Goal: Transaction & Acquisition: Book appointment/travel/reservation

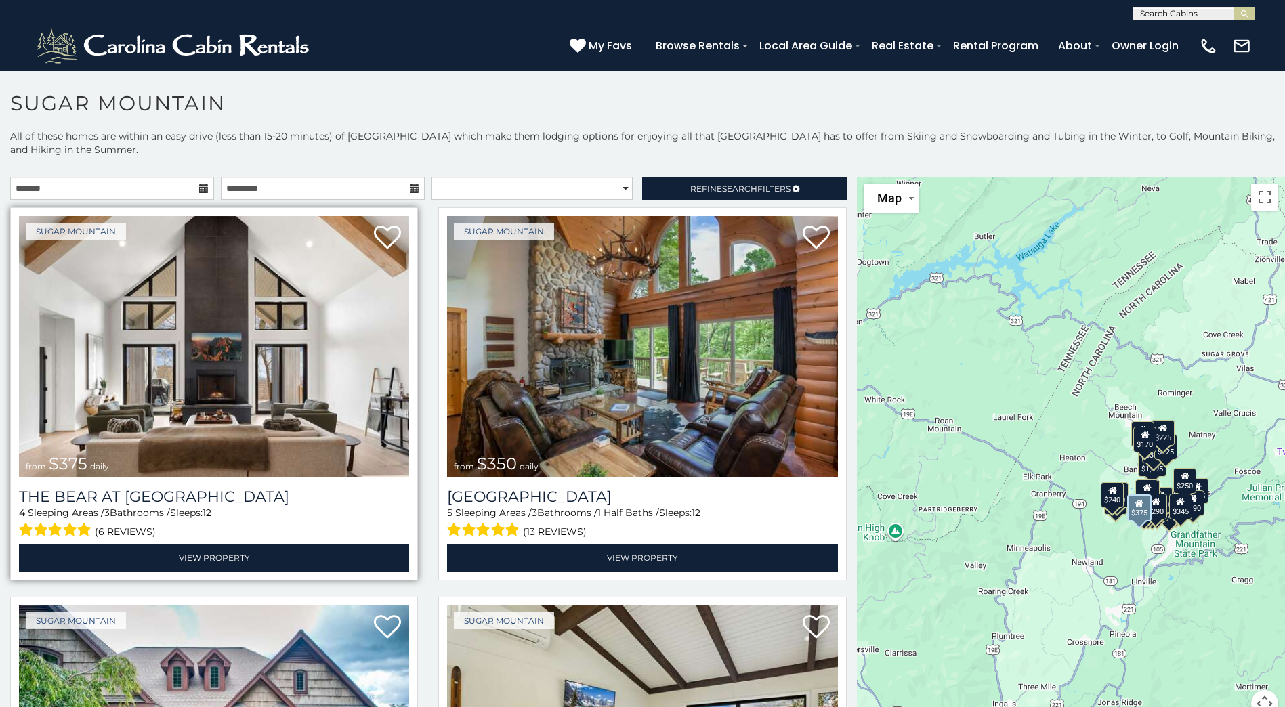
click at [284, 355] on img at bounding box center [214, 346] width 390 height 261
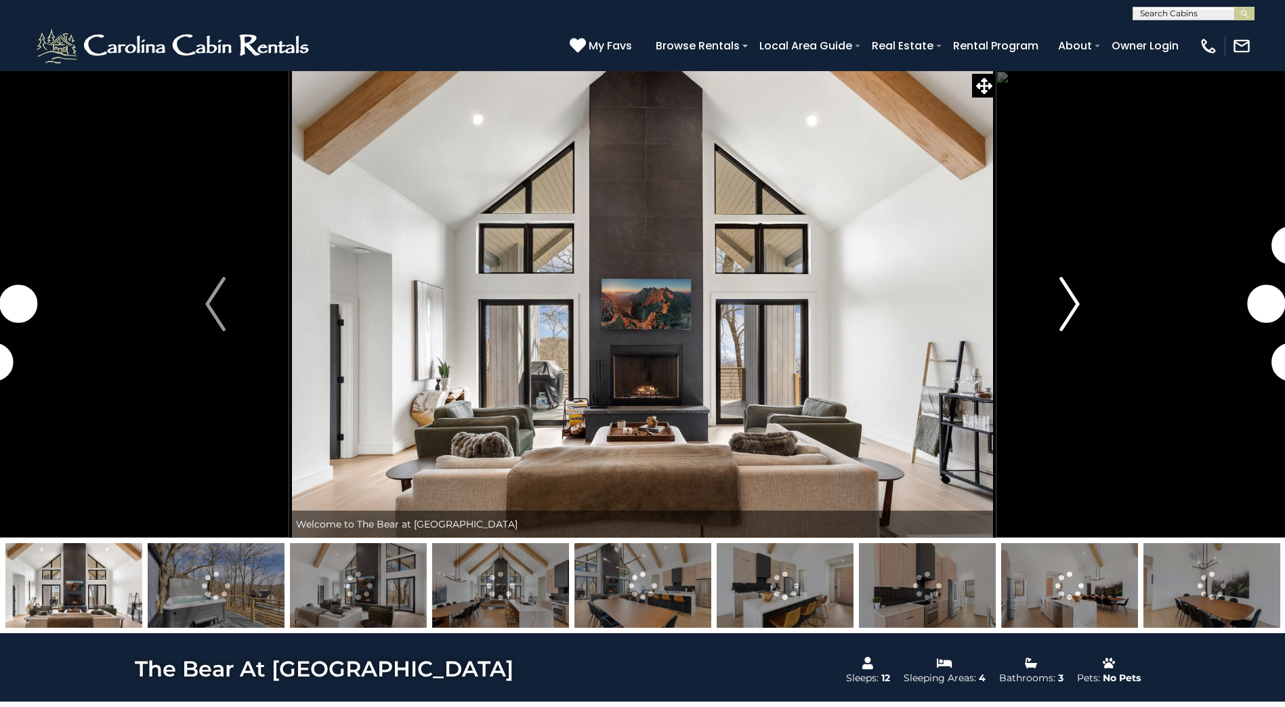
click at [1073, 305] on img "Next" at bounding box center [1069, 304] width 20 height 54
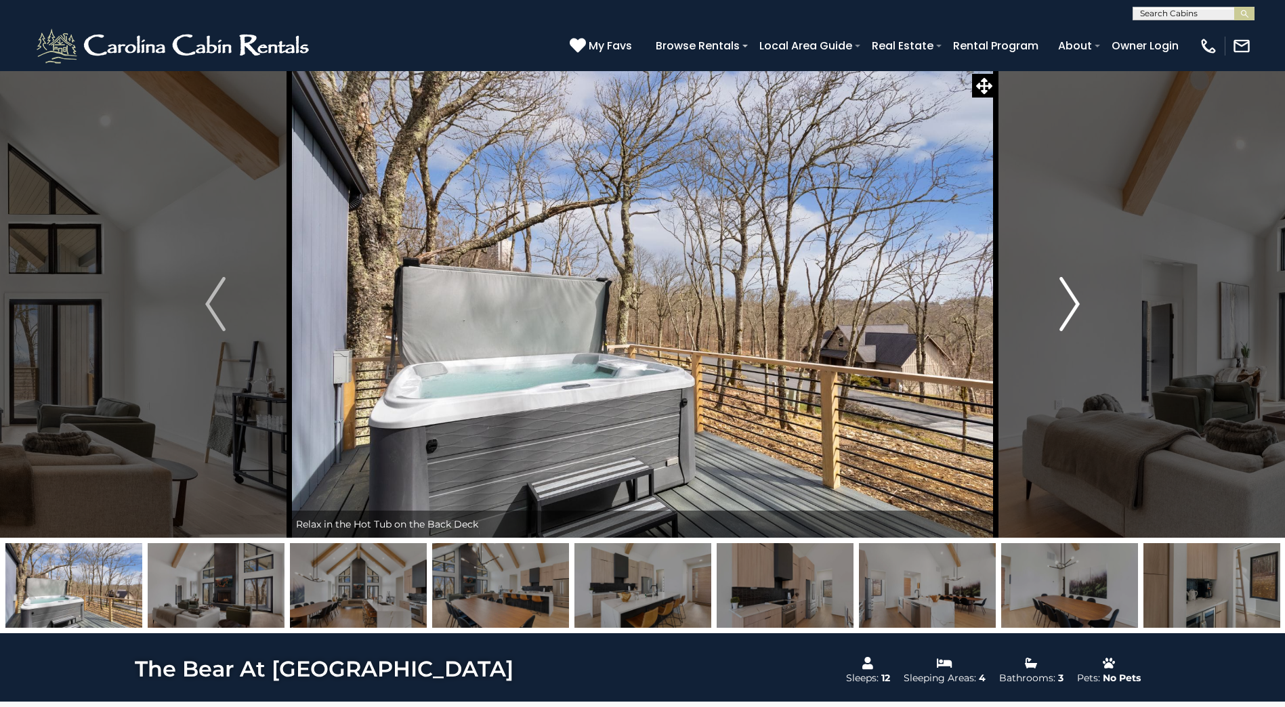
click at [1073, 305] on img "Next" at bounding box center [1069, 304] width 20 height 54
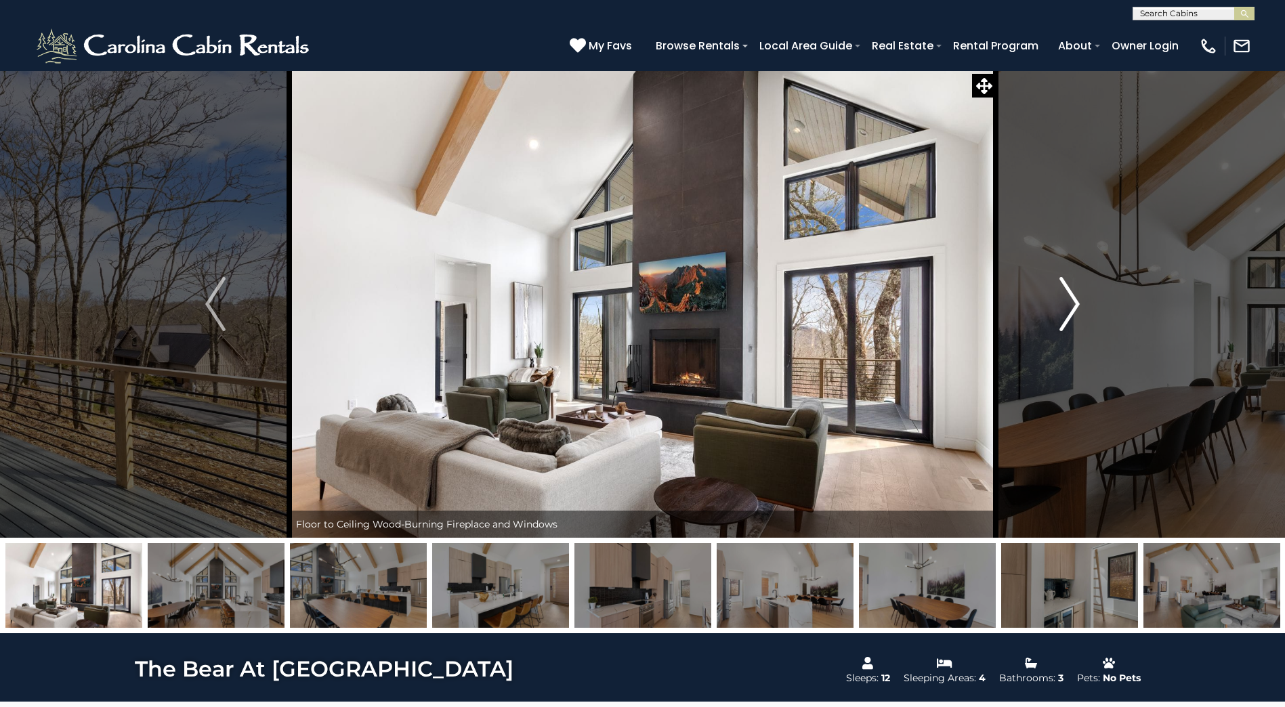
click at [1073, 305] on img "Next" at bounding box center [1069, 304] width 20 height 54
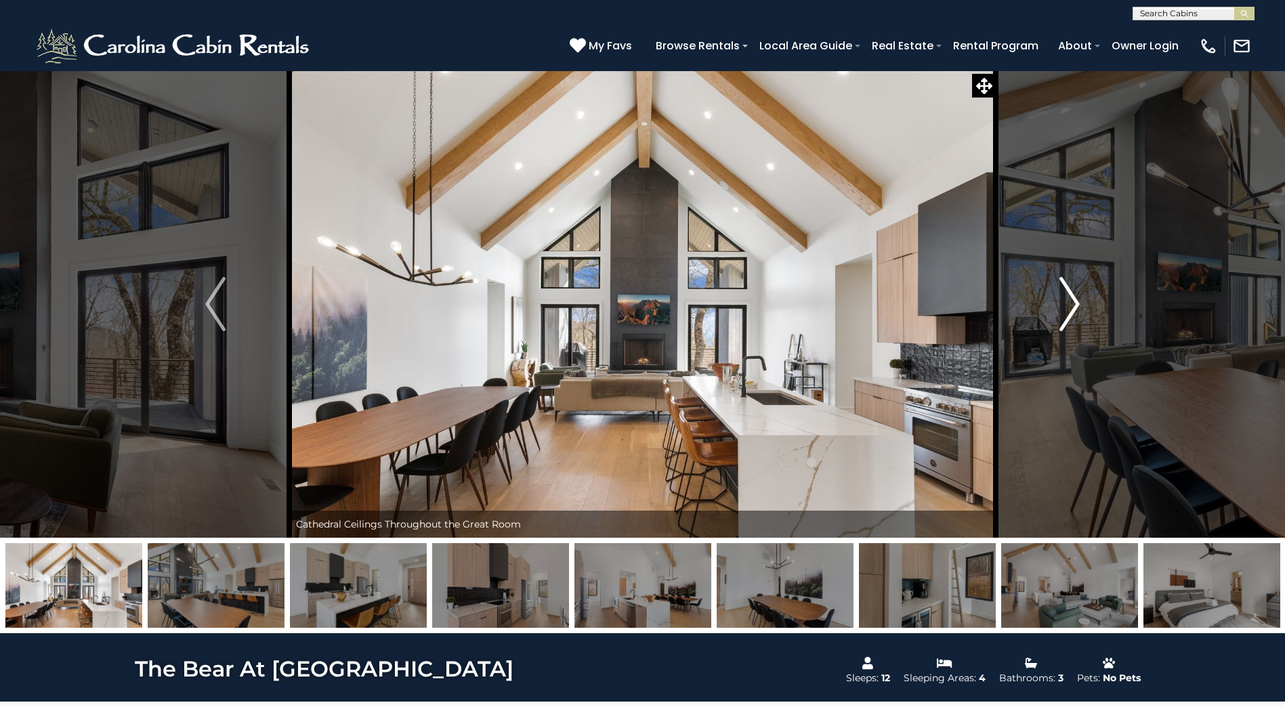
click at [1073, 305] on img "Next" at bounding box center [1069, 304] width 20 height 54
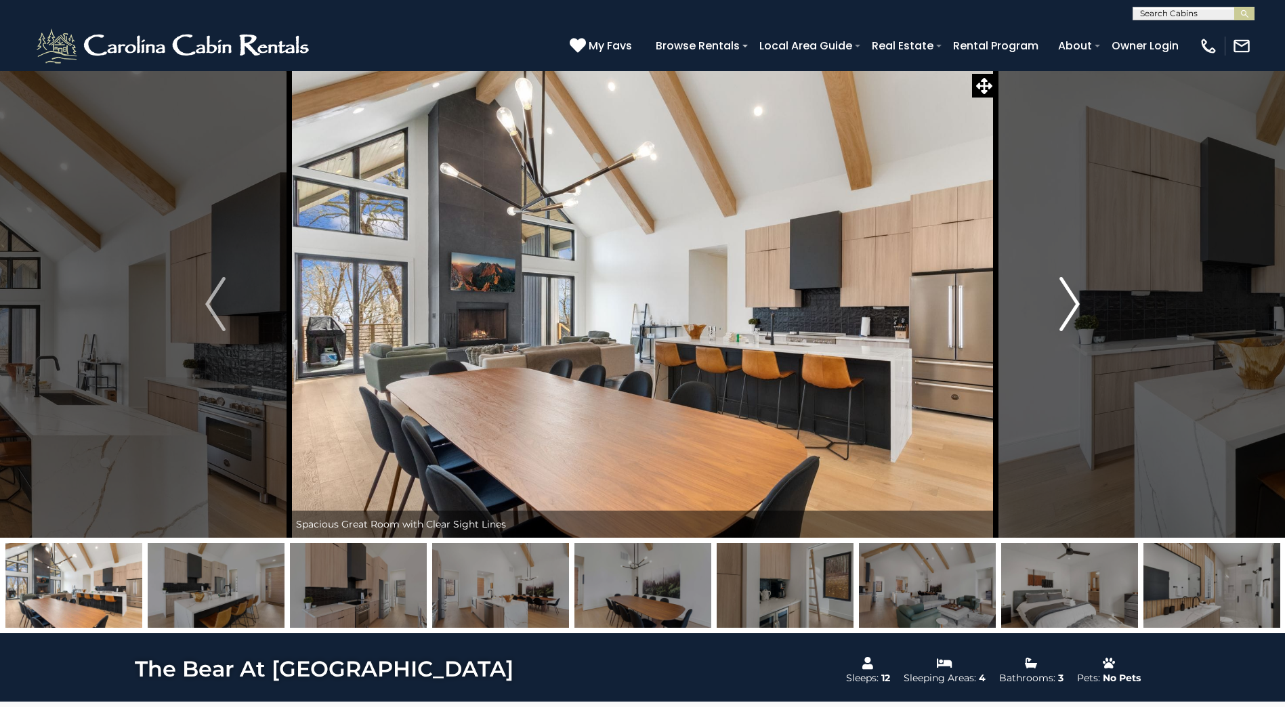
click at [1073, 305] on img "Next" at bounding box center [1069, 304] width 20 height 54
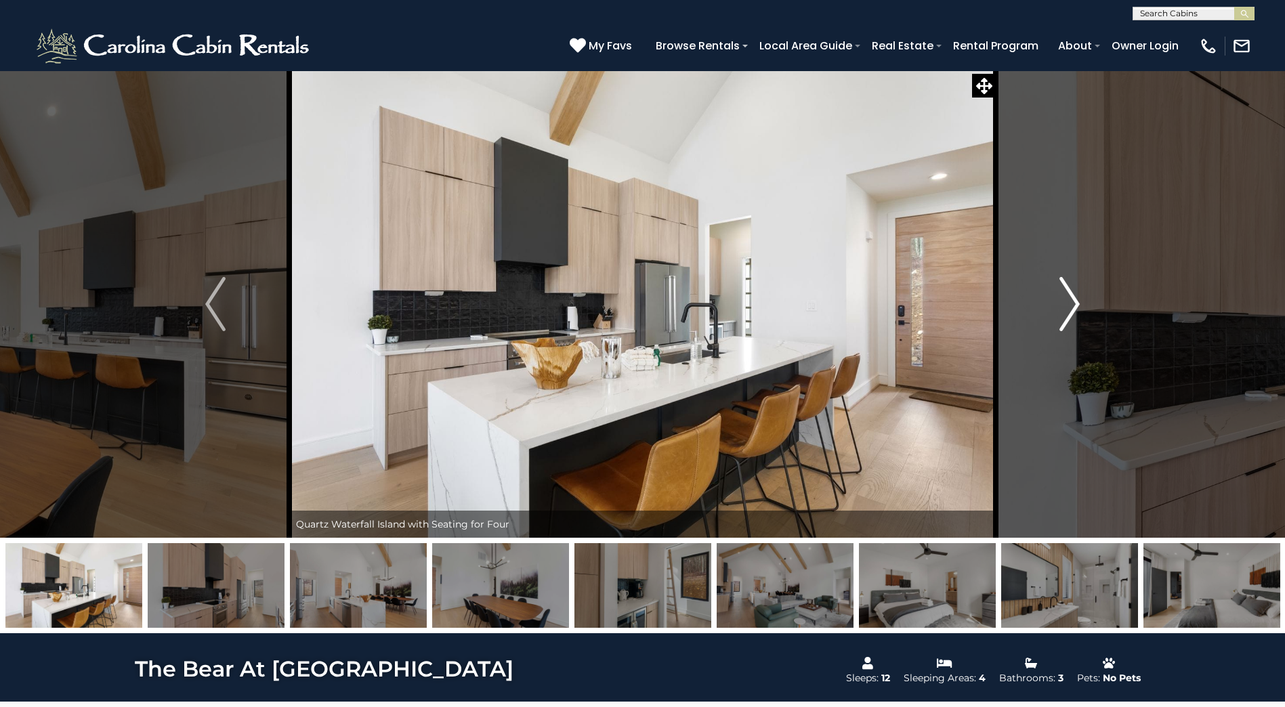
click at [1073, 305] on img "Next" at bounding box center [1069, 304] width 20 height 54
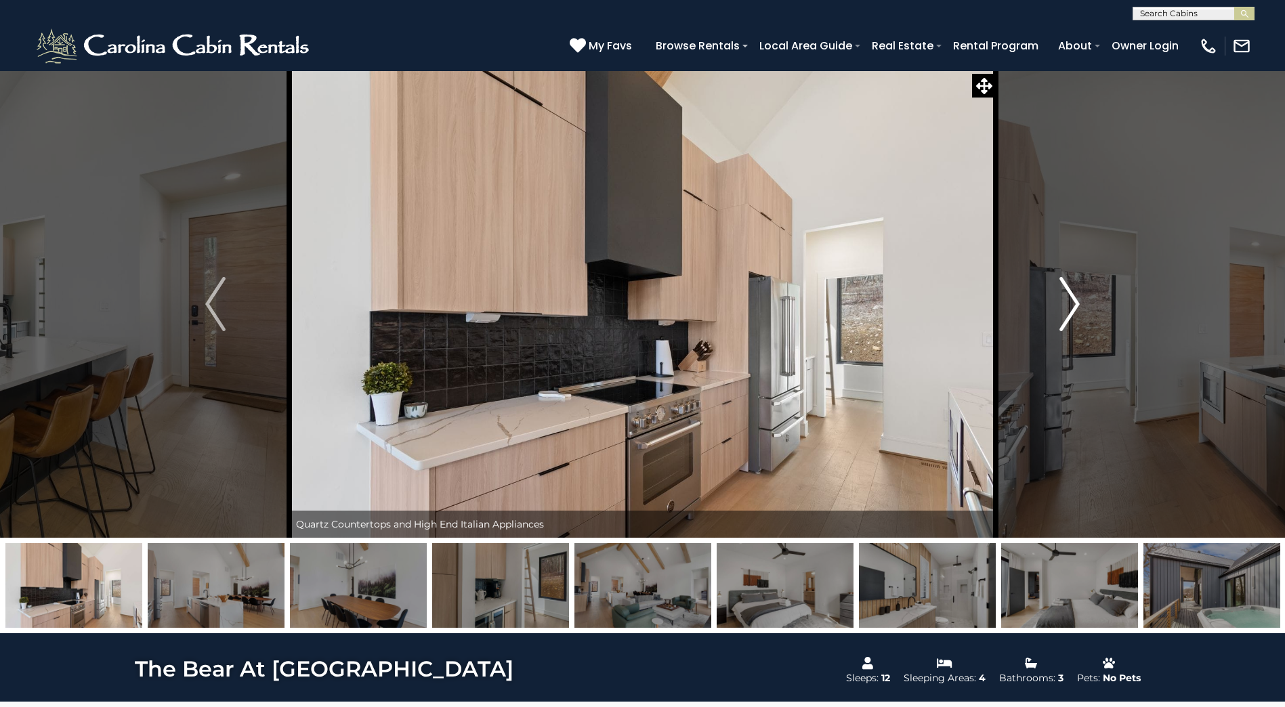
click at [1073, 305] on img "Next" at bounding box center [1069, 304] width 20 height 54
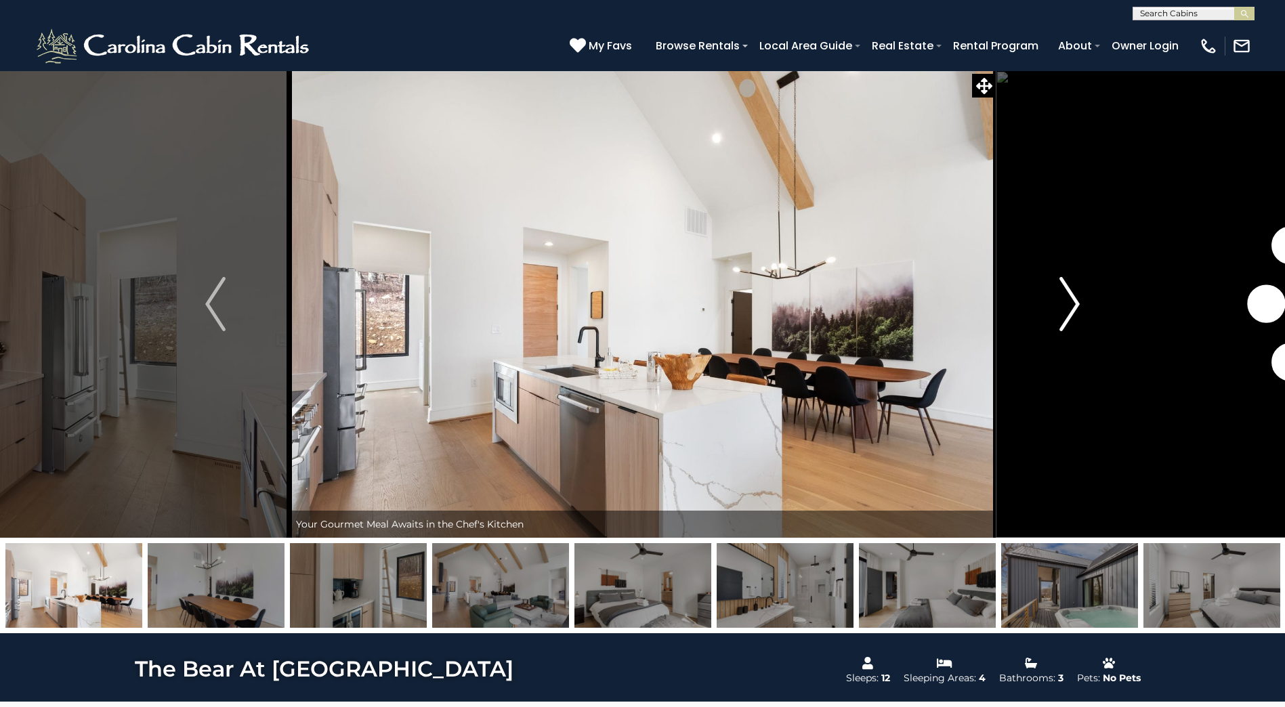
click at [1073, 305] on img "Next" at bounding box center [1069, 304] width 20 height 54
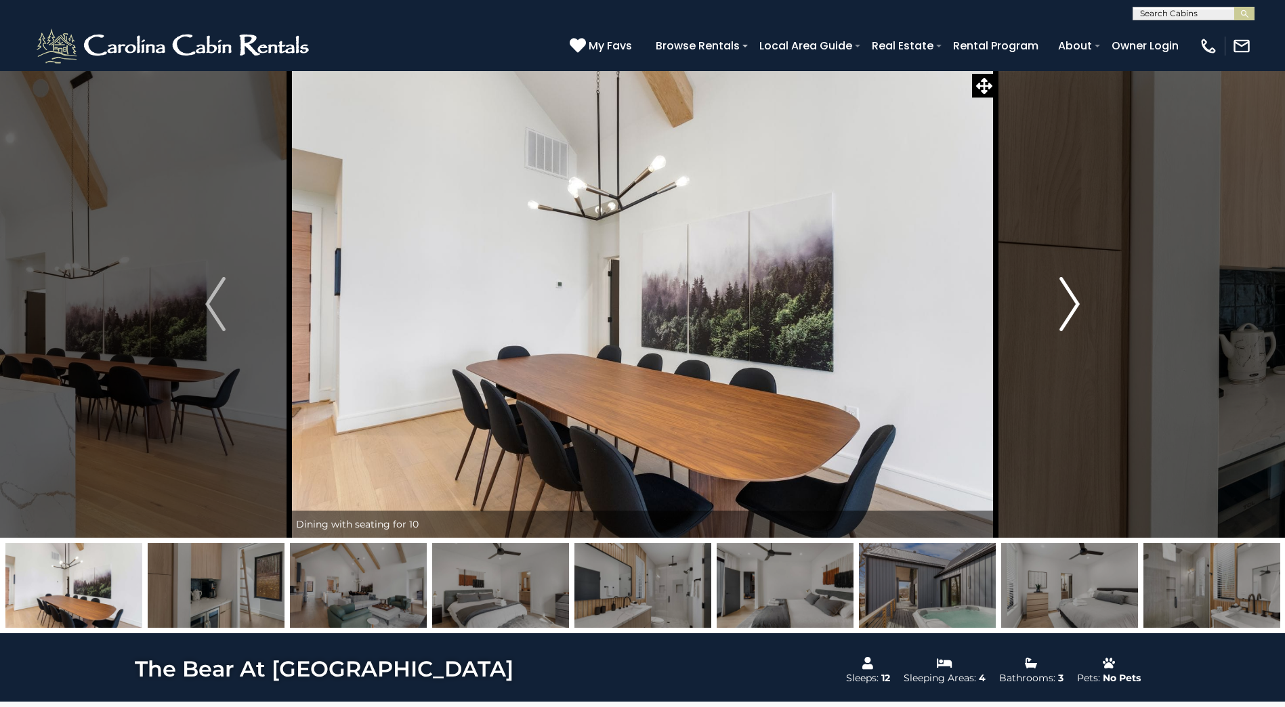
click at [1073, 306] on img "Next" at bounding box center [1069, 304] width 20 height 54
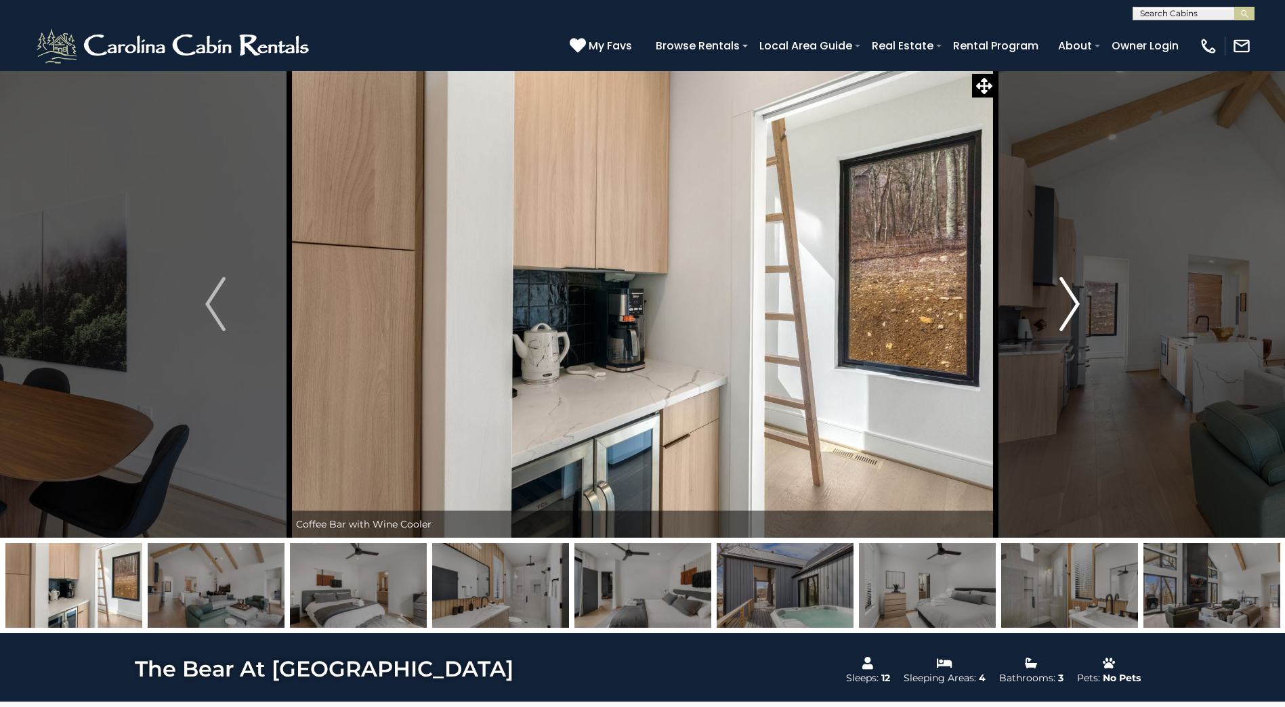
click at [1073, 306] on img "Next" at bounding box center [1069, 304] width 20 height 54
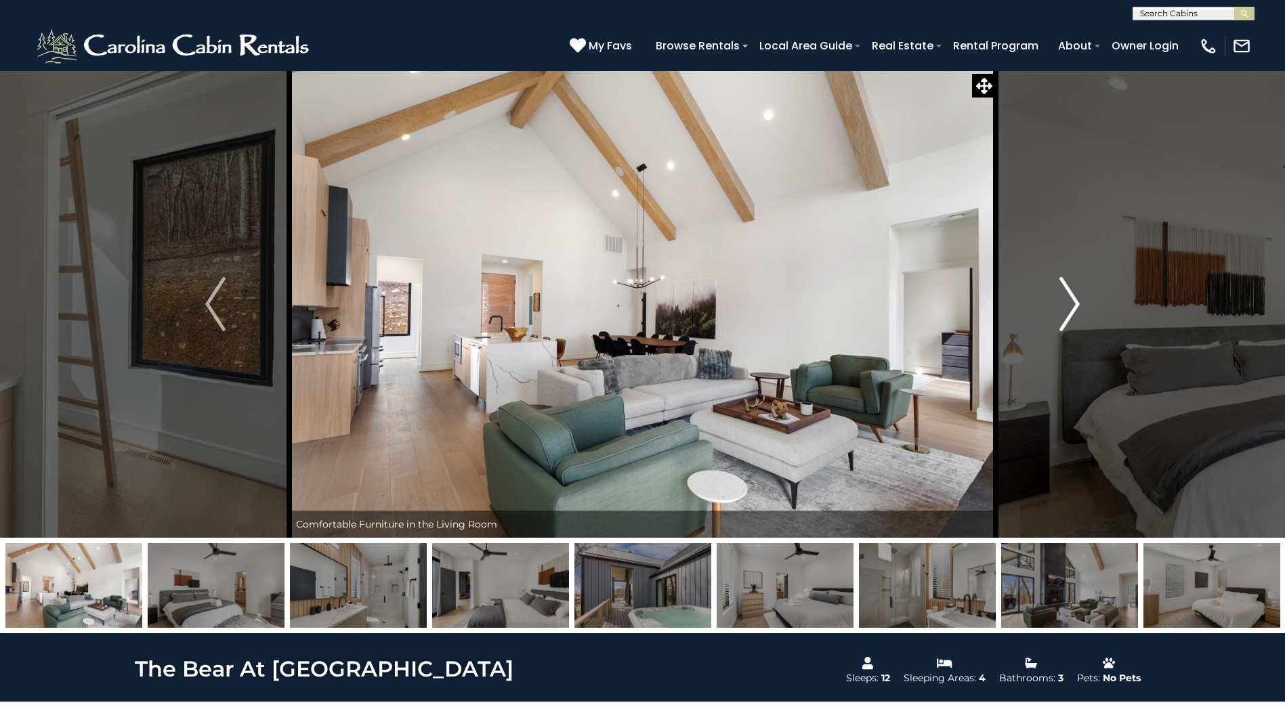
click at [1073, 306] on img "Next" at bounding box center [1069, 304] width 20 height 54
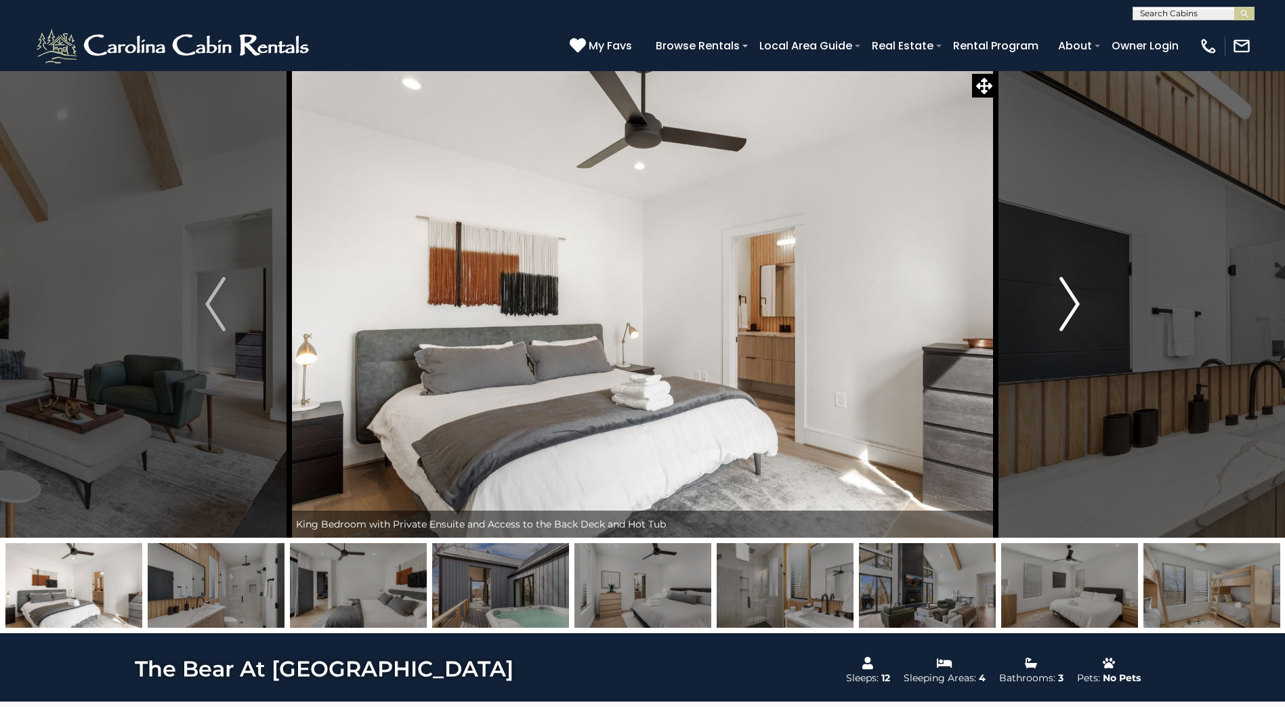
click at [1073, 306] on img "Next" at bounding box center [1069, 304] width 20 height 54
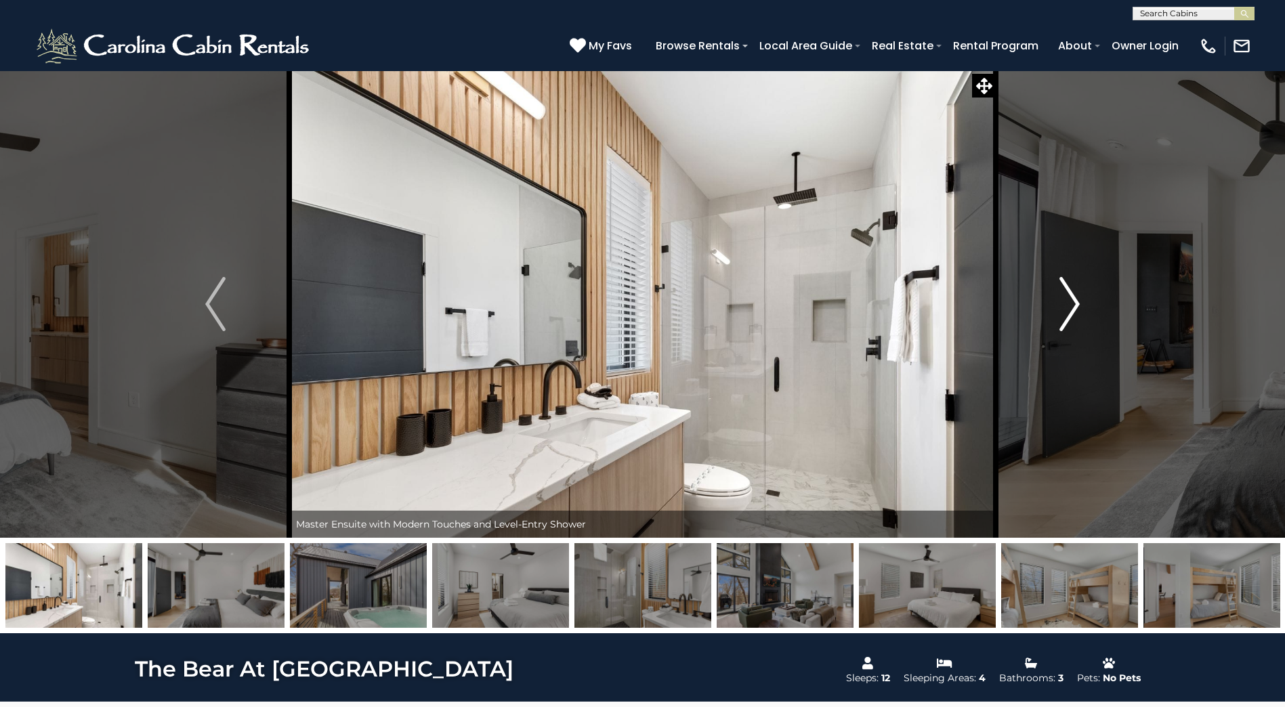
click at [1072, 306] on img "Next" at bounding box center [1069, 304] width 20 height 54
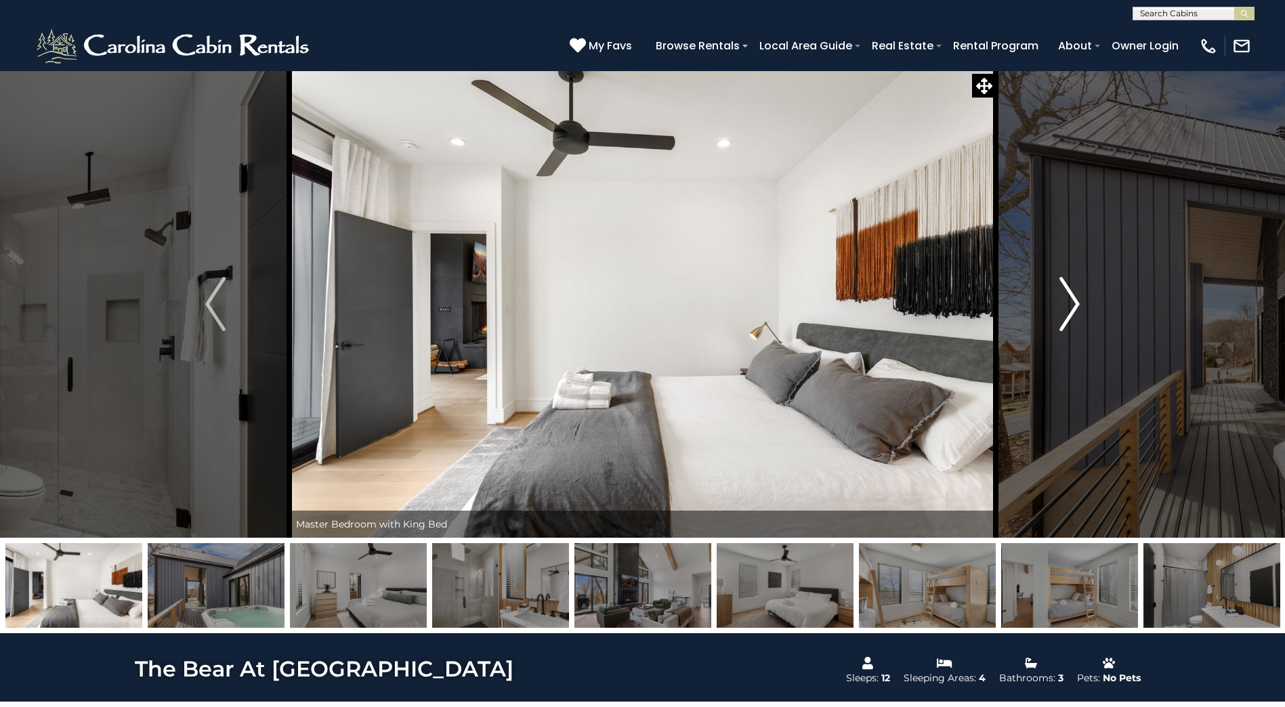
click at [1072, 306] on img "Next" at bounding box center [1069, 304] width 20 height 54
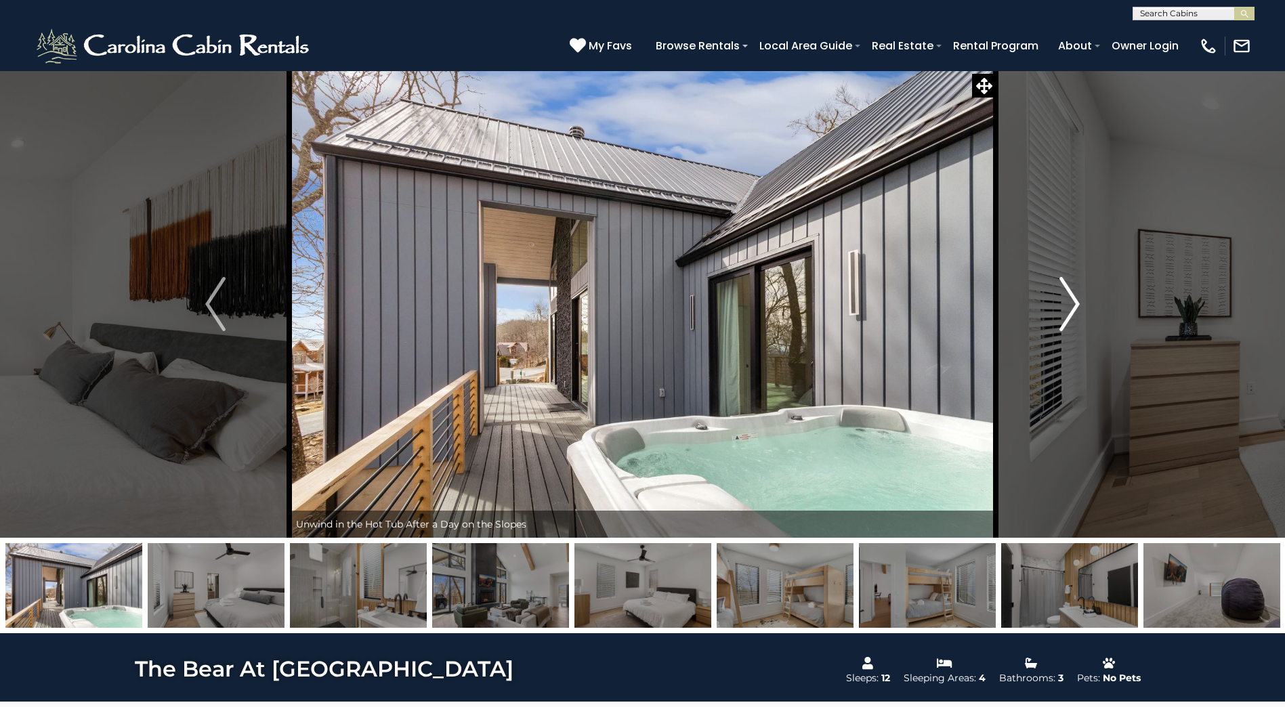
click at [1072, 306] on img "Next" at bounding box center [1069, 304] width 20 height 54
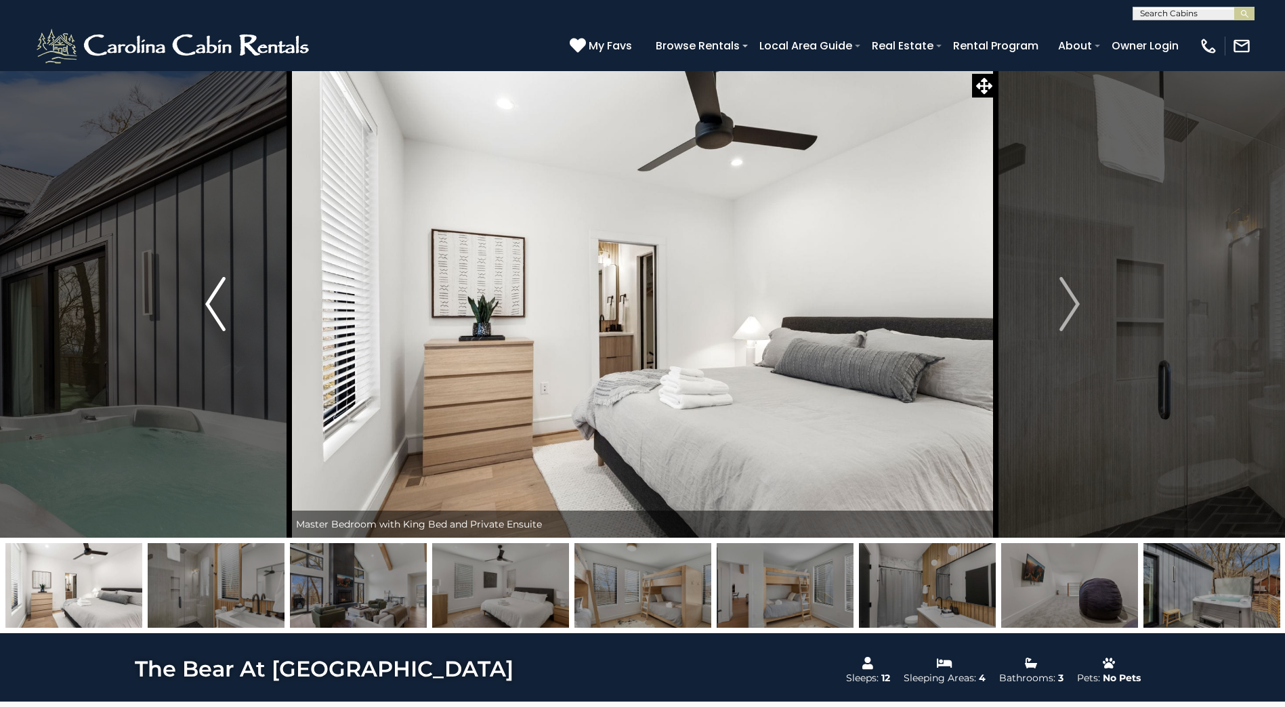
click at [220, 314] on img "Previous" at bounding box center [215, 304] width 20 height 54
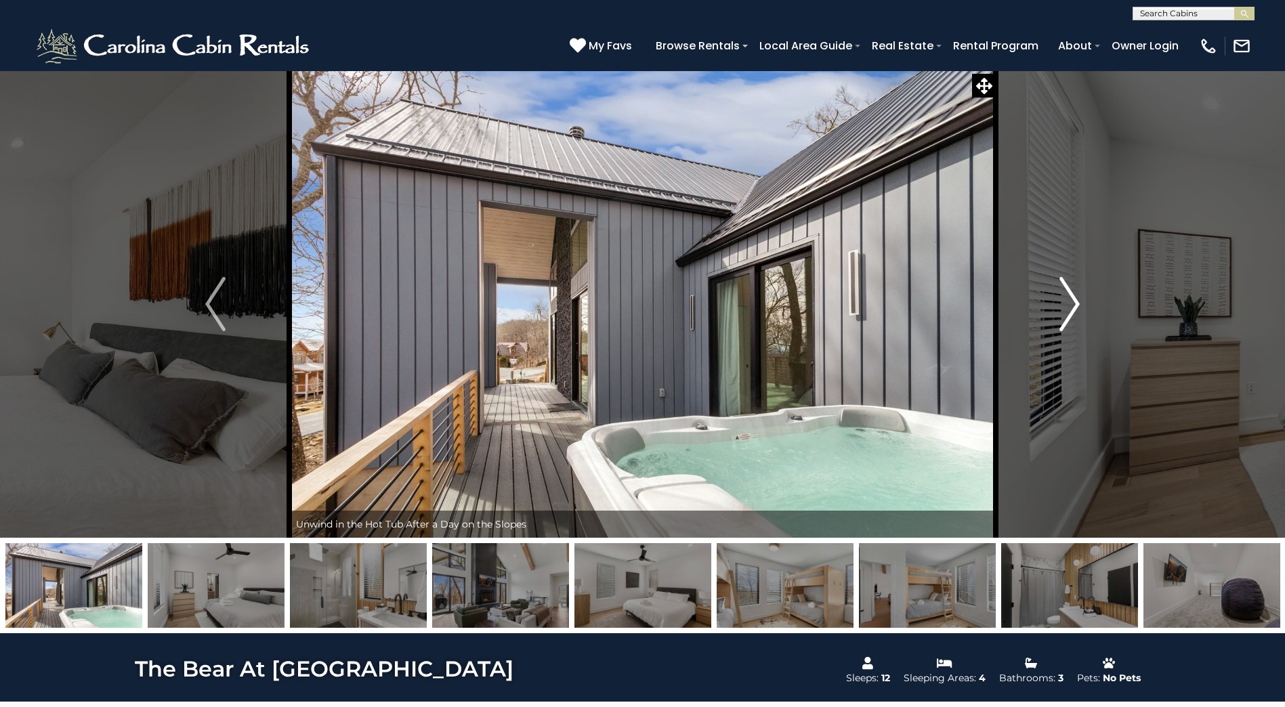
click at [1069, 307] on img "Next" at bounding box center [1069, 304] width 20 height 54
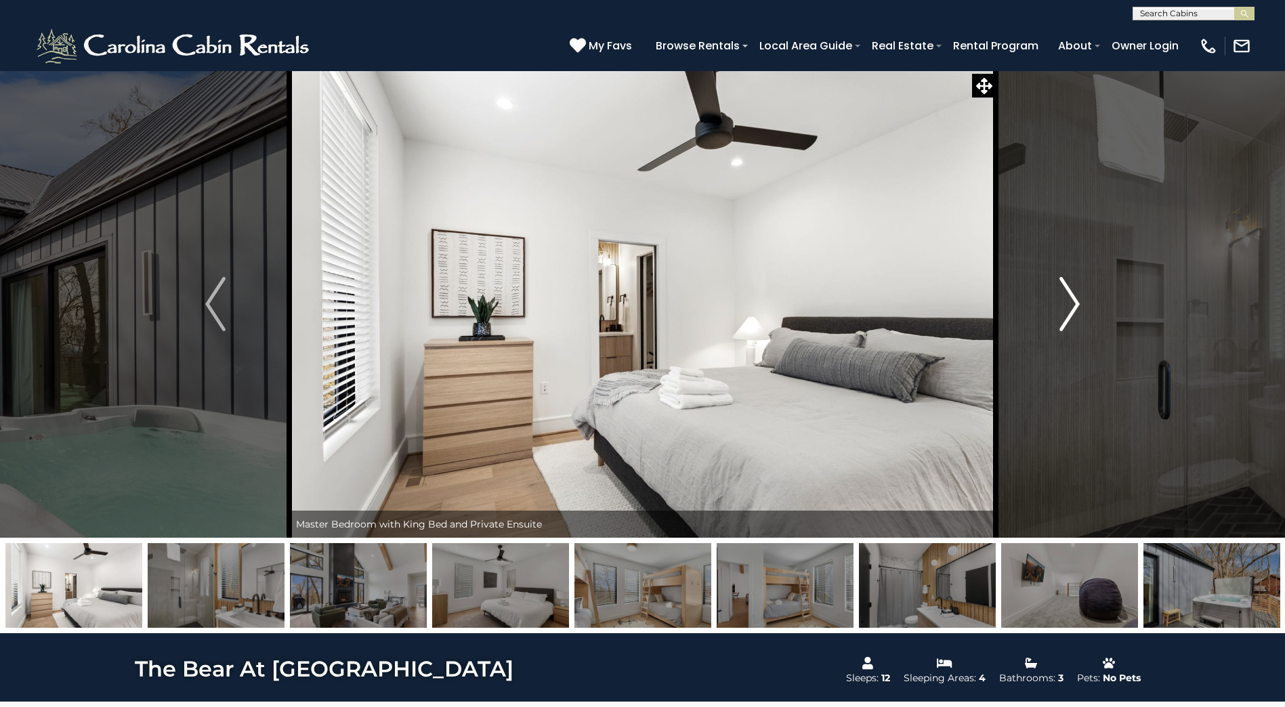
click at [1069, 307] on img "Next" at bounding box center [1069, 304] width 20 height 54
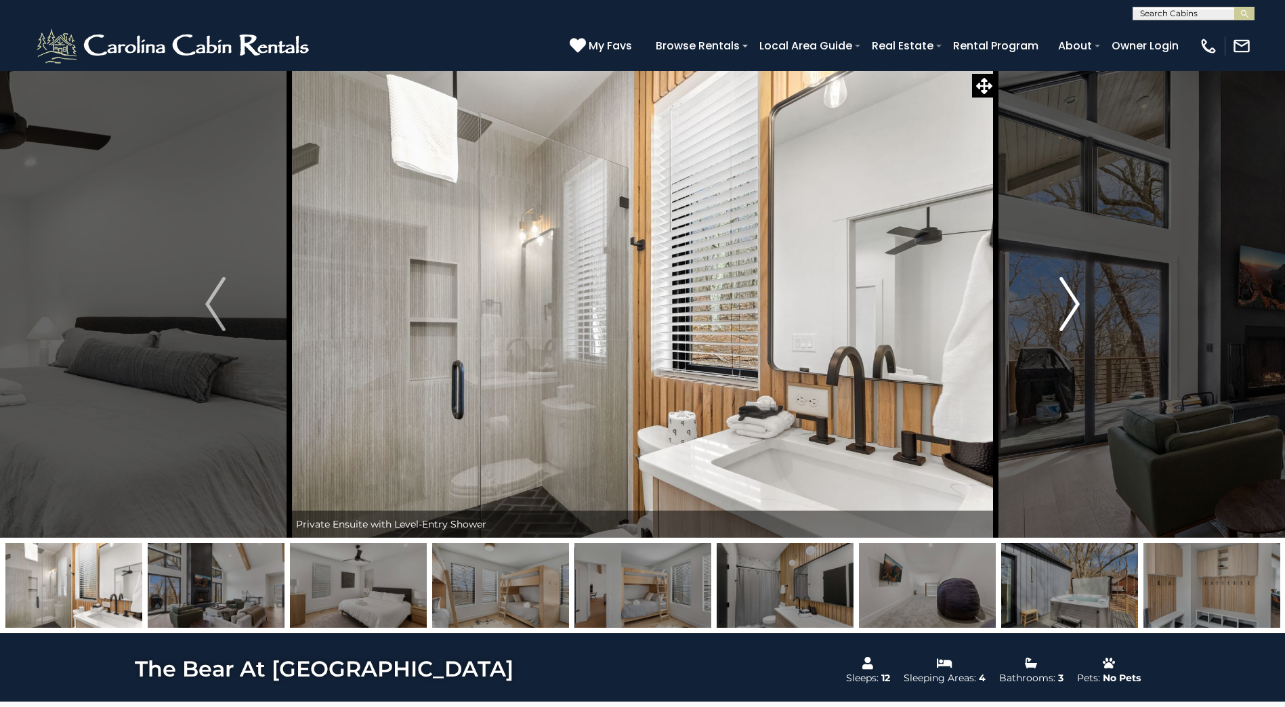
click at [1069, 307] on img "Next" at bounding box center [1069, 304] width 20 height 54
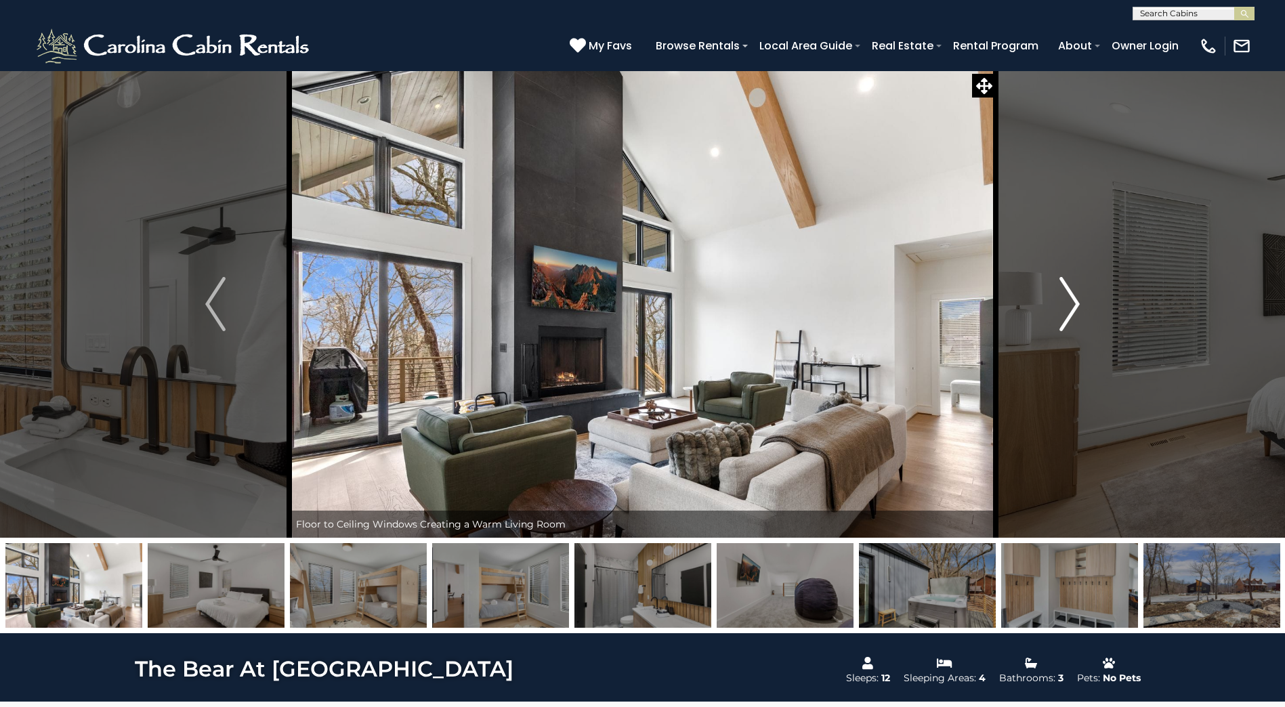
click at [1069, 307] on img "Next" at bounding box center [1069, 304] width 20 height 54
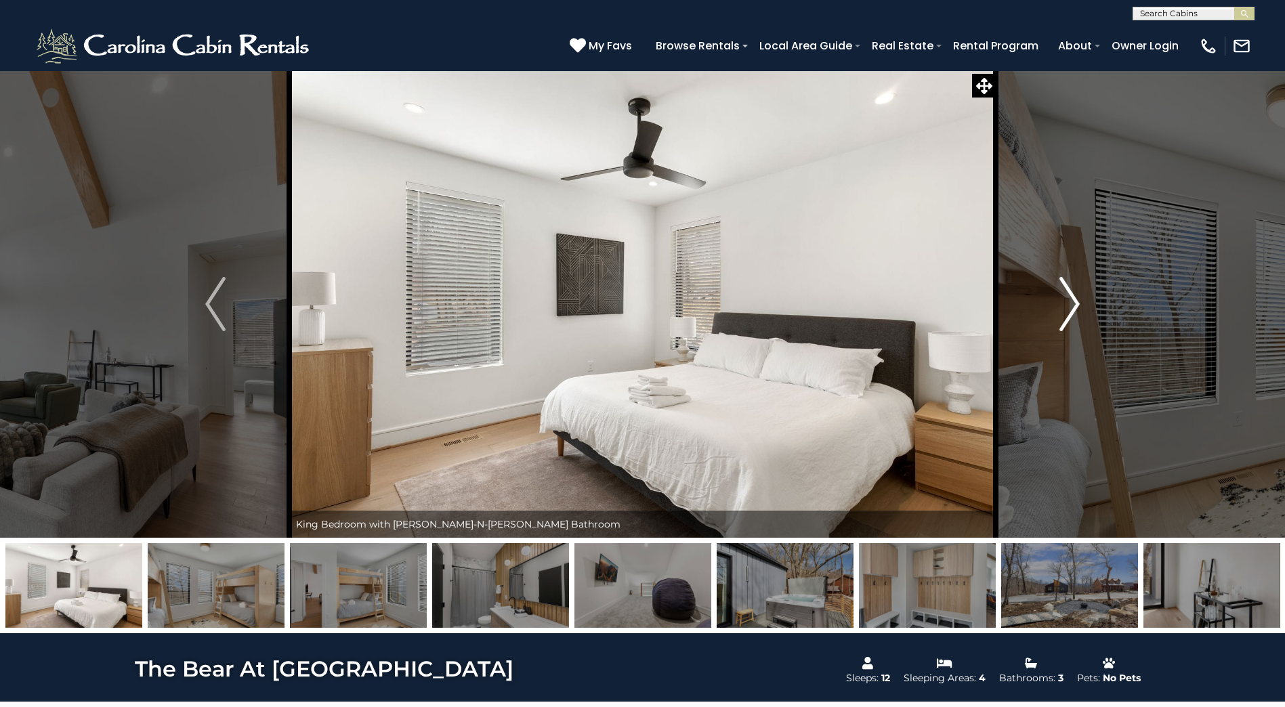
click at [1069, 307] on img "Next" at bounding box center [1069, 304] width 20 height 54
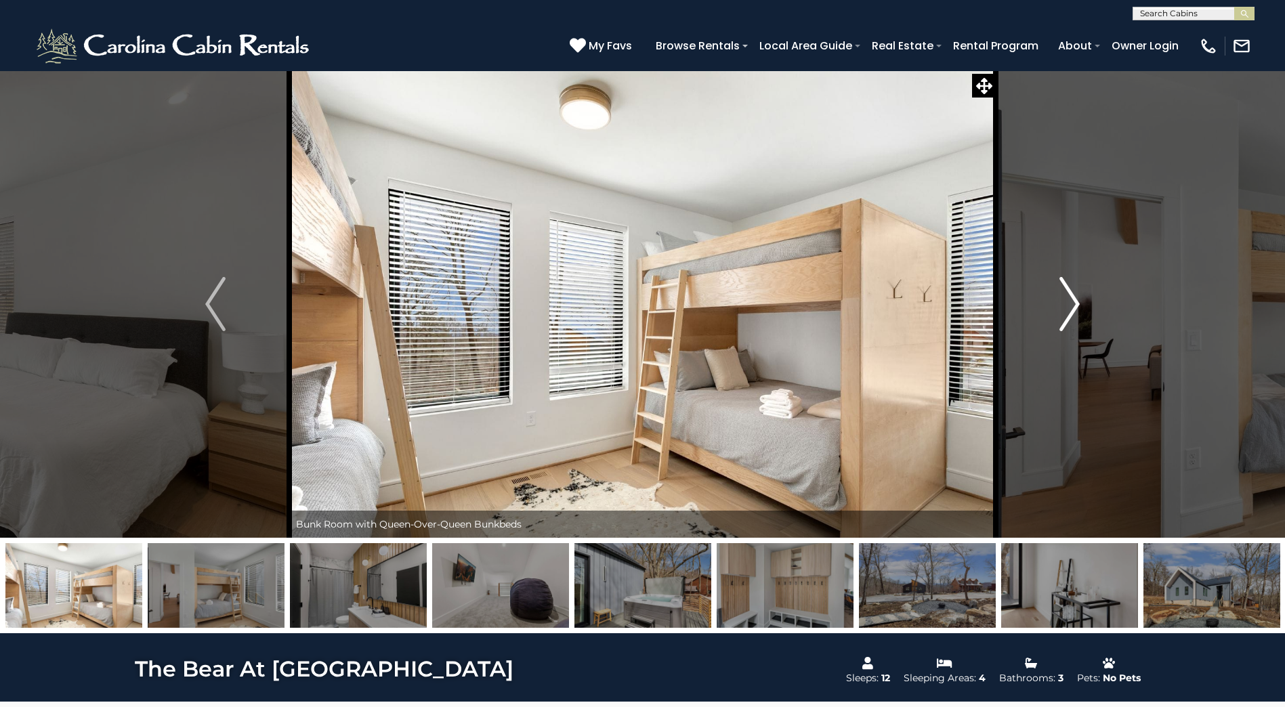
click at [1069, 307] on img "Next" at bounding box center [1069, 304] width 20 height 54
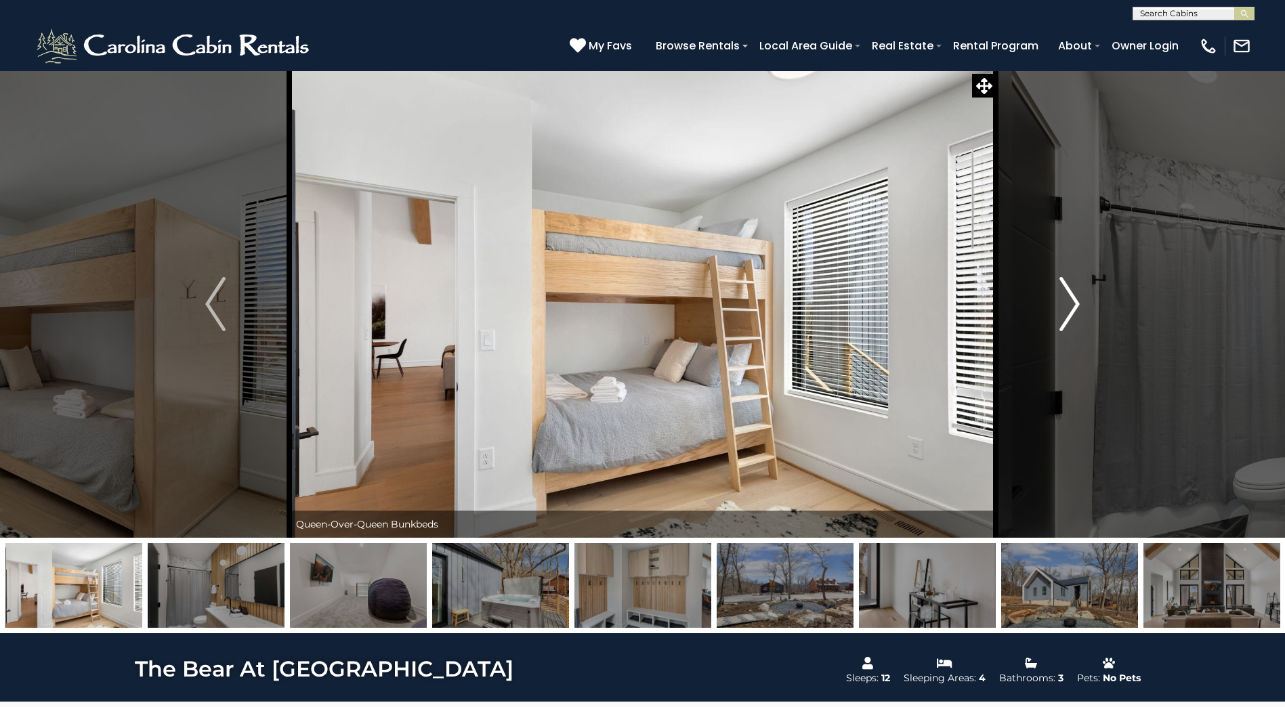
click at [1069, 307] on img "Next" at bounding box center [1069, 304] width 20 height 54
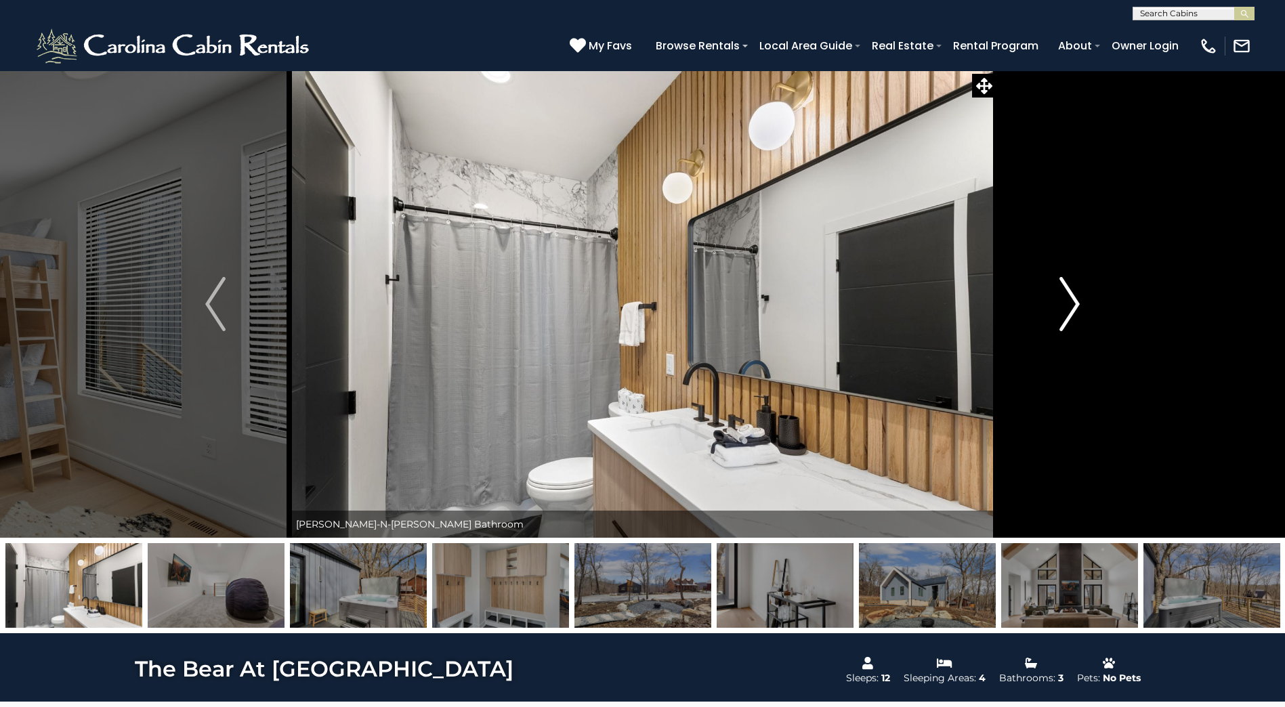
click at [1069, 307] on img "Next" at bounding box center [1069, 304] width 20 height 54
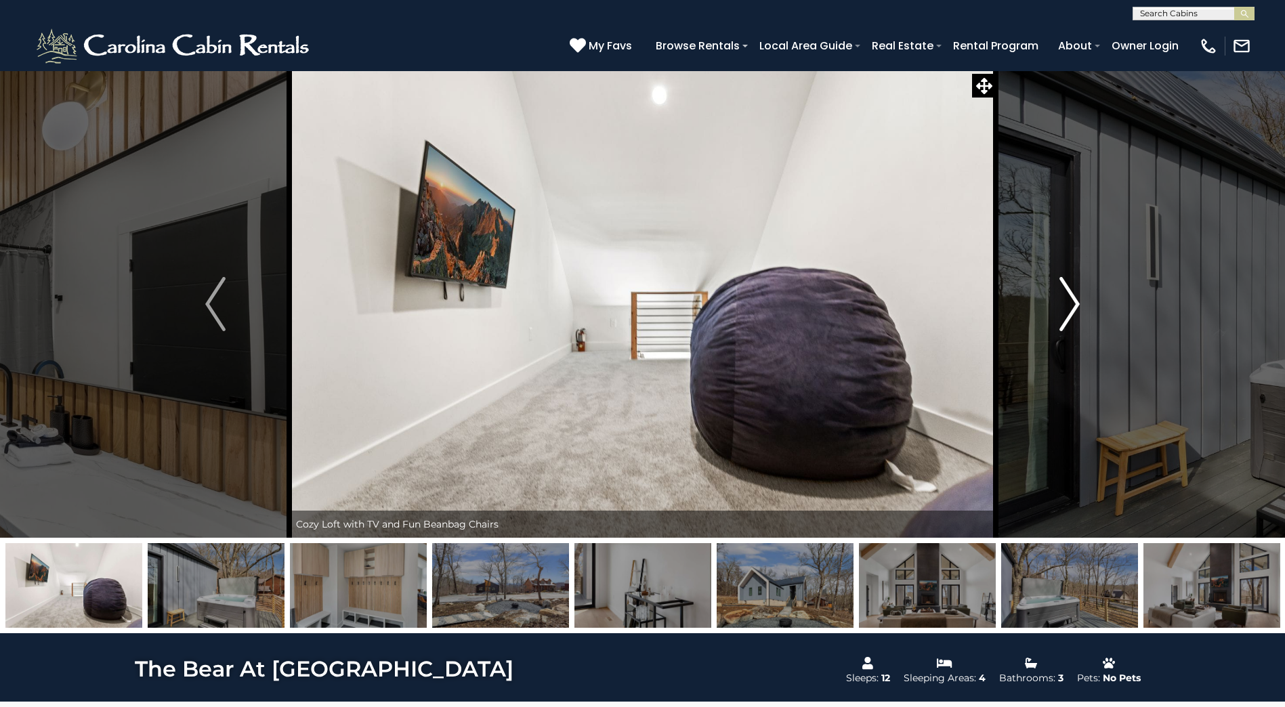
click at [1069, 307] on img "Next" at bounding box center [1069, 304] width 20 height 54
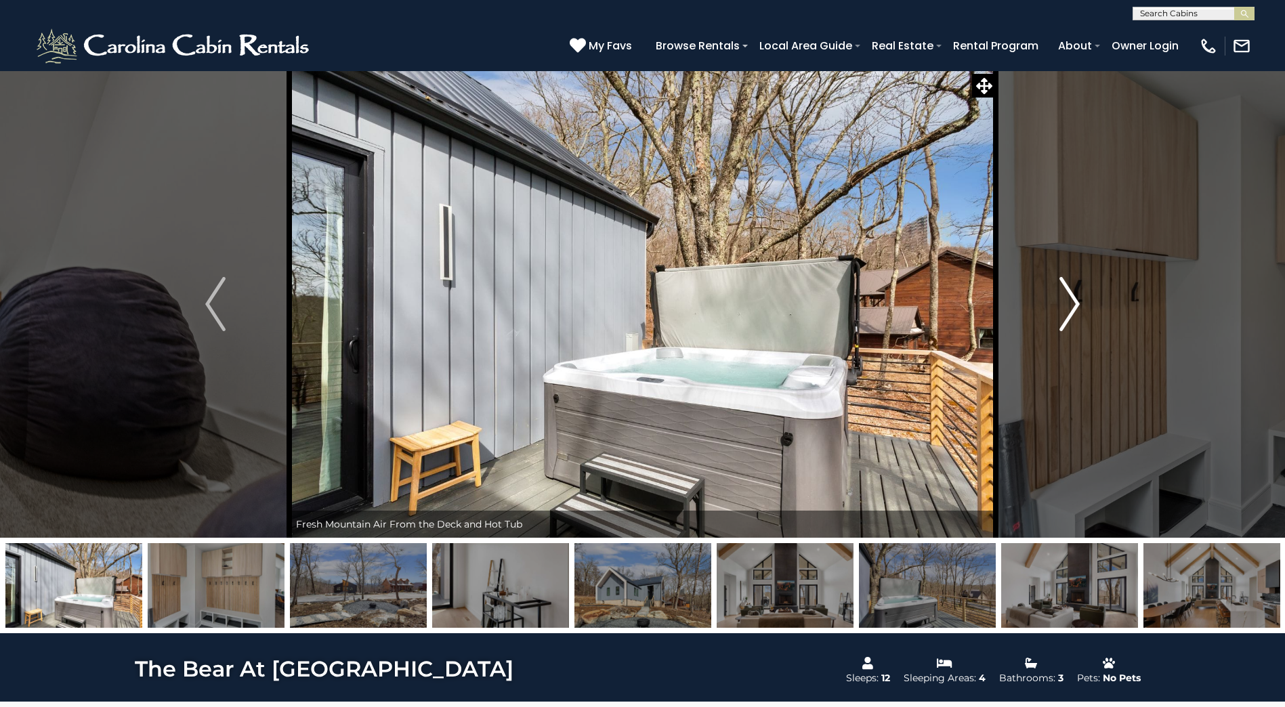
click at [1069, 307] on img "Next" at bounding box center [1069, 304] width 20 height 54
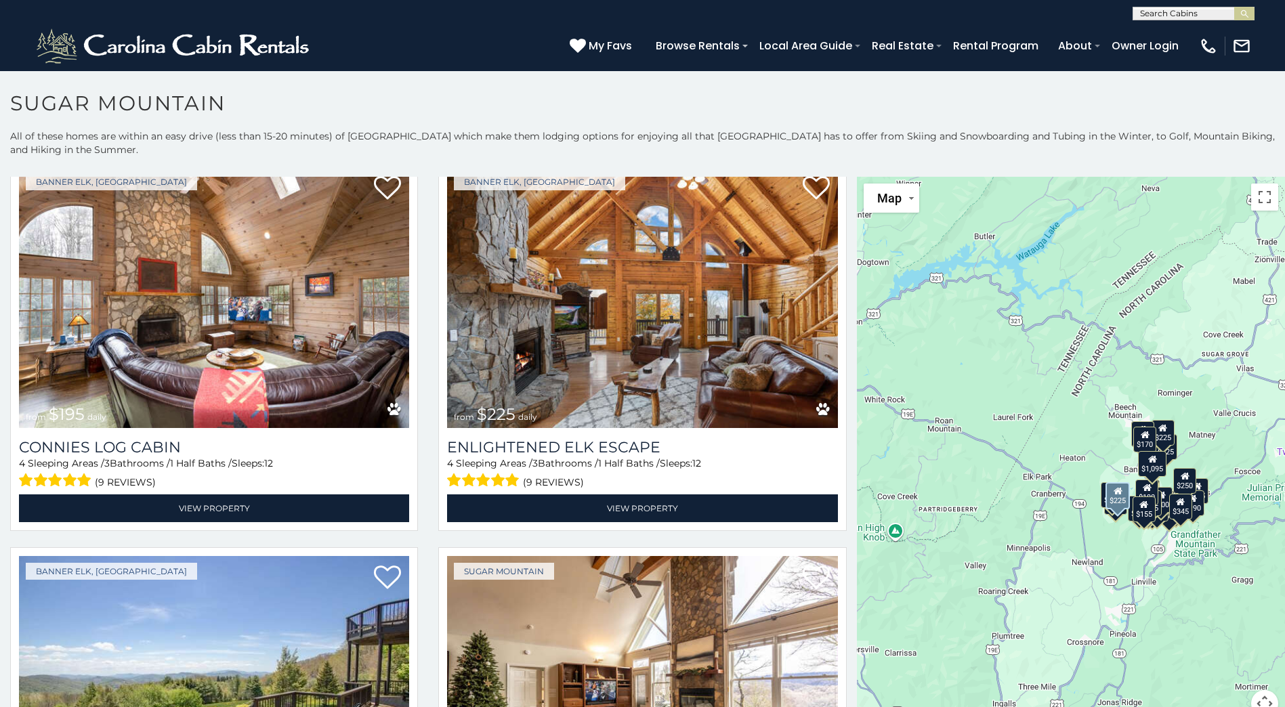
scroll to position [2980, 0]
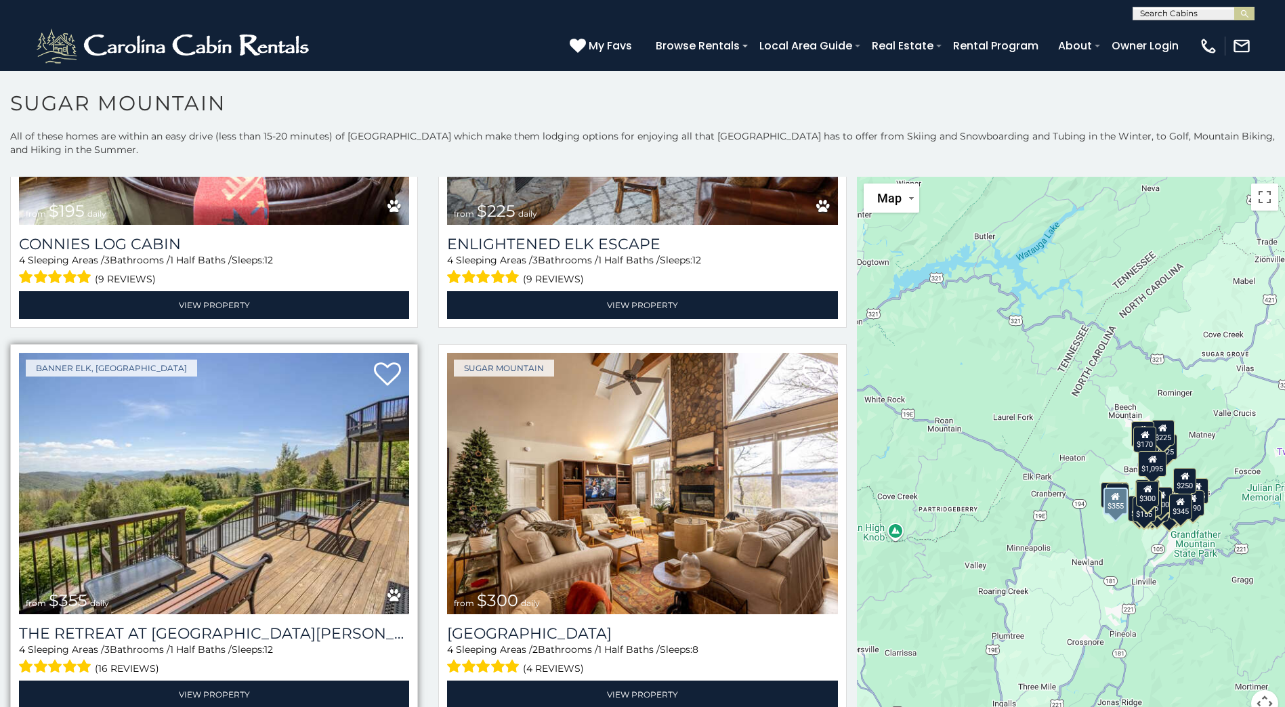
click at [248, 477] on img at bounding box center [214, 483] width 390 height 261
click at [248, 476] on img at bounding box center [214, 483] width 390 height 261
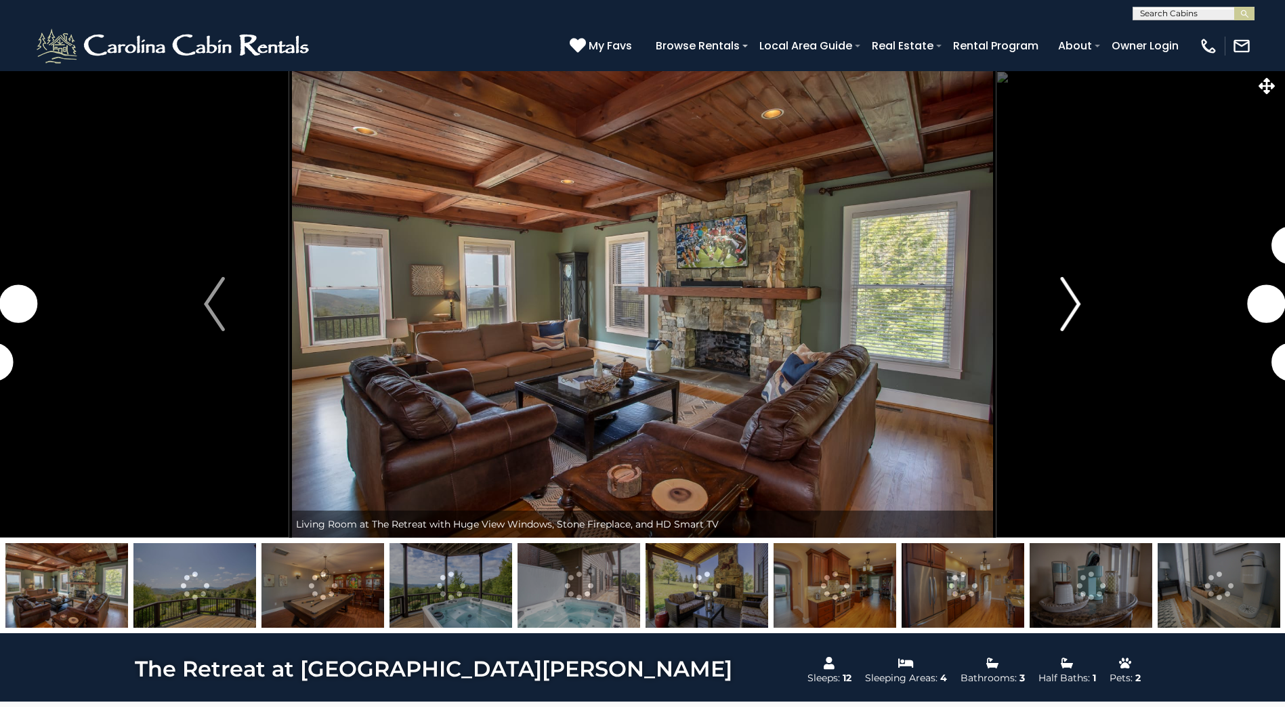
click at [1071, 307] on img "Next" at bounding box center [1070, 304] width 20 height 54
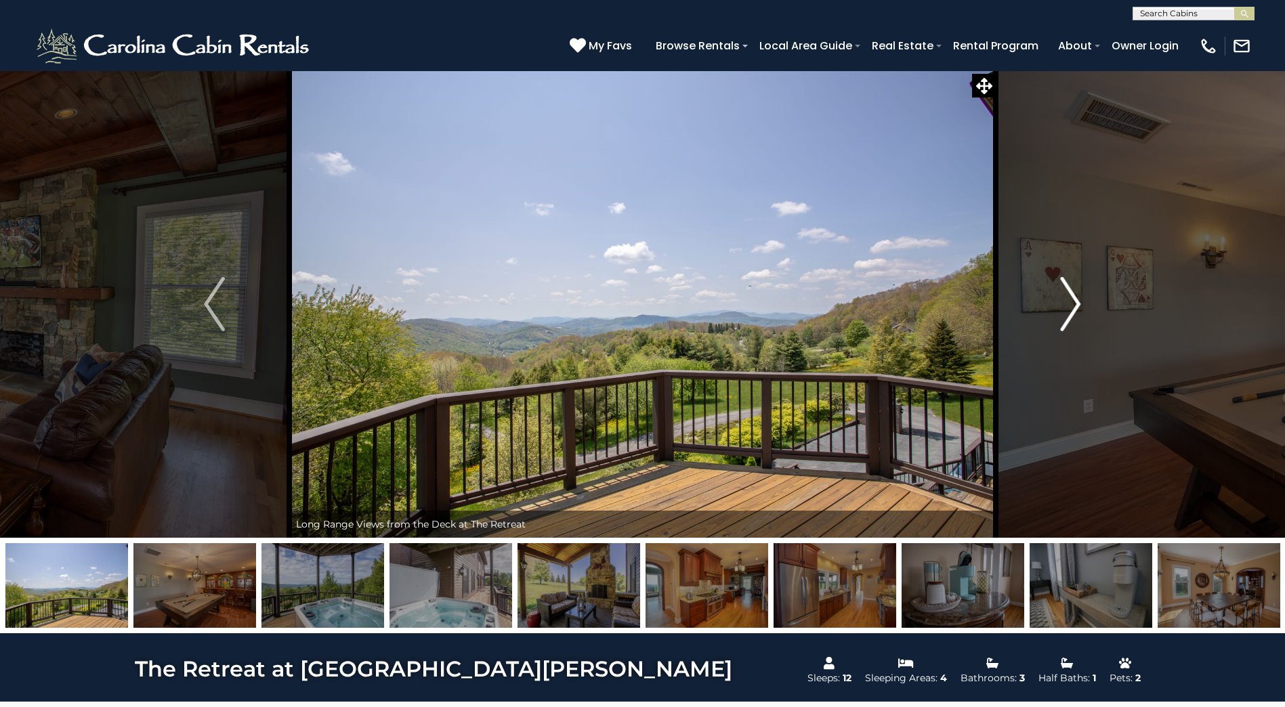
click at [1071, 307] on img "Next" at bounding box center [1070, 304] width 20 height 54
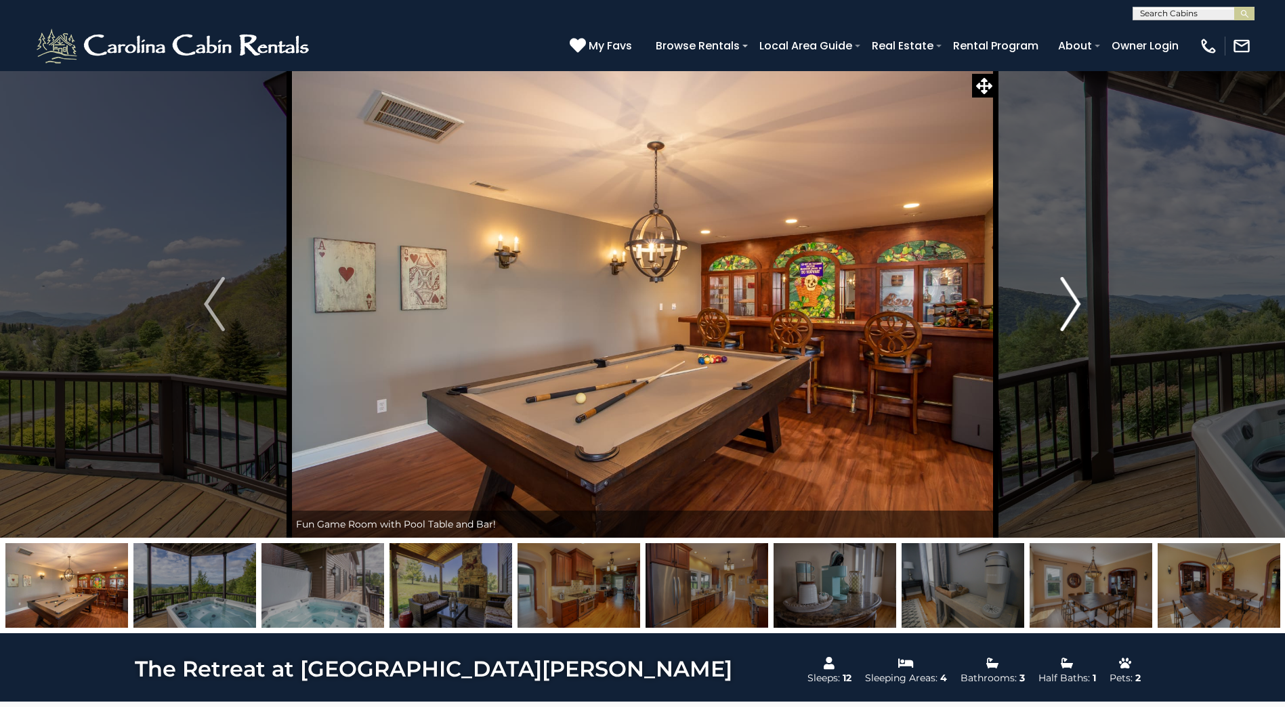
click at [1071, 307] on img "Next" at bounding box center [1070, 304] width 20 height 54
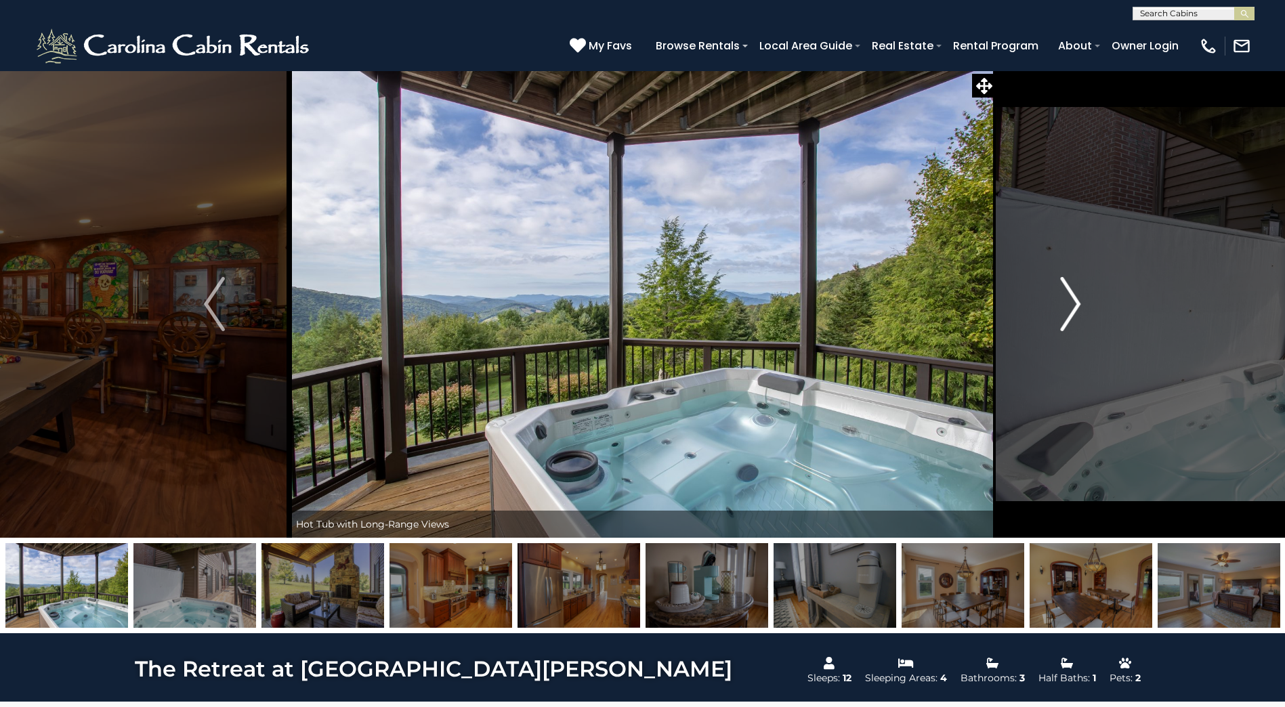
click at [1071, 307] on img "Next" at bounding box center [1070, 304] width 20 height 54
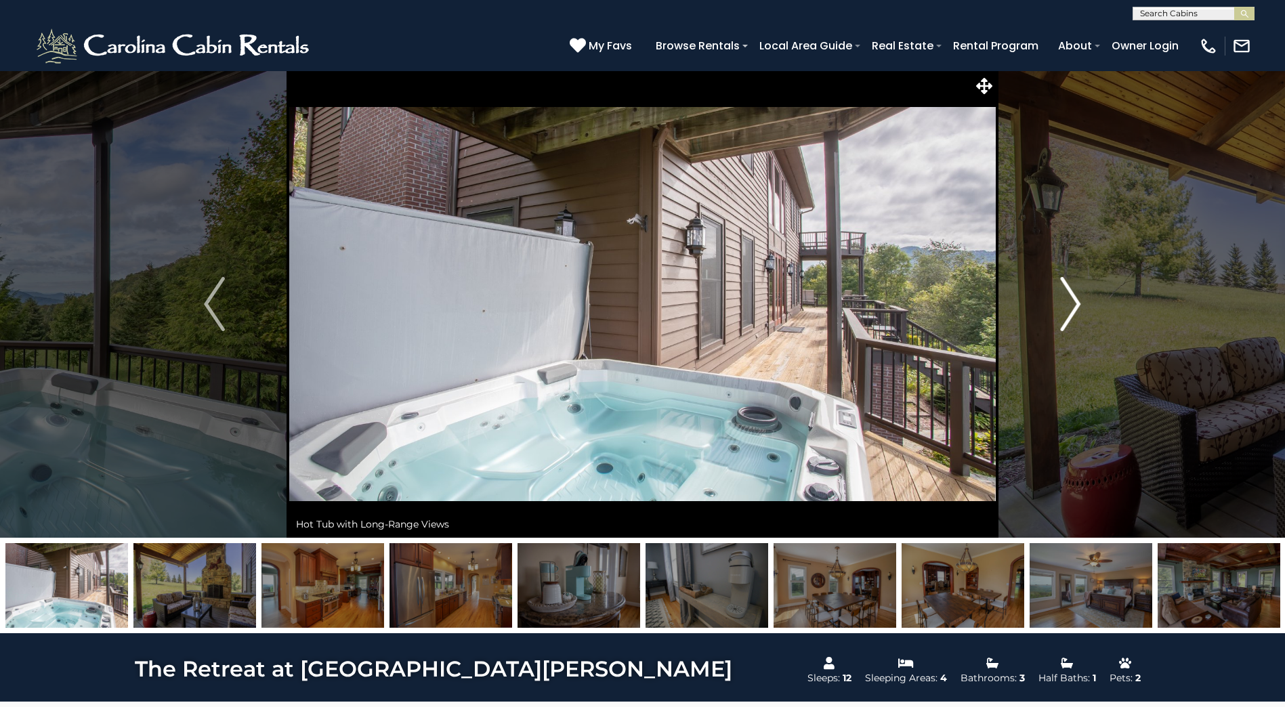
click at [1071, 307] on img "Next" at bounding box center [1070, 304] width 20 height 54
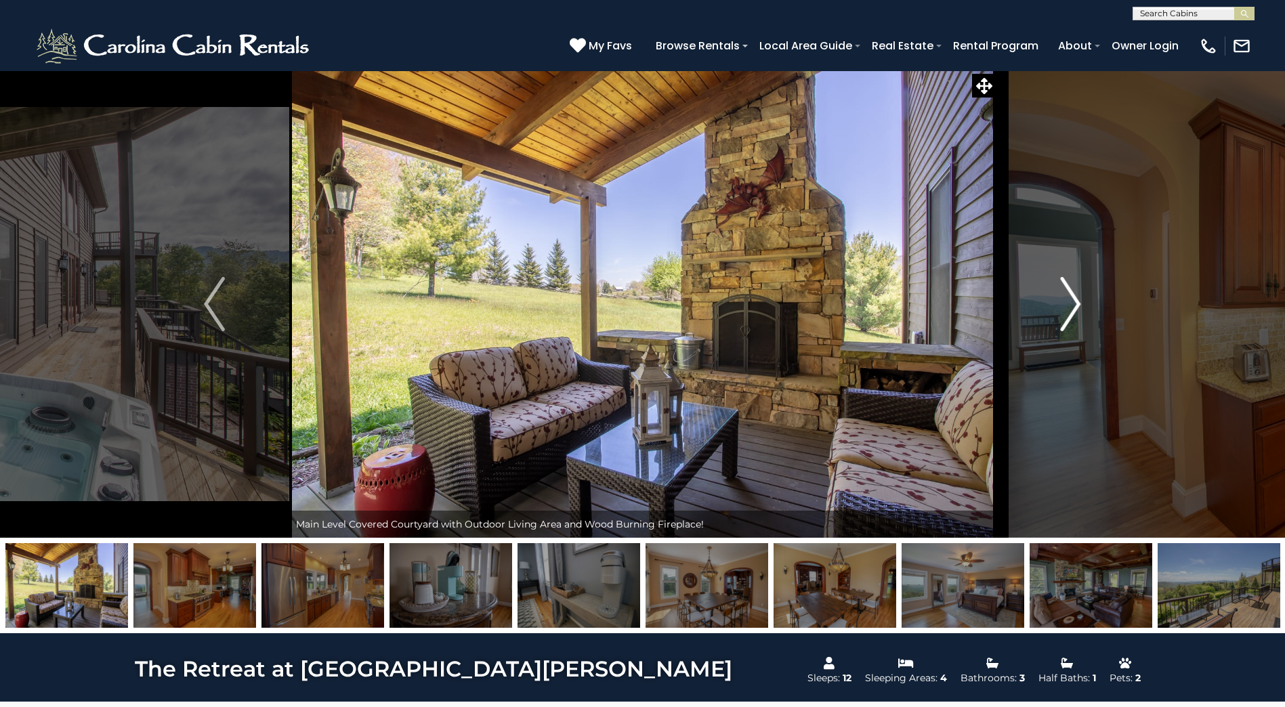
click at [1071, 306] on img "Next" at bounding box center [1070, 304] width 20 height 54
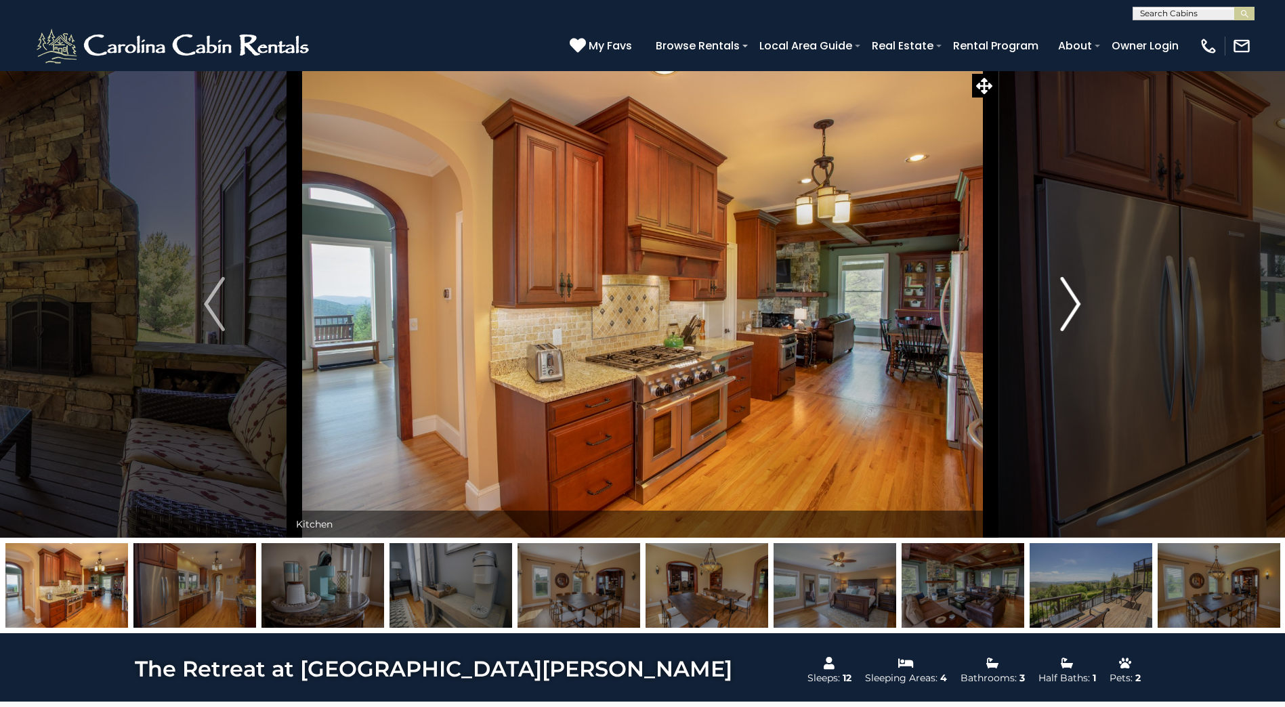
click at [1071, 306] on img "Next" at bounding box center [1070, 304] width 20 height 54
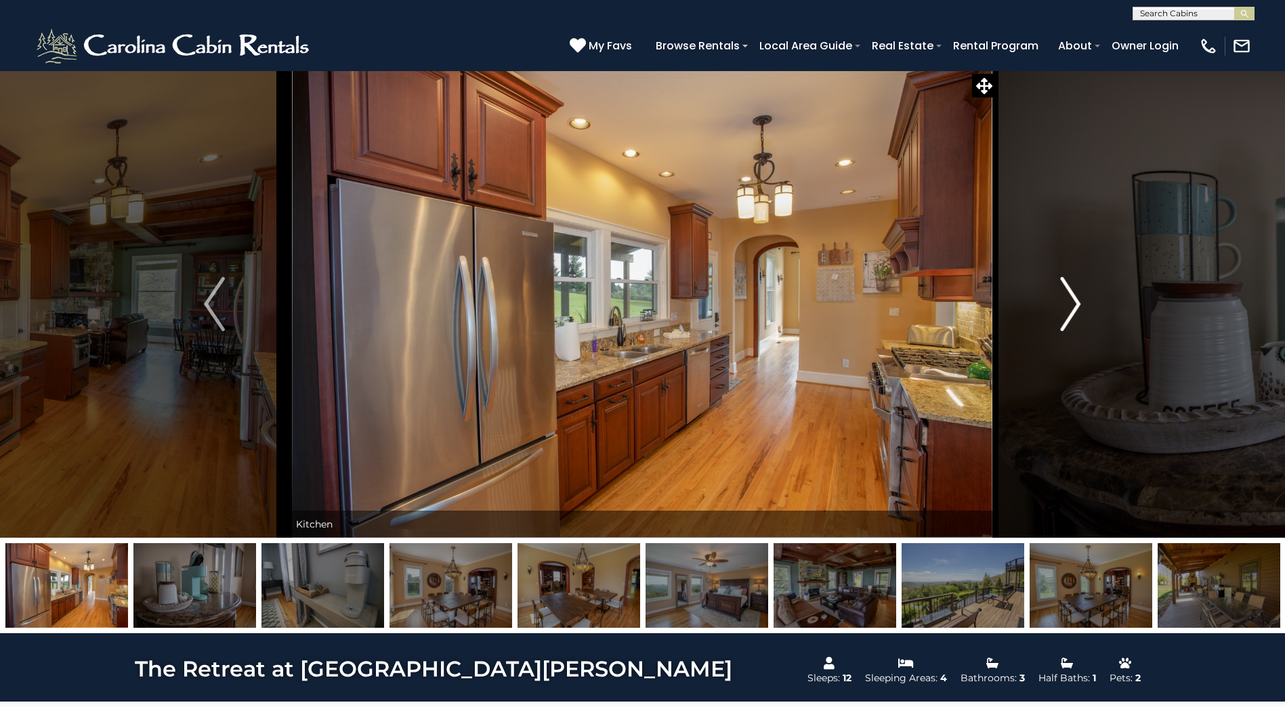
click at [1071, 306] on img "Next" at bounding box center [1070, 304] width 20 height 54
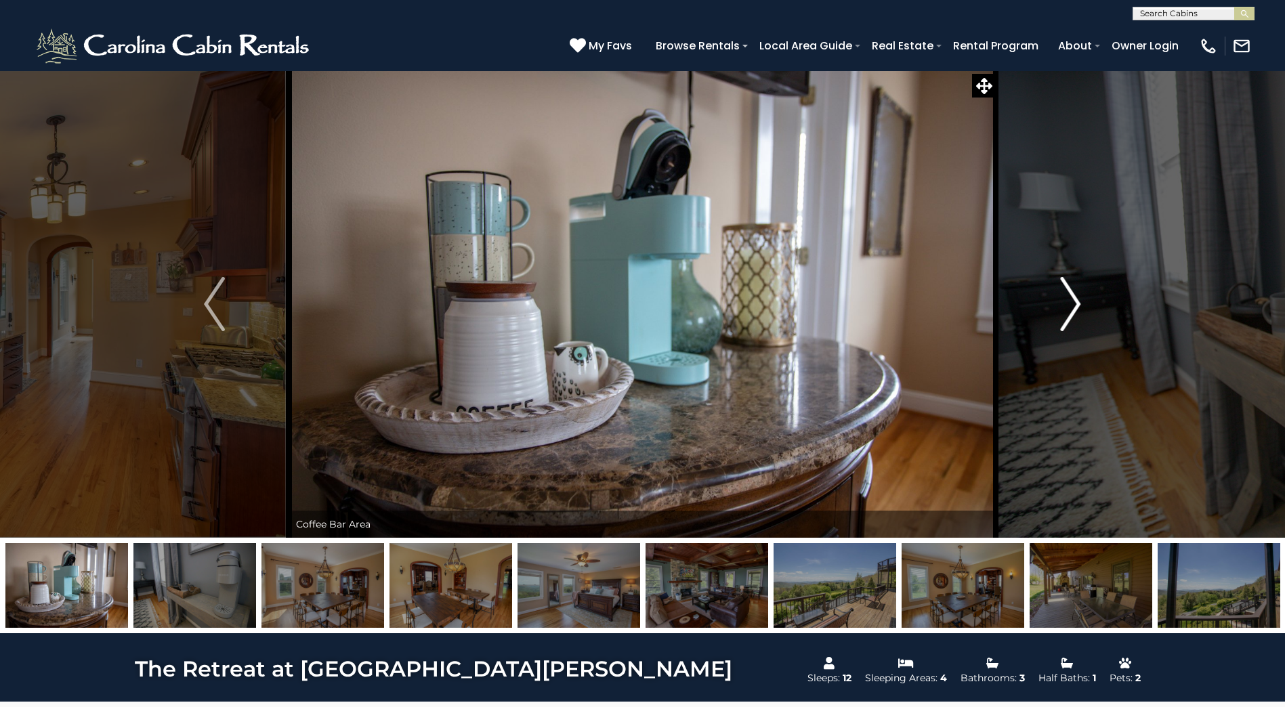
click at [1071, 306] on img "Next" at bounding box center [1070, 304] width 20 height 54
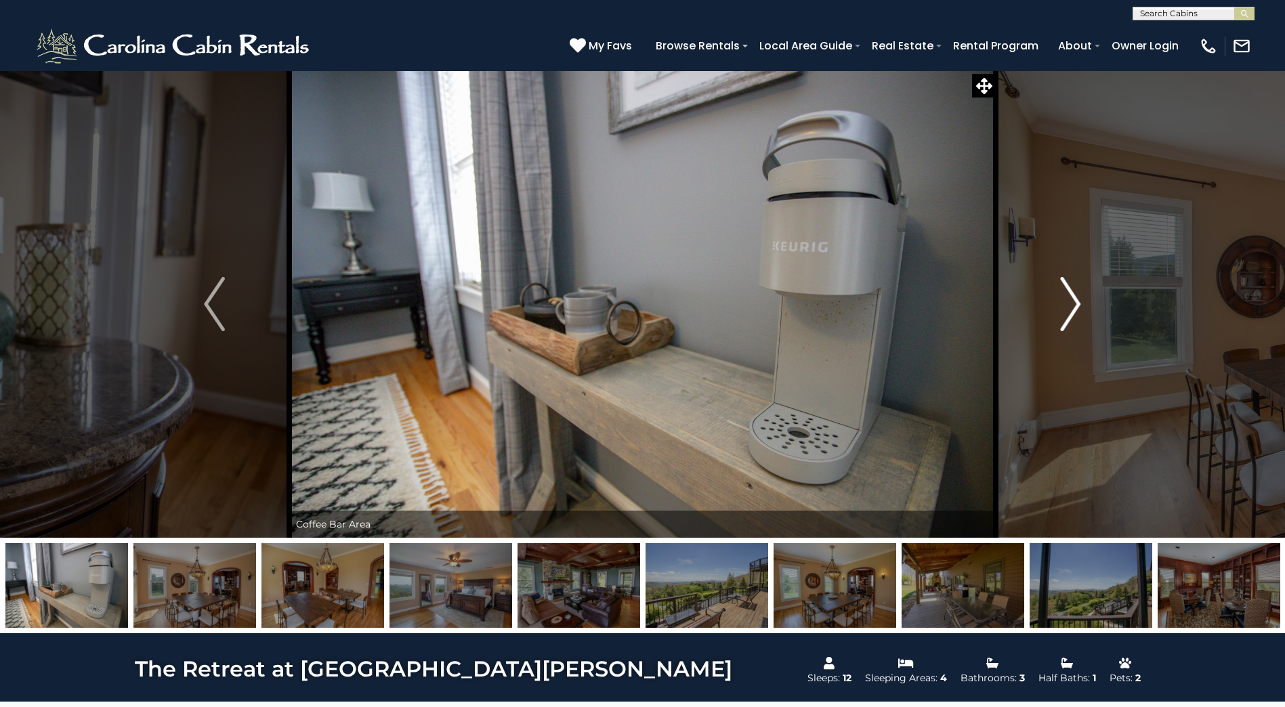
click at [1073, 303] on img "Next" at bounding box center [1070, 304] width 20 height 54
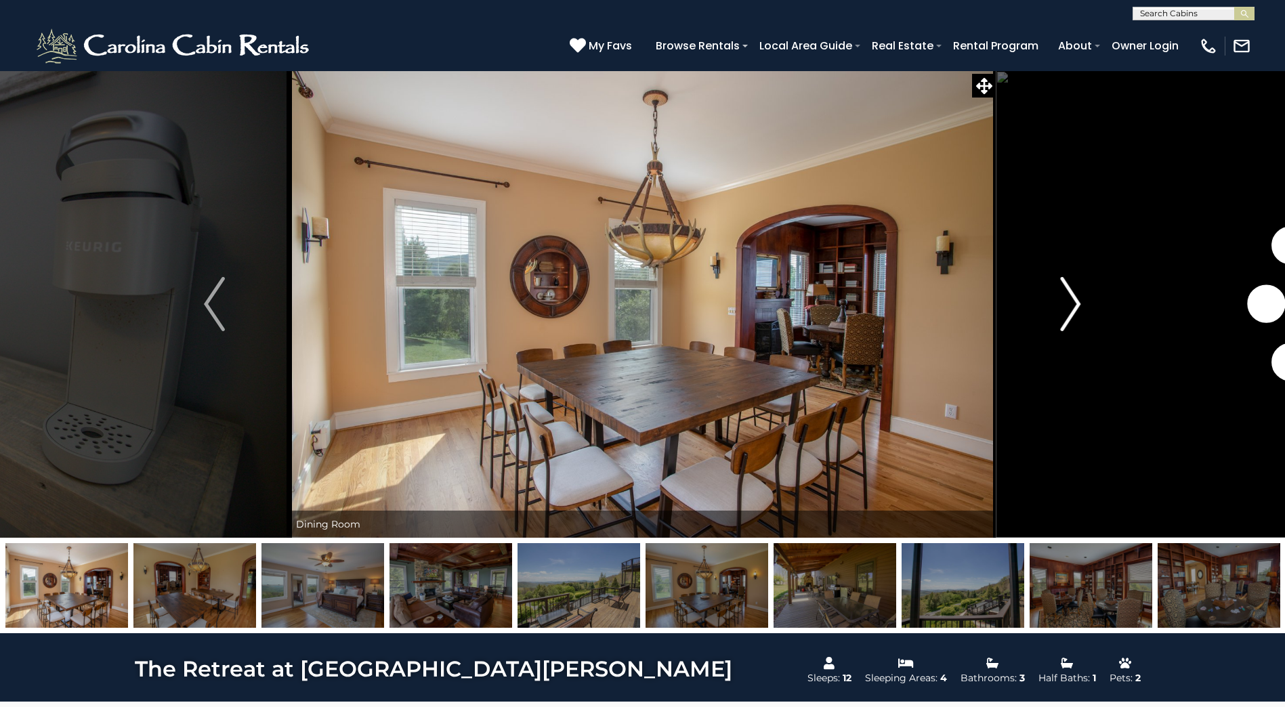
click at [1073, 303] on img "Next" at bounding box center [1070, 304] width 20 height 54
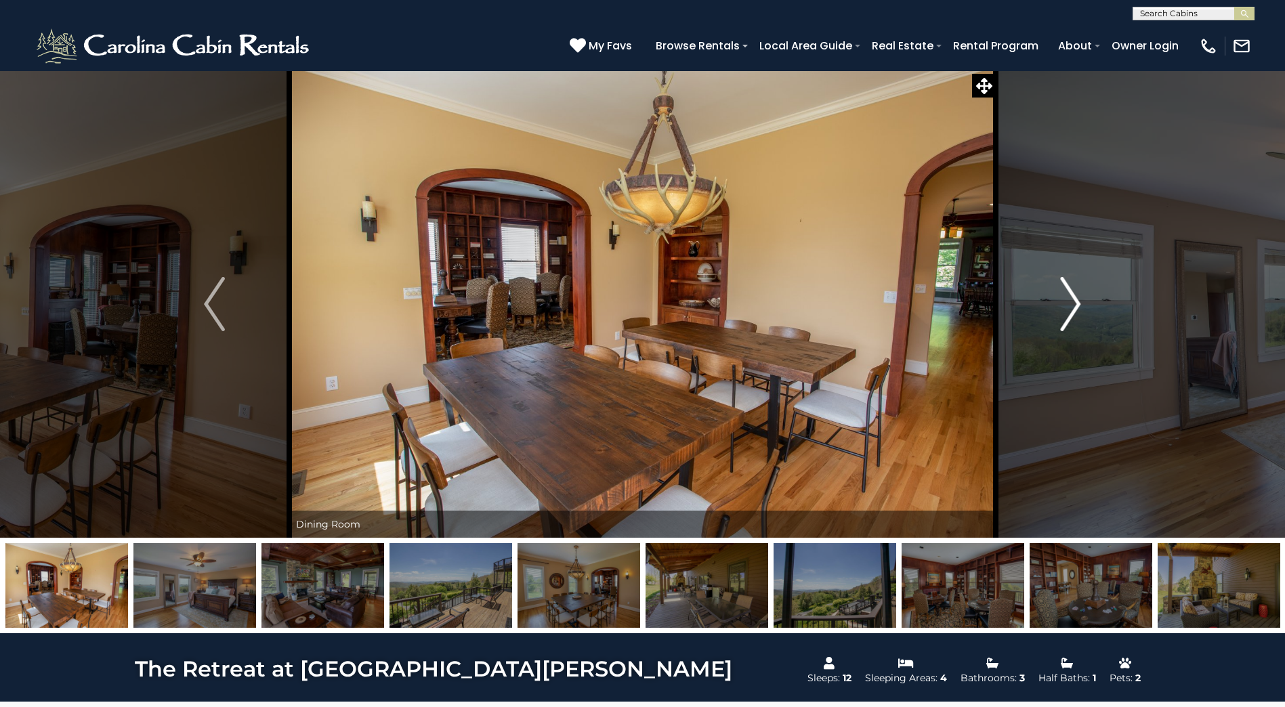
click at [1073, 303] on img "Next" at bounding box center [1070, 304] width 20 height 54
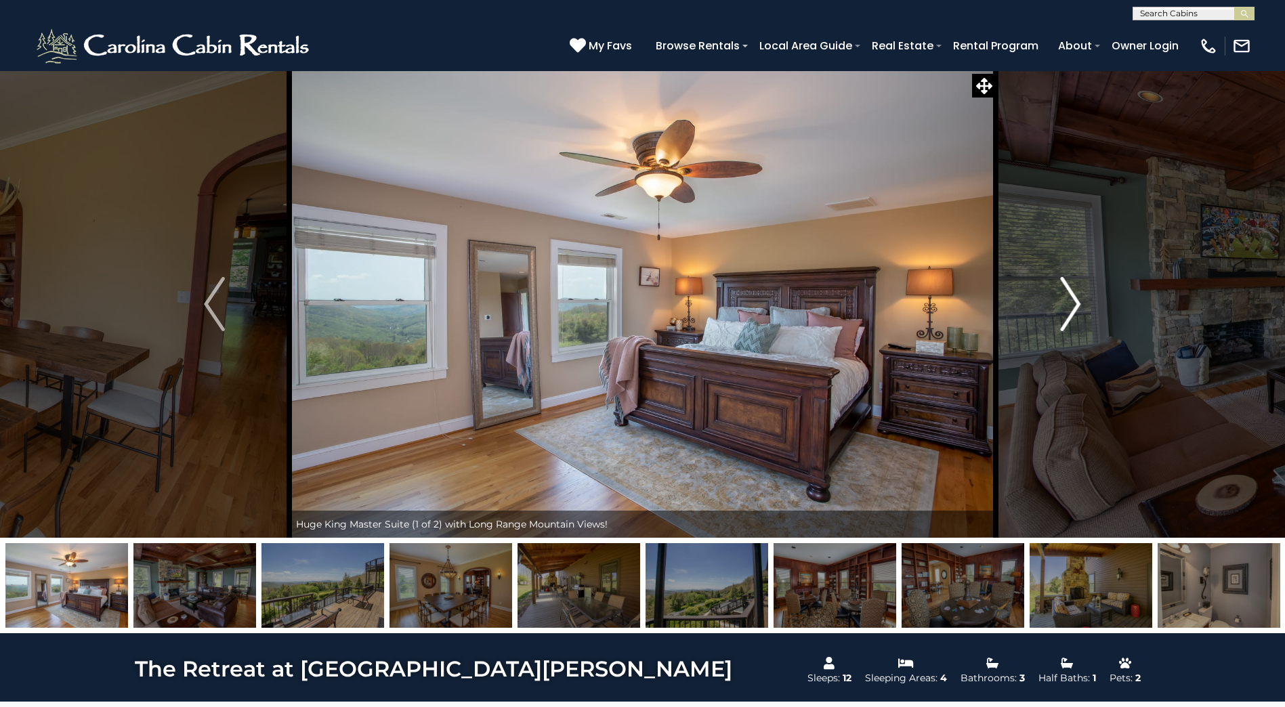
click at [1073, 303] on img "Next" at bounding box center [1070, 304] width 20 height 54
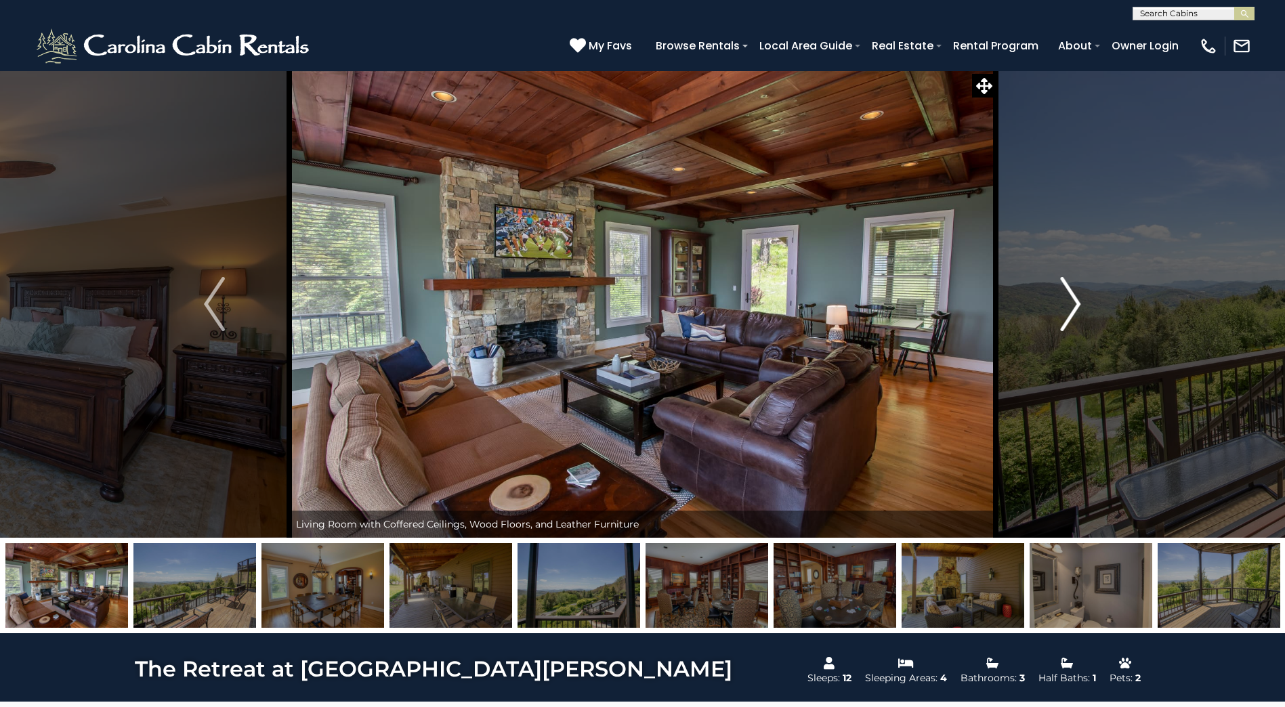
click at [1073, 303] on img "Next" at bounding box center [1070, 304] width 20 height 54
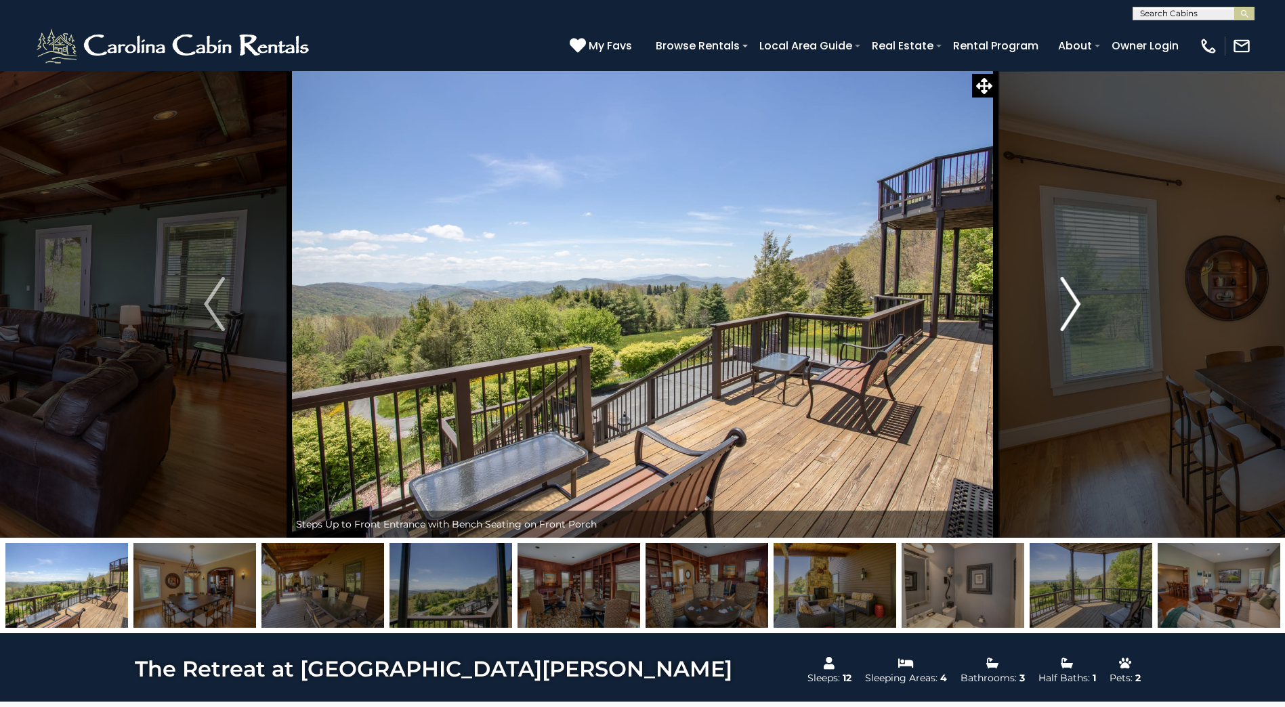
click at [1073, 303] on img "Next" at bounding box center [1070, 304] width 20 height 54
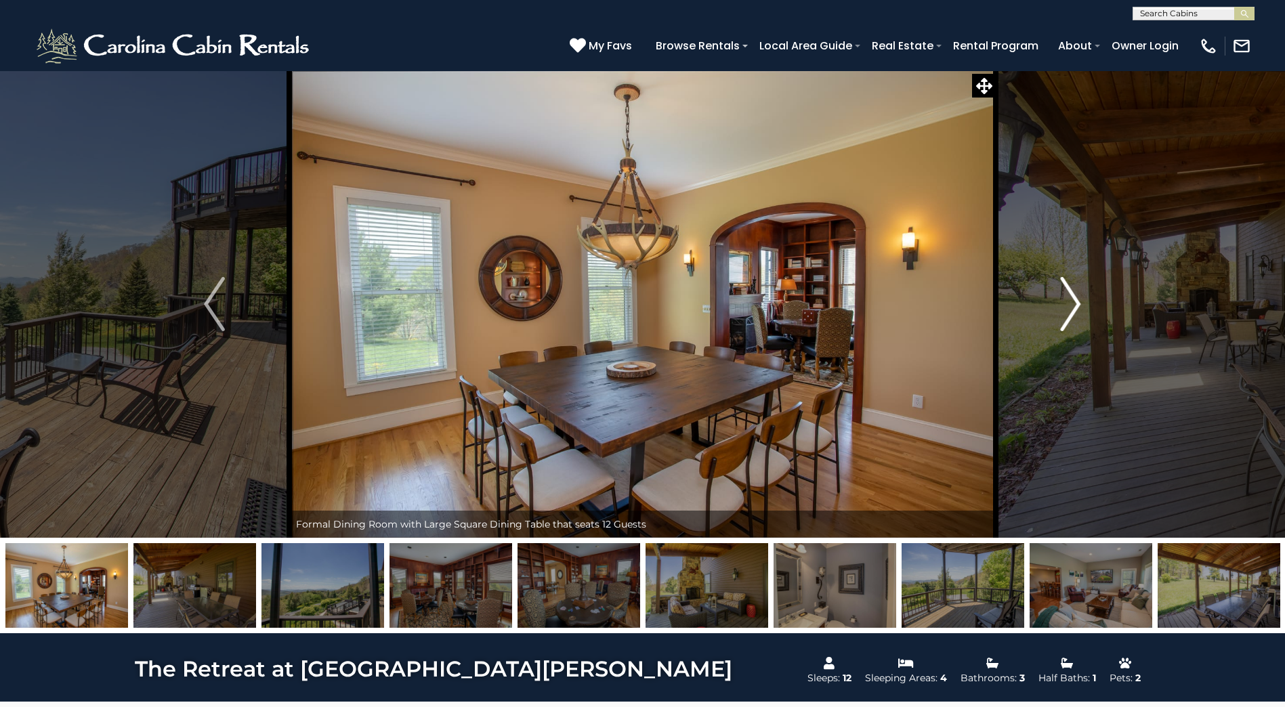
click at [1073, 303] on img "Next" at bounding box center [1070, 304] width 20 height 54
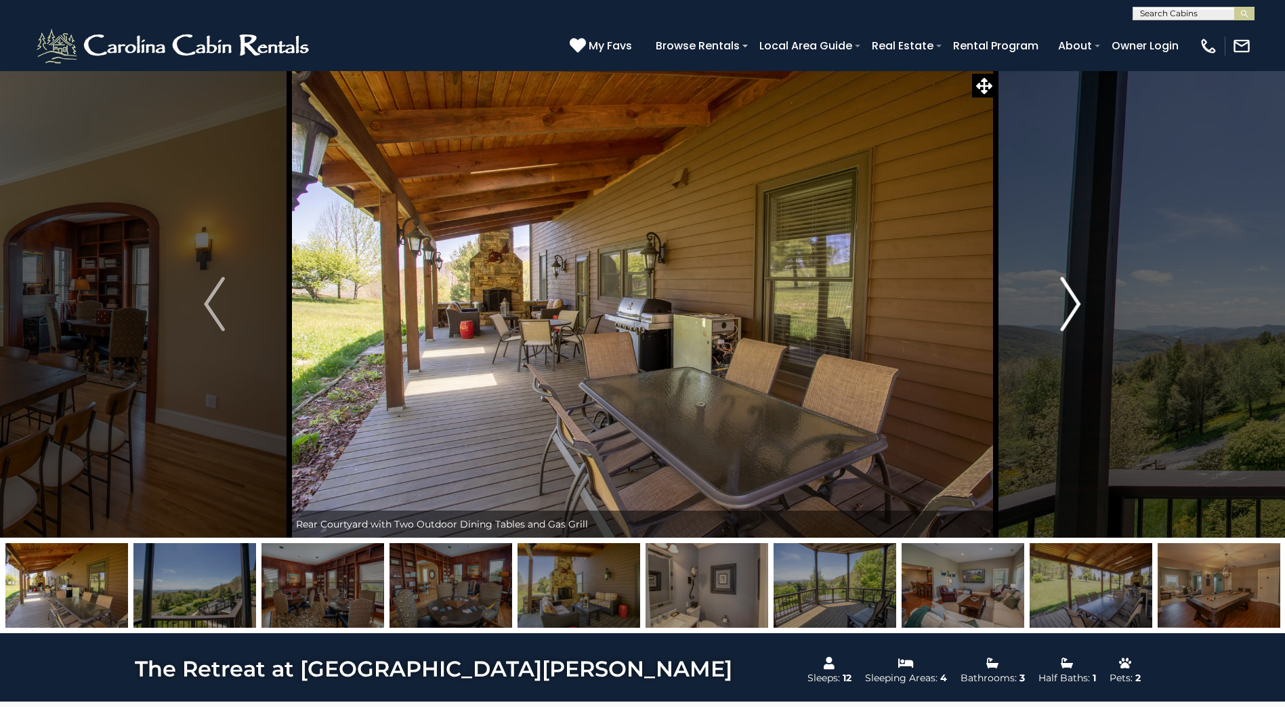
click at [1073, 303] on img "Next" at bounding box center [1070, 304] width 20 height 54
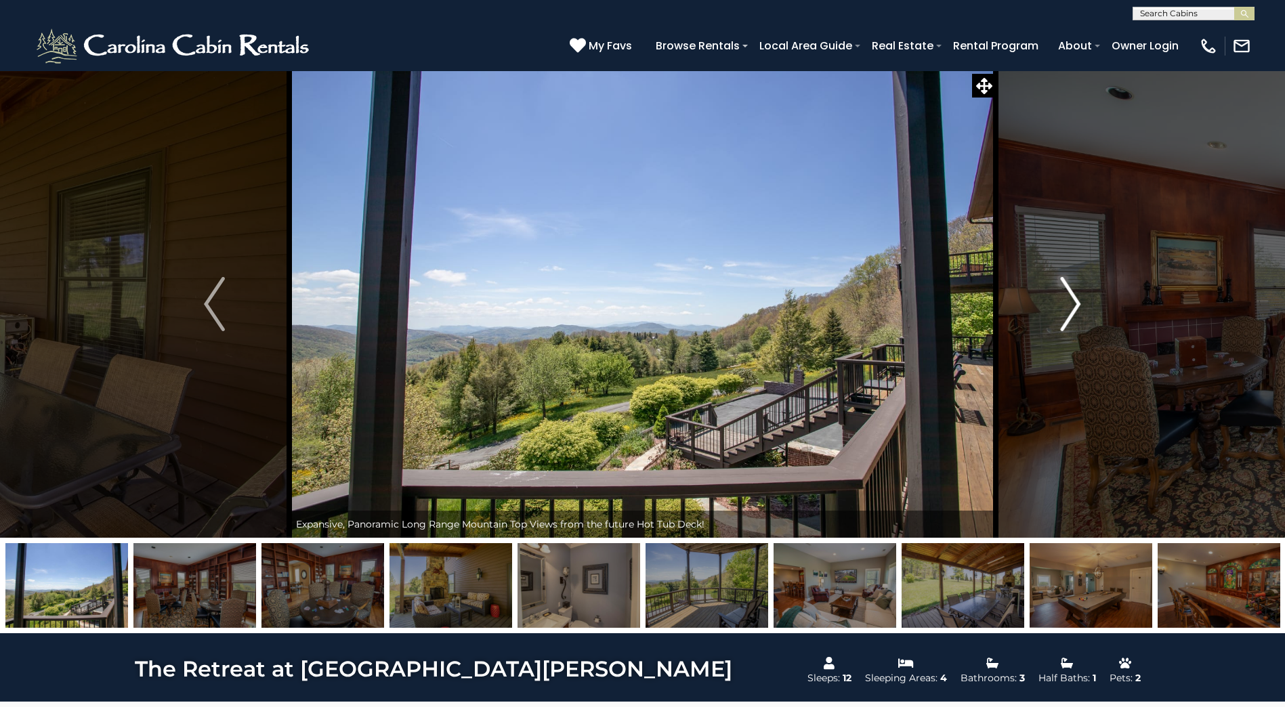
click at [1073, 303] on img "Next" at bounding box center [1070, 304] width 20 height 54
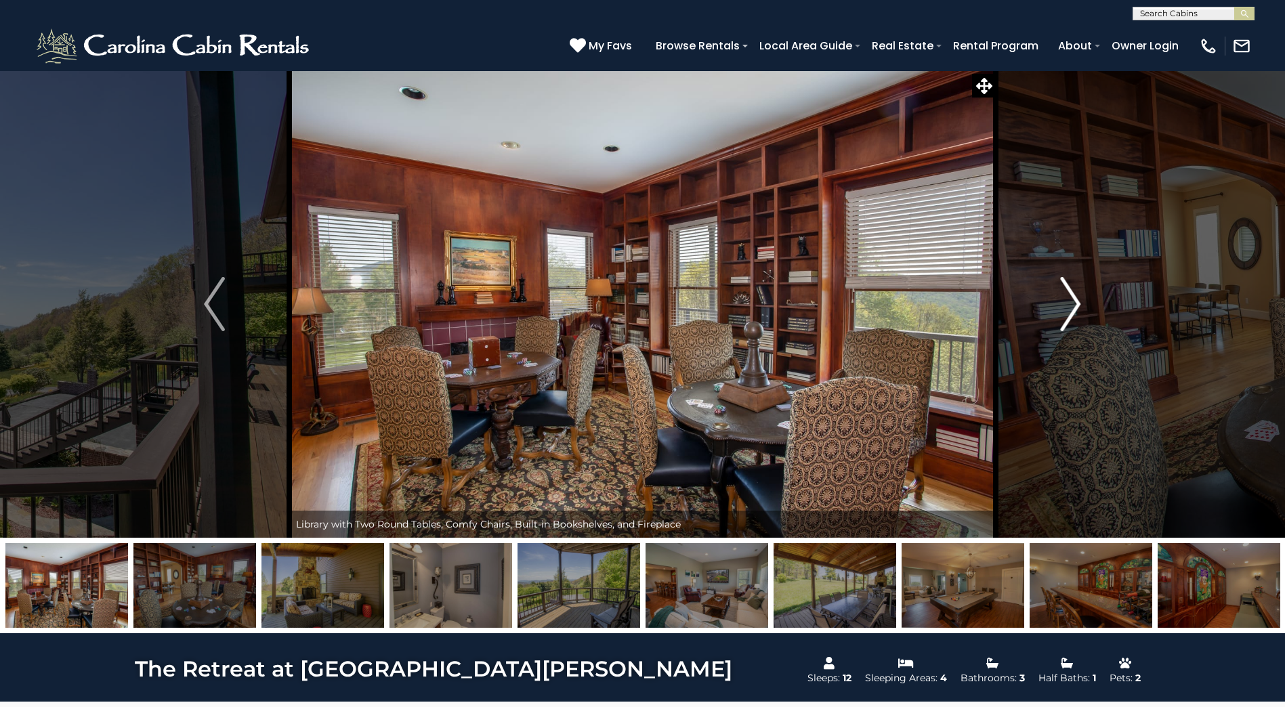
click at [1073, 303] on img "Next" at bounding box center [1070, 304] width 20 height 54
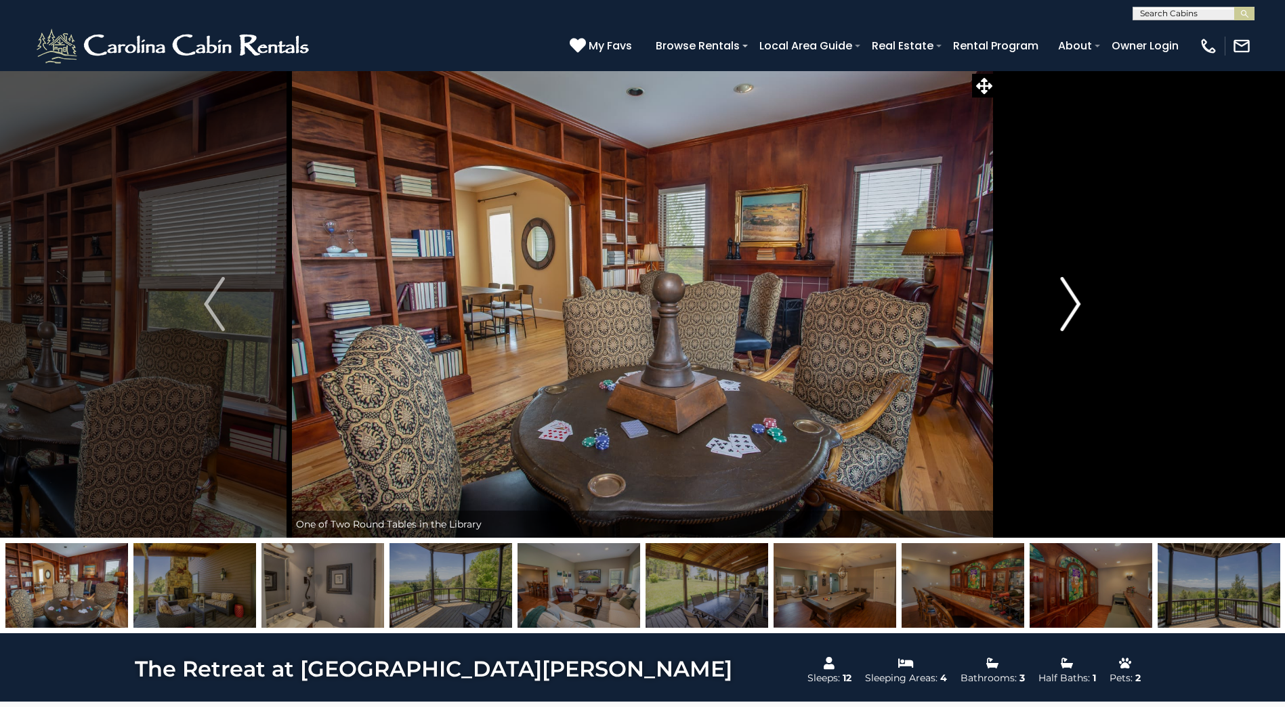
click at [1073, 303] on img "Next" at bounding box center [1070, 304] width 20 height 54
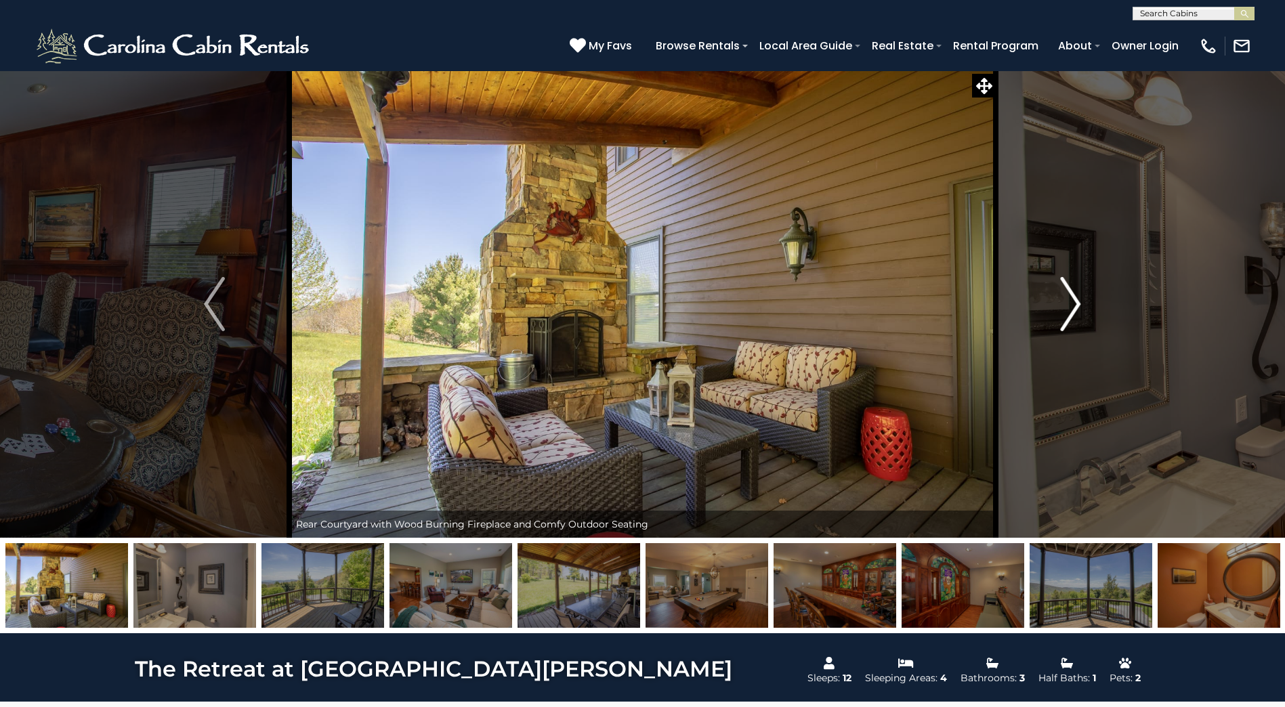
click at [1073, 303] on img "Next" at bounding box center [1070, 304] width 20 height 54
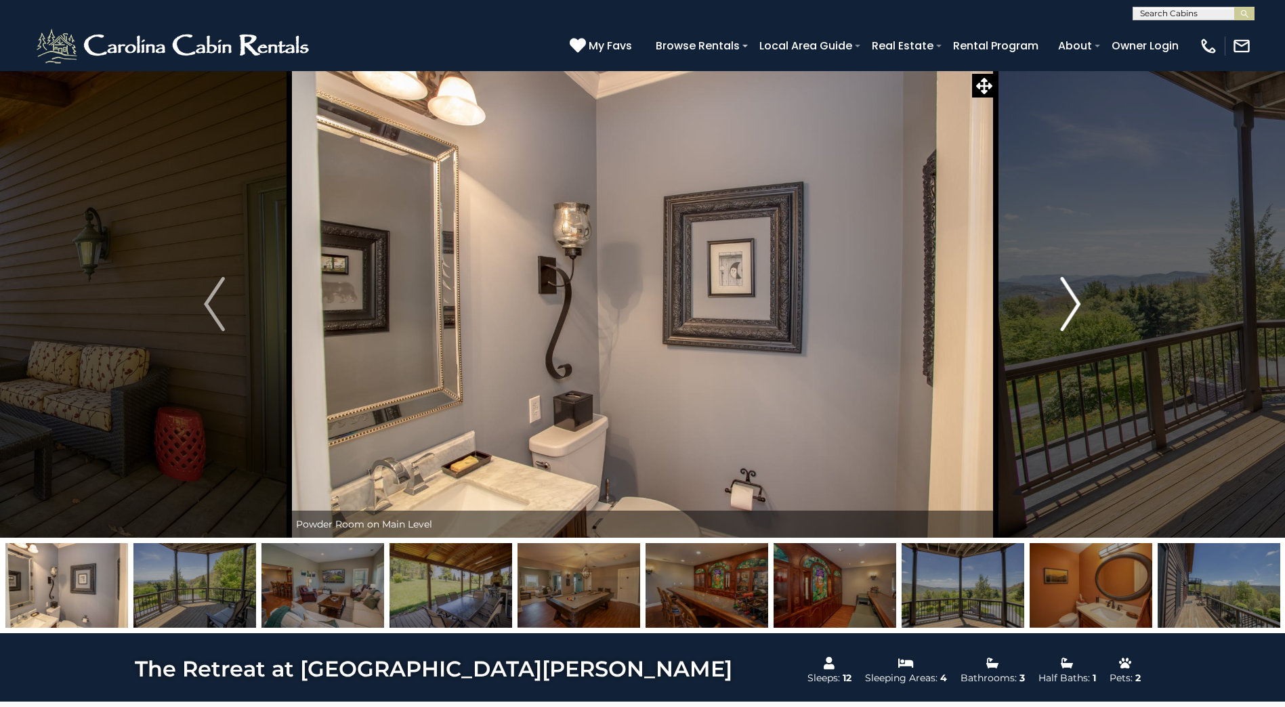
click at [1073, 303] on img "Next" at bounding box center [1070, 304] width 20 height 54
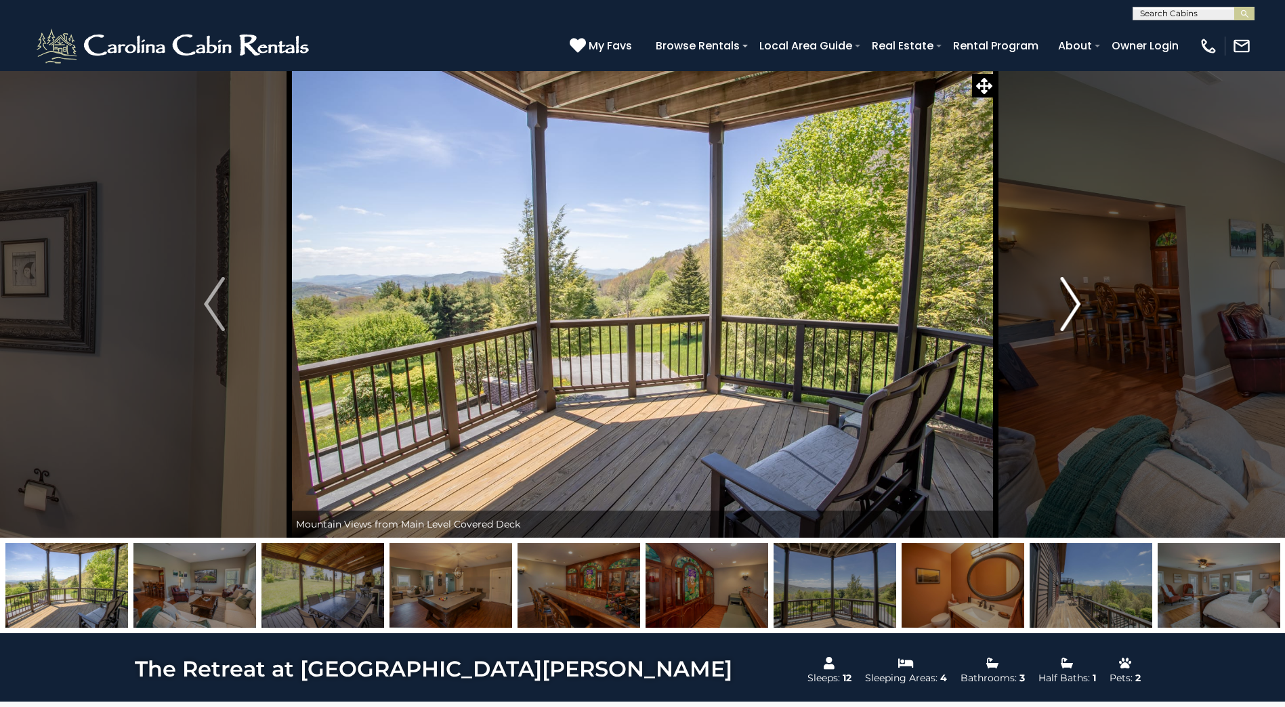
click at [1073, 303] on img "Next" at bounding box center [1070, 304] width 20 height 54
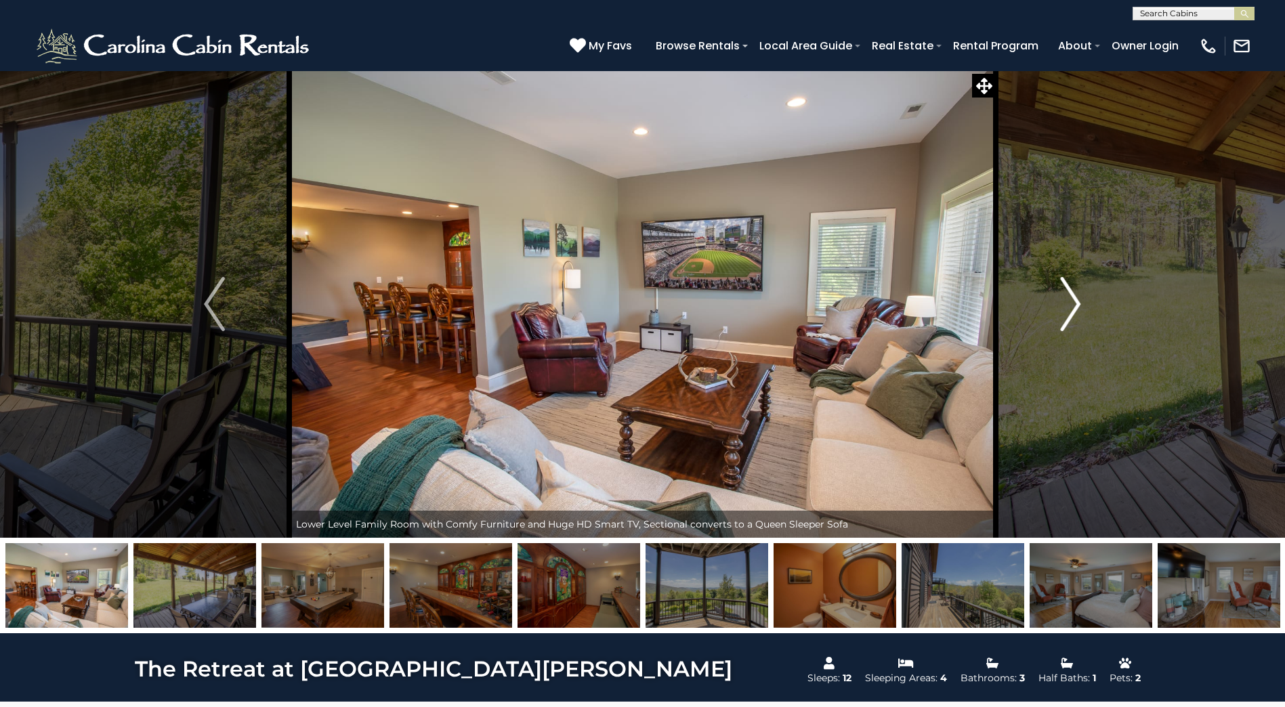
click at [1073, 303] on img "Next" at bounding box center [1070, 304] width 20 height 54
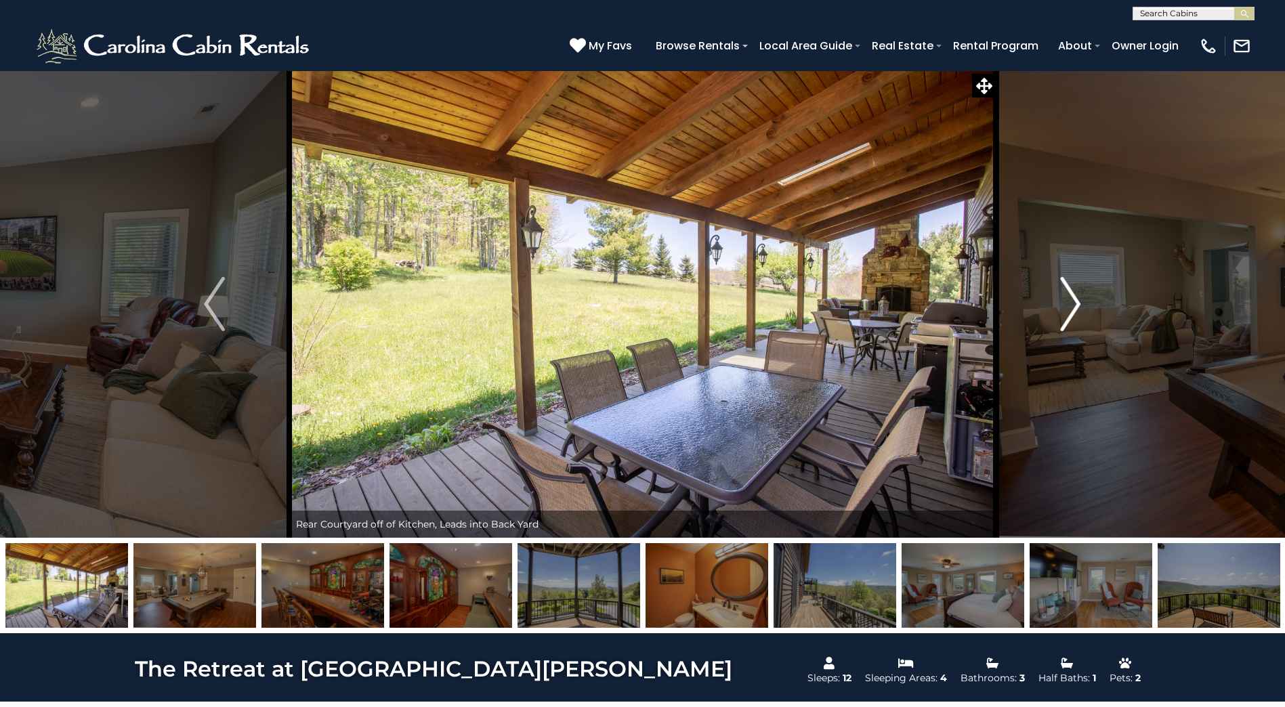
click at [1073, 303] on img "Next" at bounding box center [1070, 304] width 20 height 54
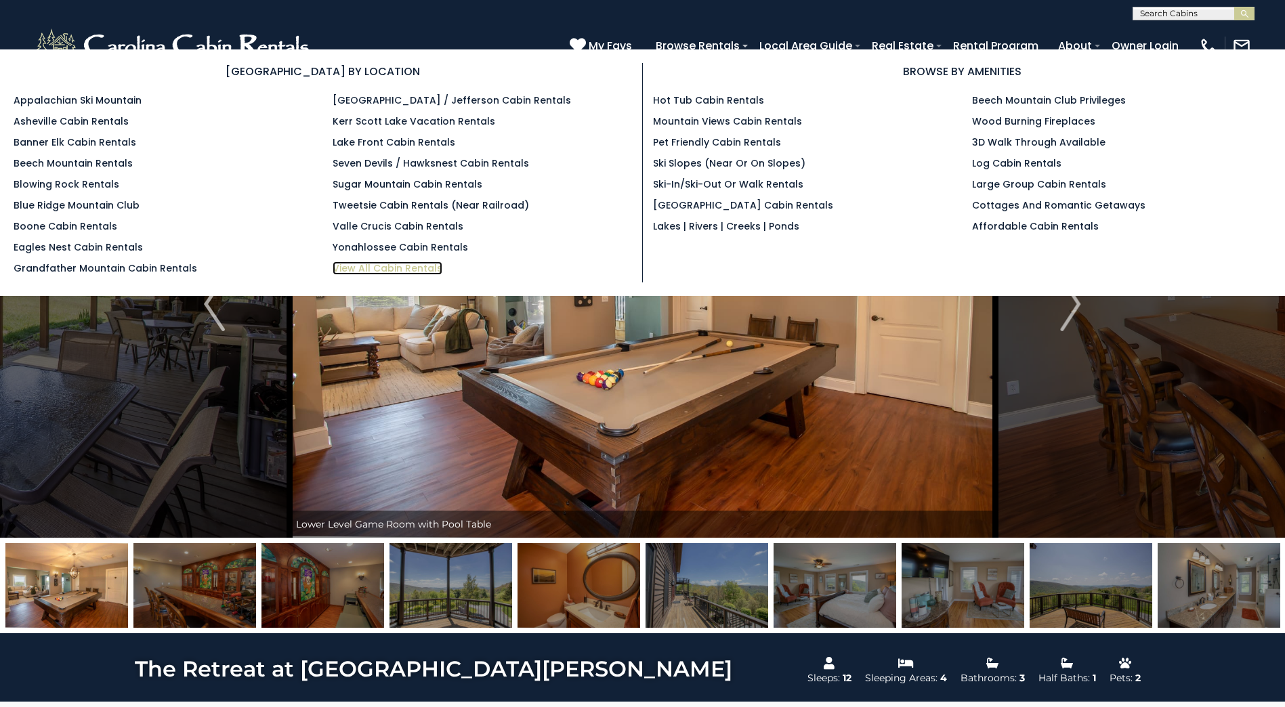
click at [415, 266] on link "View All Cabin Rentals" at bounding box center [388, 268] width 110 height 14
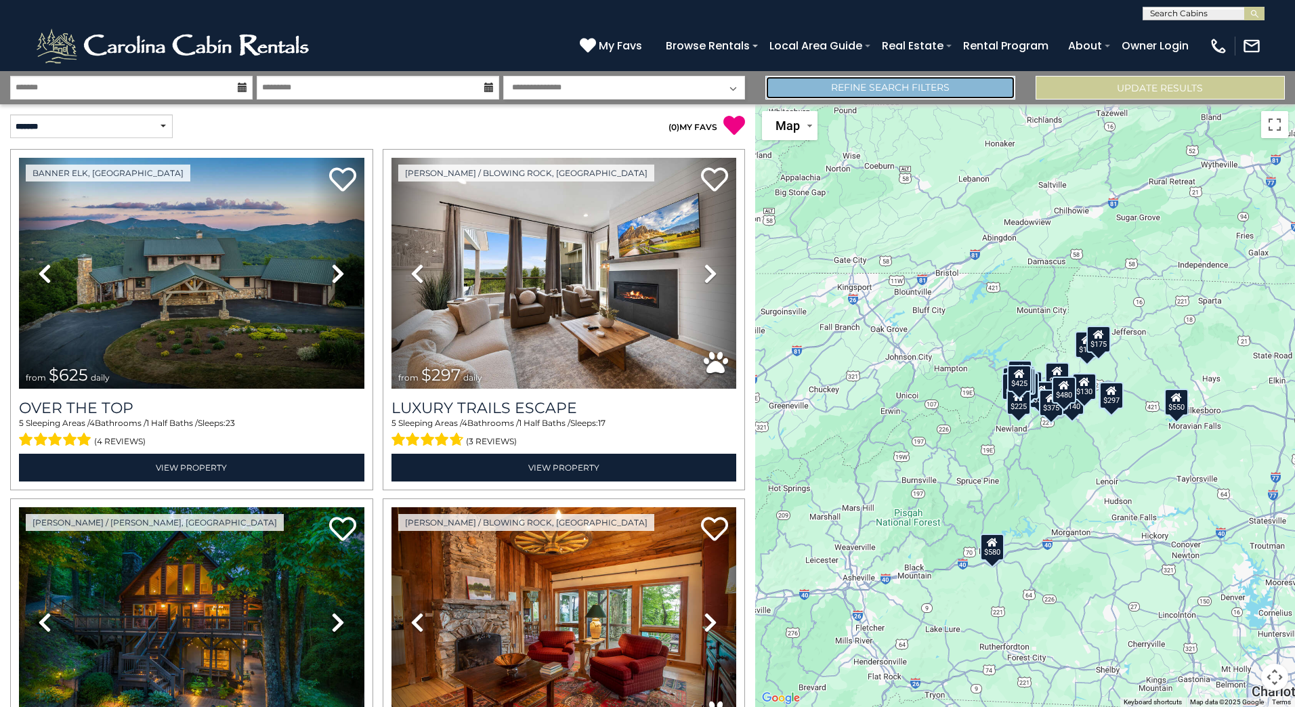
click at [982, 91] on link "Refine Search Filters" at bounding box center [889, 88] width 249 height 24
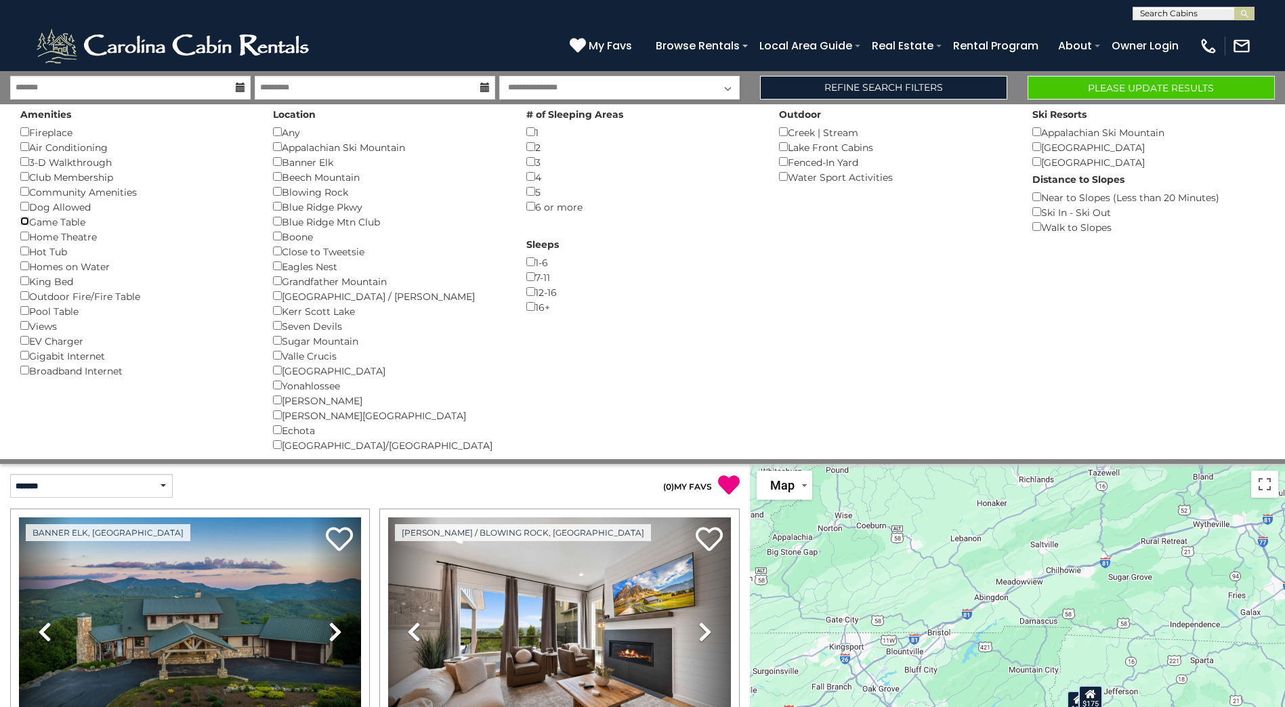
click at [24, 232] on div "Amenities Fireplace () Air Conditioning () 3-D Walkthrough () Club Membership (…" at bounding box center [136, 241] width 253 height 274
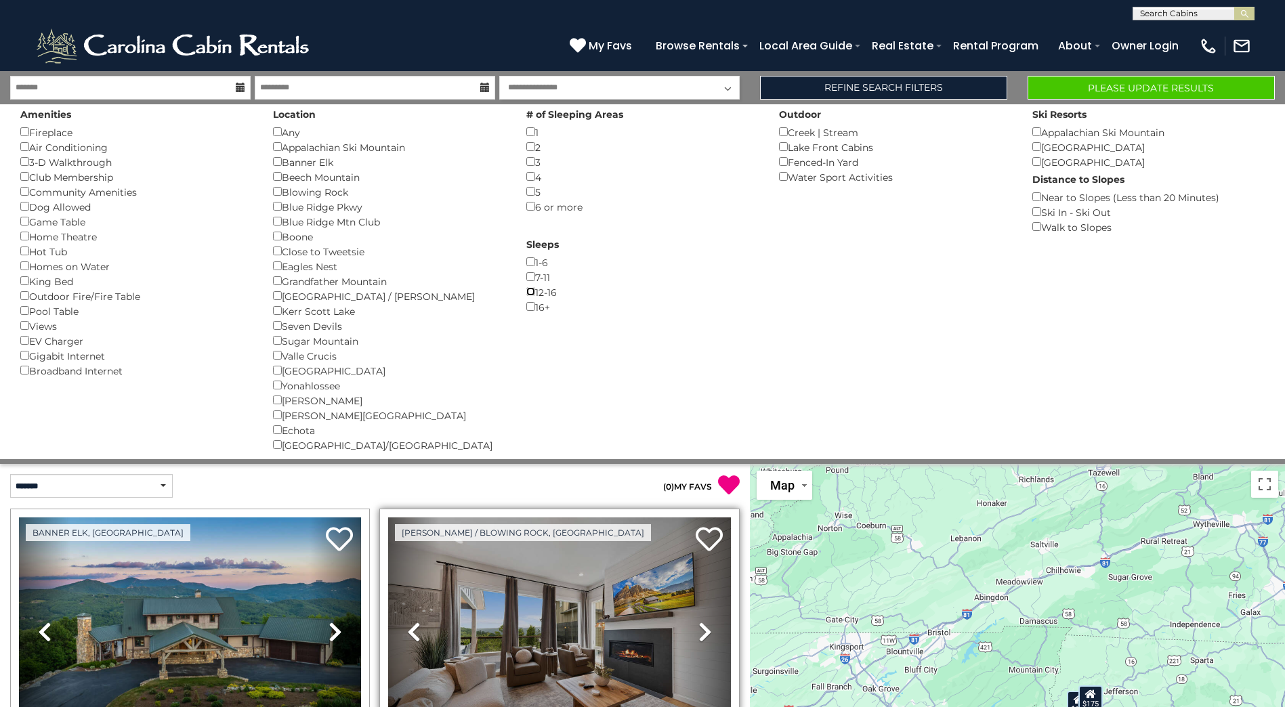
scroll to position [203, 0]
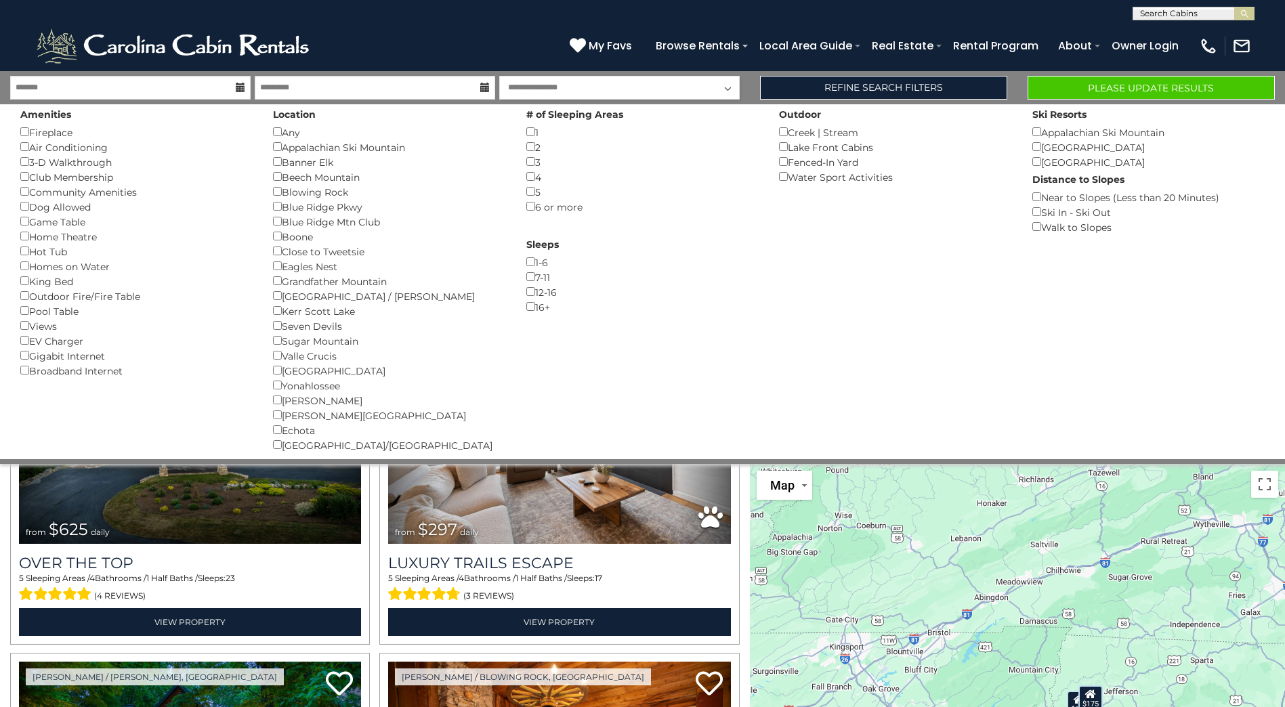
click at [1093, 255] on div "Amenities Fireplace () Air Conditioning () 3-D Walkthrough () Club Membership (…" at bounding box center [642, 281] width 1264 height 355
click at [33, 316] on div "Pool Table ()" at bounding box center [136, 310] width 232 height 15
drag, startPoint x: 911, startPoint y: 544, endPoint x: 890, endPoint y: 529, distance: 25.7
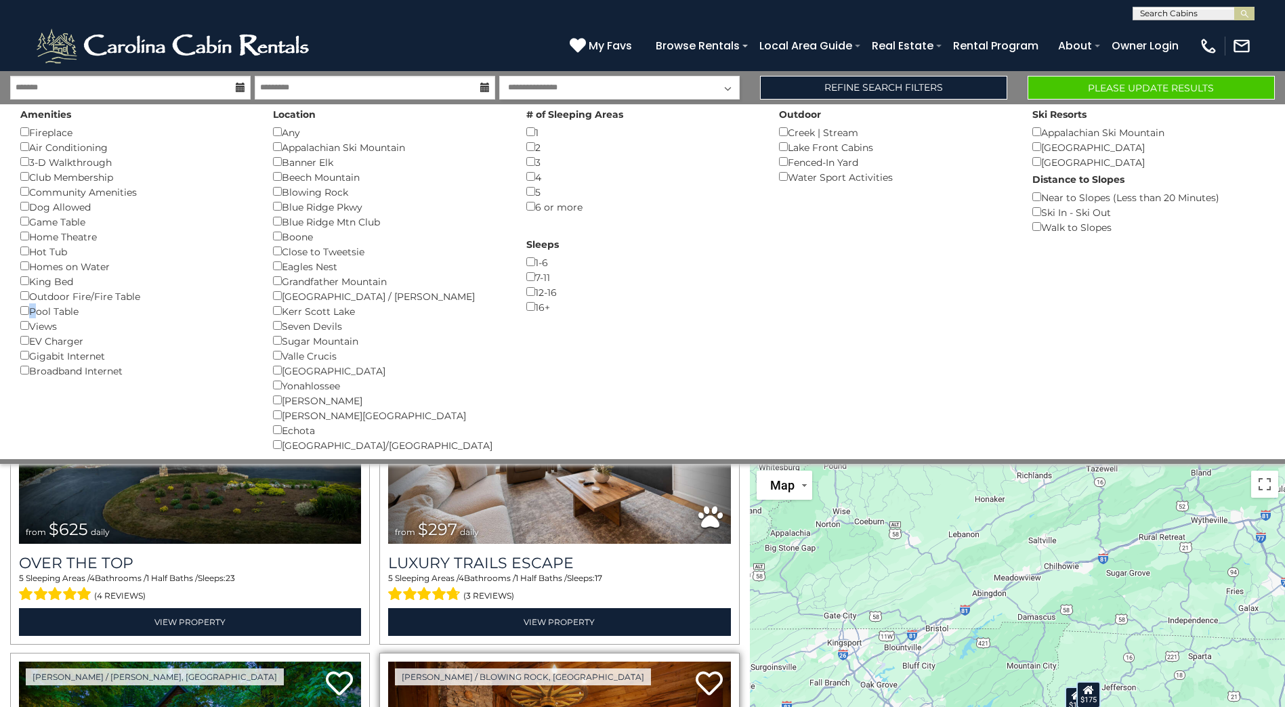
scroll to position [406, 0]
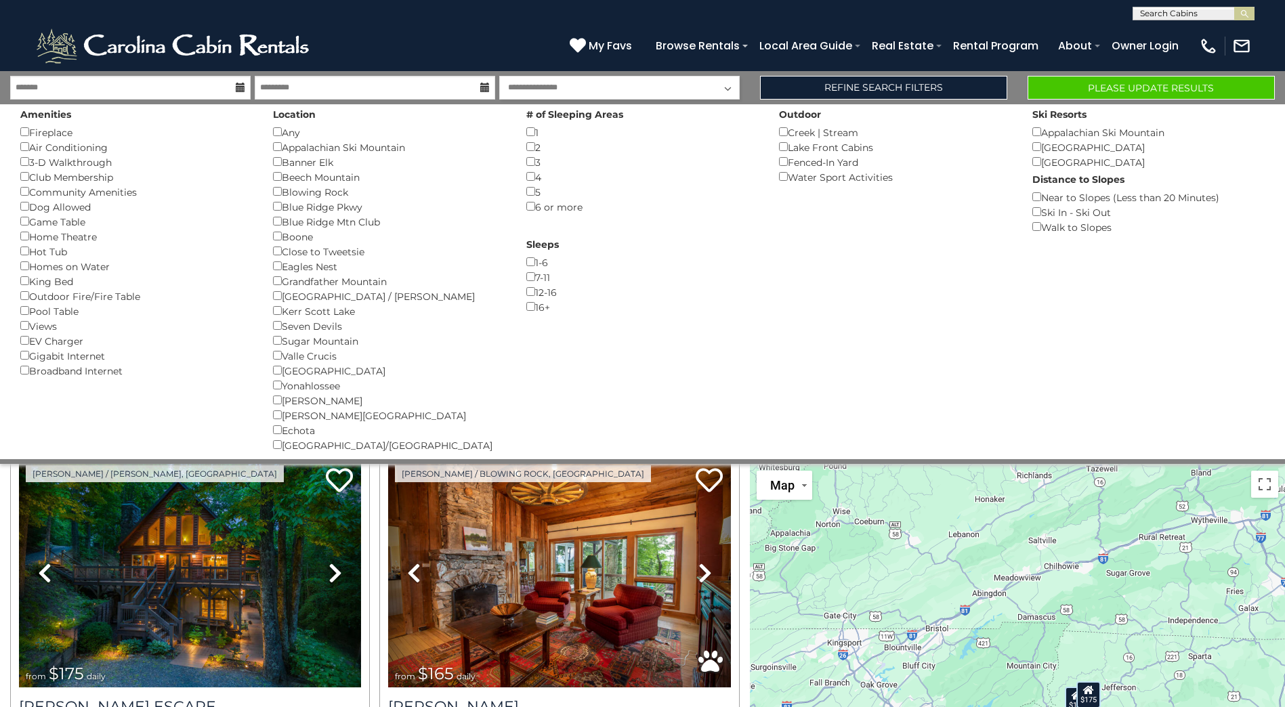
drag, startPoint x: 954, startPoint y: 229, endPoint x: 926, endPoint y: 199, distance: 41.2
click at [954, 226] on div "Amenities Fireplace () Air Conditioning () 3-D Walkthrough () Club Membership (…" at bounding box center [642, 281] width 1264 height 355
click at [732, 89] on select "**********" at bounding box center [619, 88] width 240 height 24
click at [691, 274] on div "Sleeps 1-6 () 7-11 () 12-16 () 16+ ()" at bounding box center [642, 274] width 253 height 80
click at [244, 86] on icon at bounding box center [240, 87] width 9 height 9
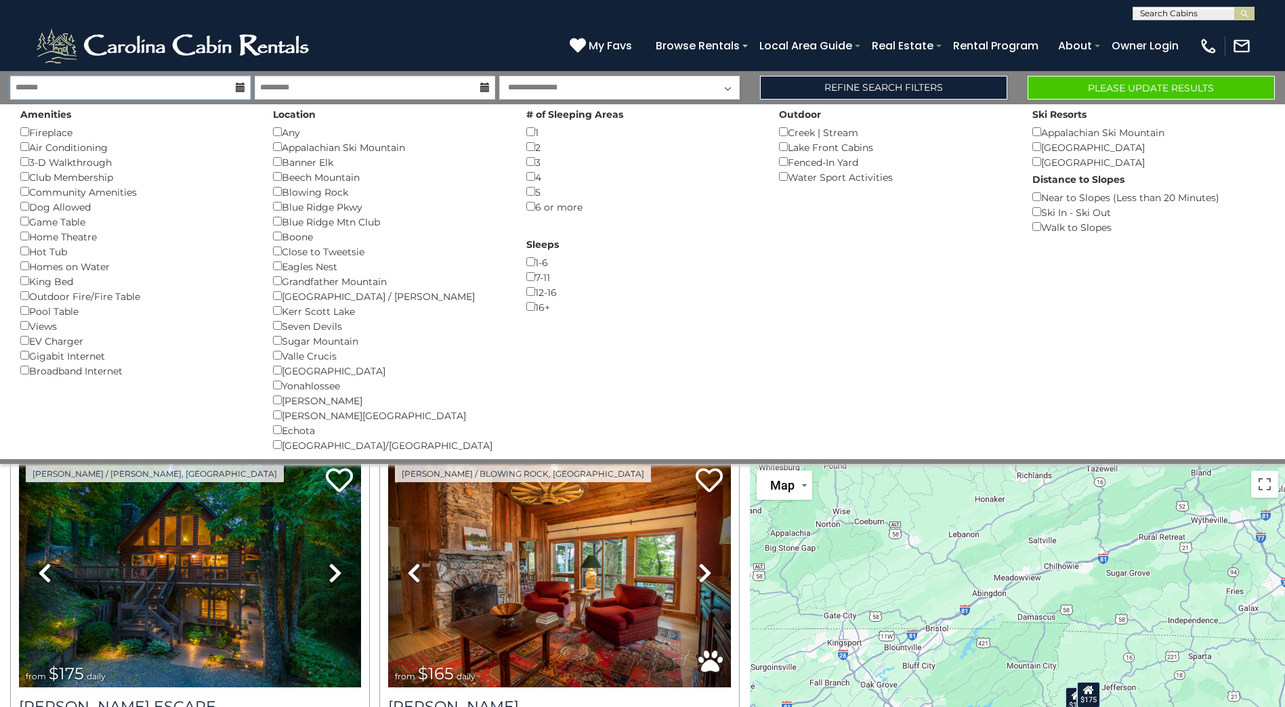
click at [240, 79] on input "text" at bounding box center [130, 88] width 240 height 24
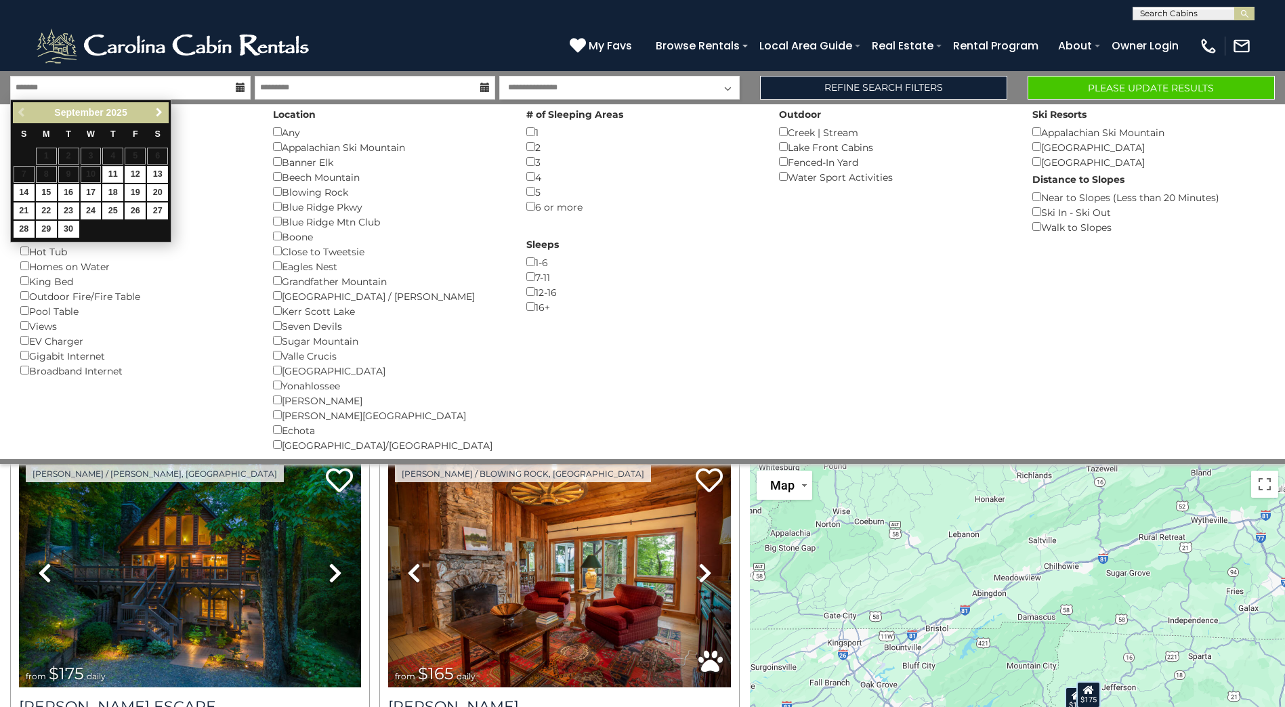
click at [164, 109] on span "Next" at bounding box center [159, 112] width 11 height 11
click at [117, 190] on link "16" at bounding box center [112, 192] width 21 height 17
type input "********"
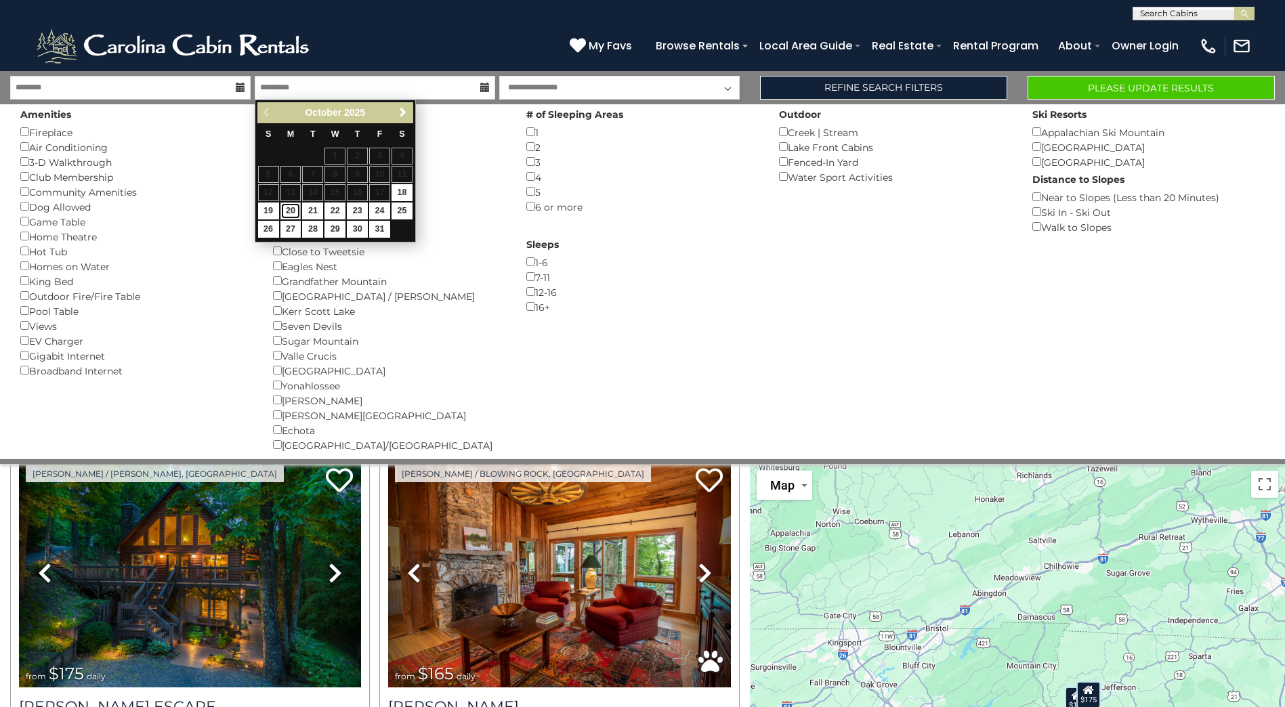
click at [292, 208] on link "20" at bounding box center [290, 210] width 21 height 17
type input "********"
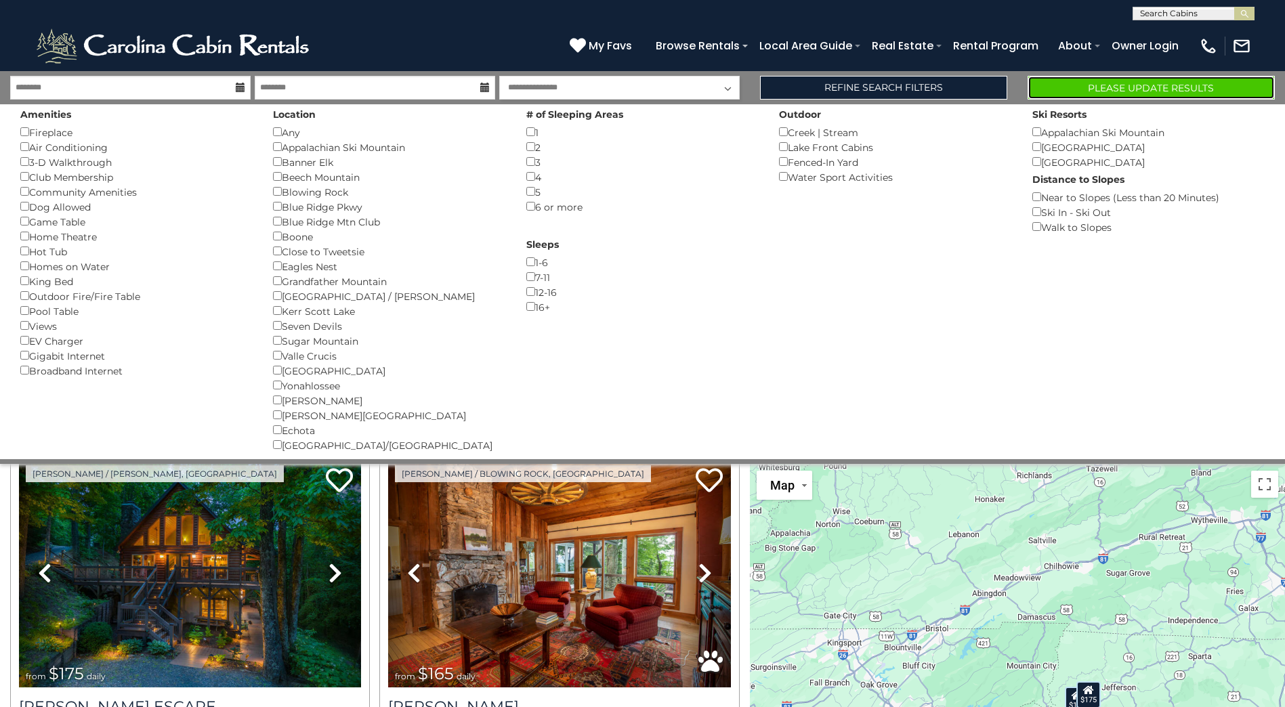
click at [1149, 87] on button "Please Update Results" at bounding box center [1150, 88] width 247 height 24
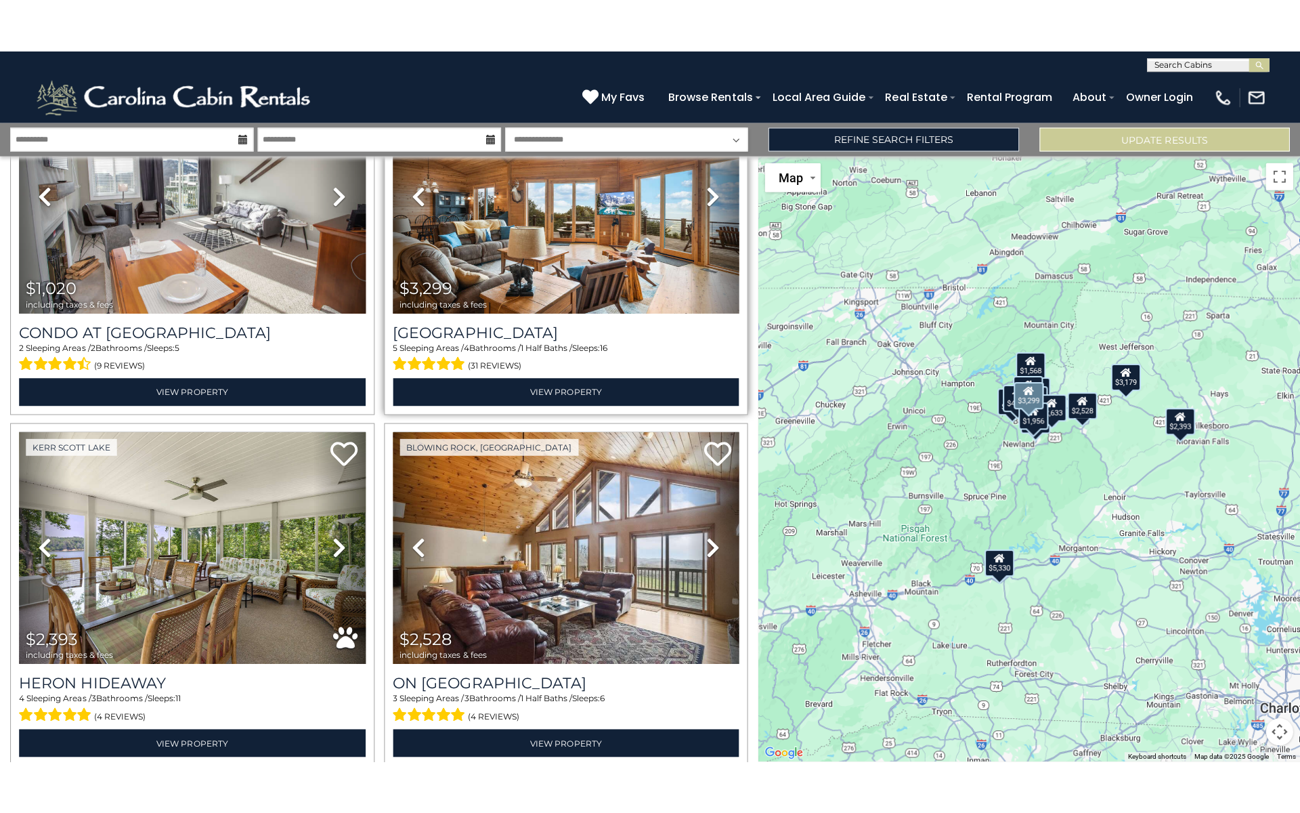
scroll to position [2613, 0]
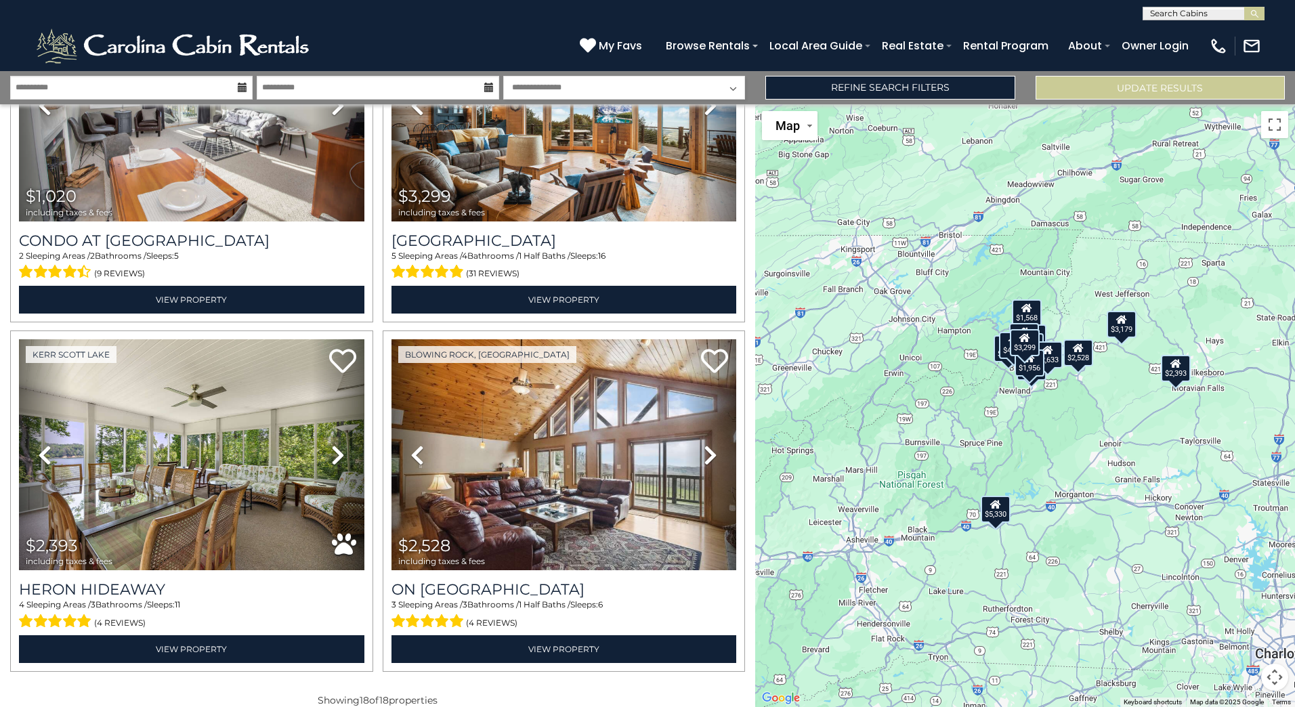
click at [1128, 474] on div "$4,490 $5,330 $1,568 $3,310 $1,893 $3,138 $3,682 $2,633 $2,603 $4,657 $1,940 $1…" at bounding box center [1025, 405] width 540 height 603
click at [1075, 408] on div "$4,490 $5,330 $1,568 $3,310 $1,893 $3,138 $3,682 $2,633 $2,603 $4,657 $1,940 $1…" at bounding box center [1025, 405] width 540 height 603
click at [1074, 408] on div "$4,490 $5,330 $1,568 $3,310 $1,893 $3,138 $3,682 $2,633 $2,603 $4,657 $1,940 $1…" at bounding box center [1025, 405] width 540 height 603
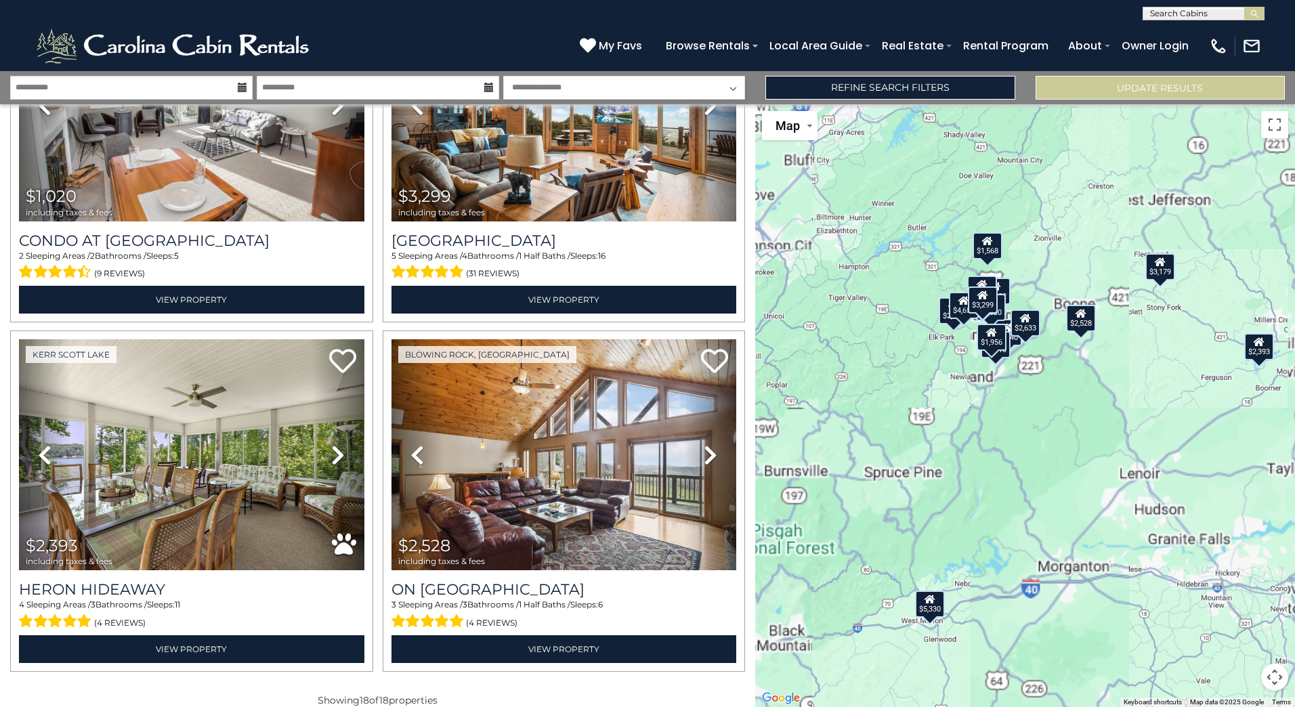
click at [1071, 407] on div "$4,490 $5,330 $1,568 $3,310 $1,893 $3,138 $3,682 $2,633 $2,603 $4,657 $1,940 $1…" at bounding box center [1025, 405] width 540 height 603
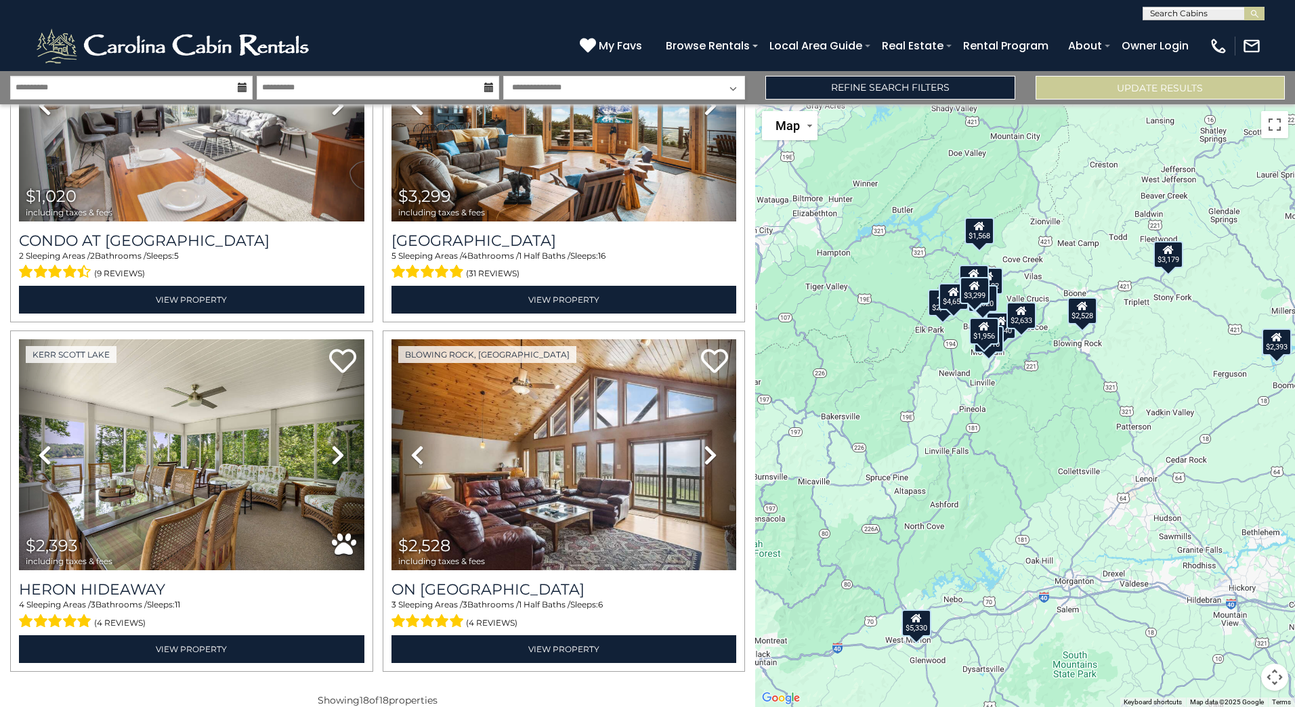
click at [1006, 144] on div "$4,490 $5,330 $1,568 $3,310 $1,893 $3,138 $3,682 $2,633 $2,603 $4,657 $1,940 $1…" at bounding box center [1025, 405] width 540 height 603
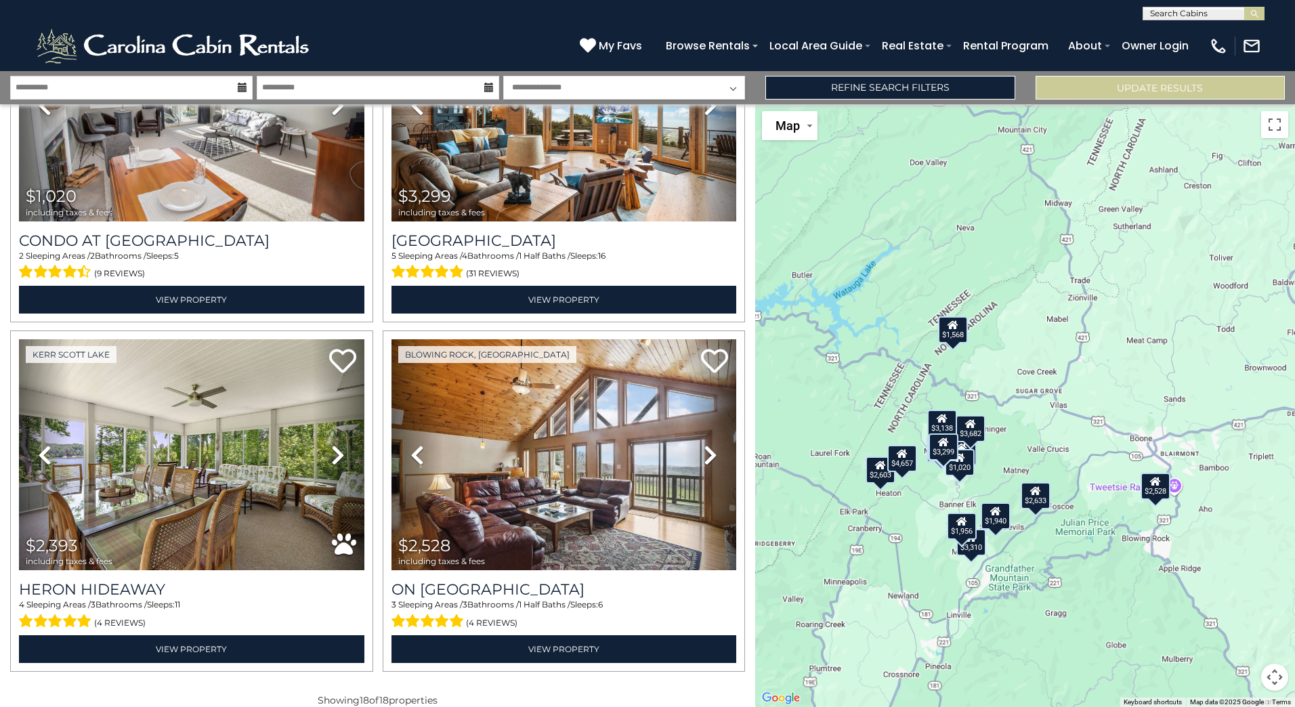
click at [1010, 170] on div "$4,490 $5,330 $1,568 $3,310 $1,893 $3,138 $3,682 $2,633 $2,603 $4,657 $1,940 $1…" at bounding box center [1025, 405] width 540 height 603
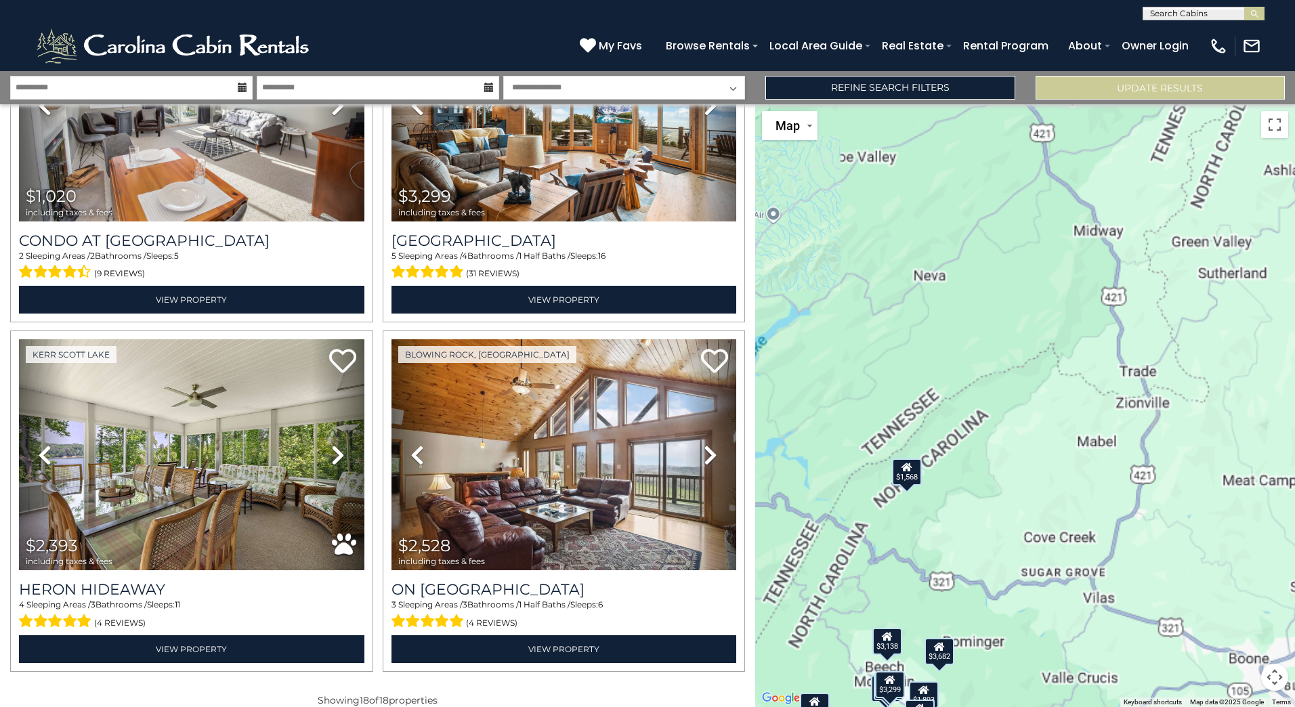
click at [1010, 170] on div "$4,490 $5,330 $1,568 $3,310 $1,893 $3,138 $3,682 $2,633 $2,603 $4,657 $1,940 $1…" at bounding box center [1025, 405] width 540 height 603
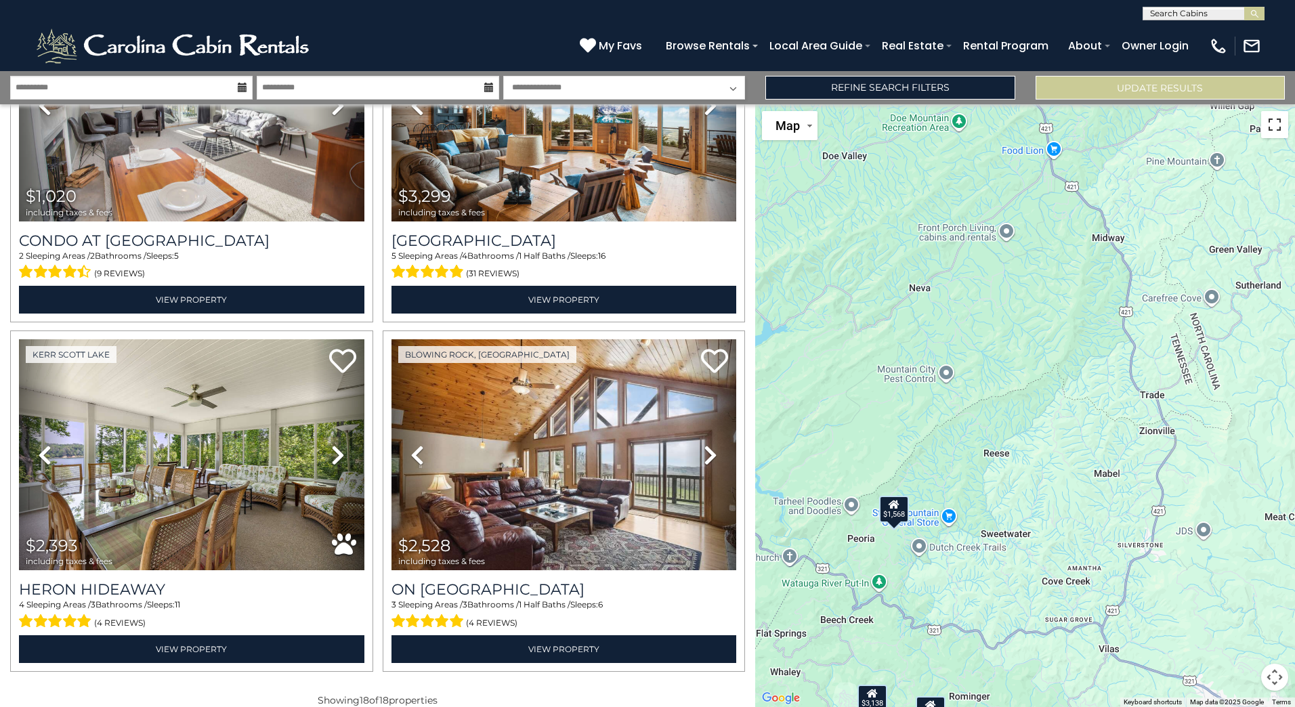
click at [1272, 128] on button "Toggle fullscreen view" at bounding box center [1274, 124] width 27 height 27
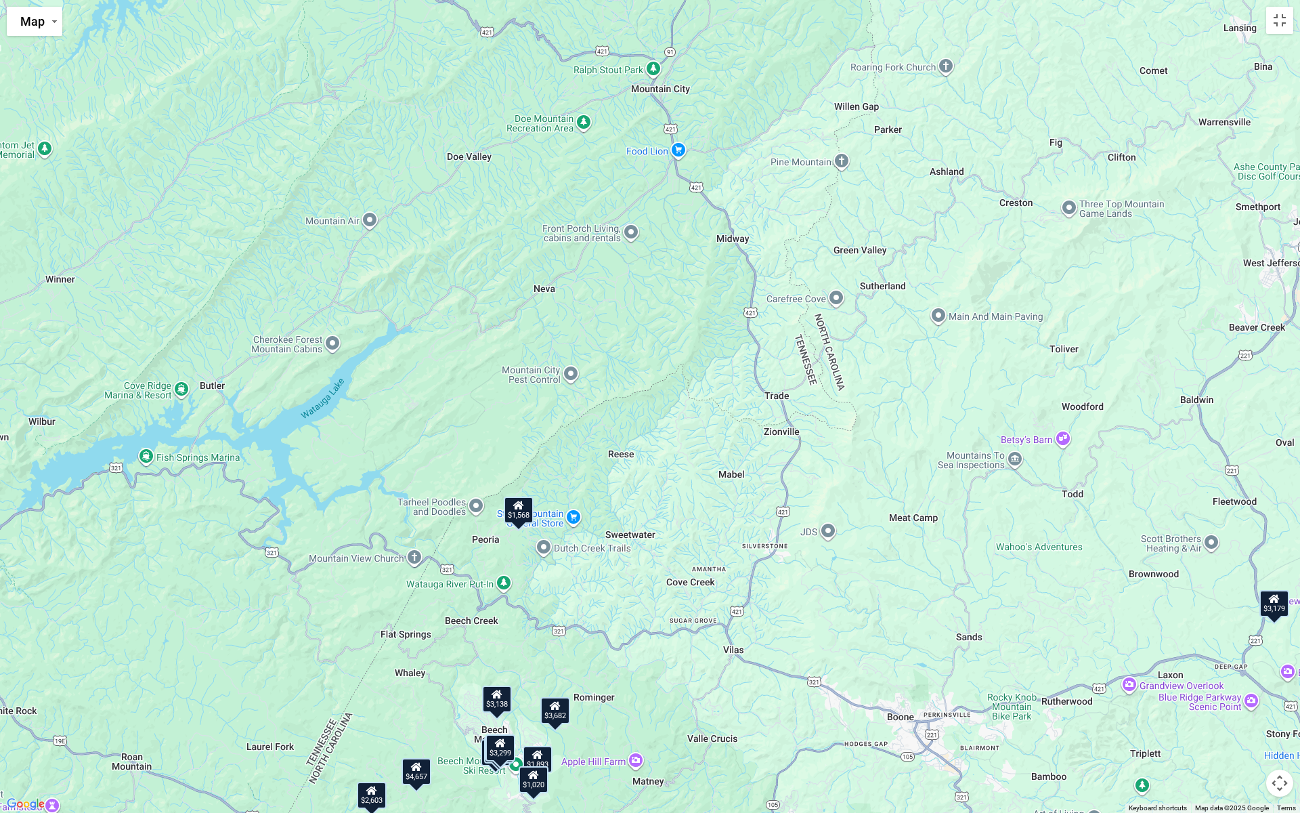
click at [1287, 706] on button "Map camera controls" at bounding box center [1279, 782] width 27 height 27
click at [1284, 706] on button "Map camera controls" at bounding box center [1279, 782] width 27 height 27
click at [1279, 706] on button "Map camera controls" at bounding box center [1279, 782] width 27 height 27
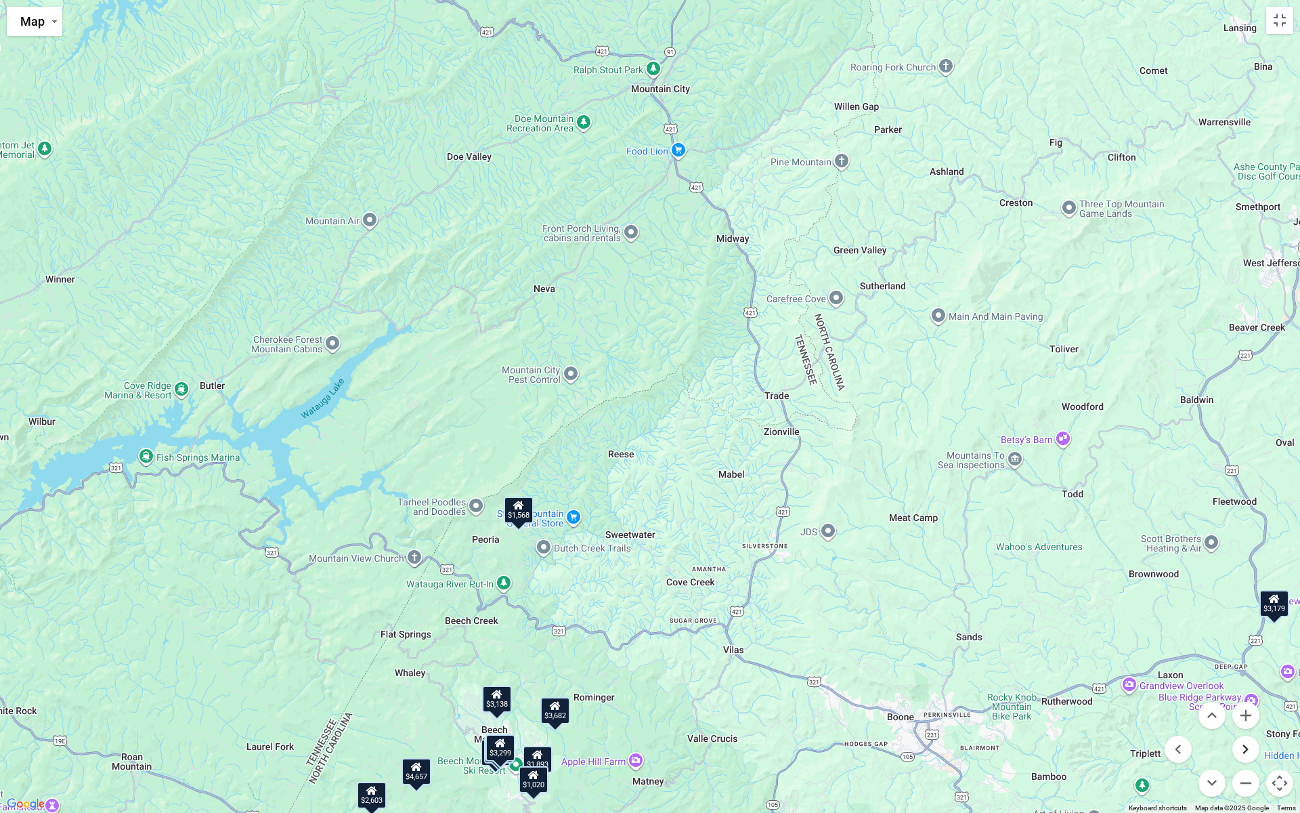
click at [1252, 706] on button "Move right" at bounding box center [1246, 748] width 27 height 27
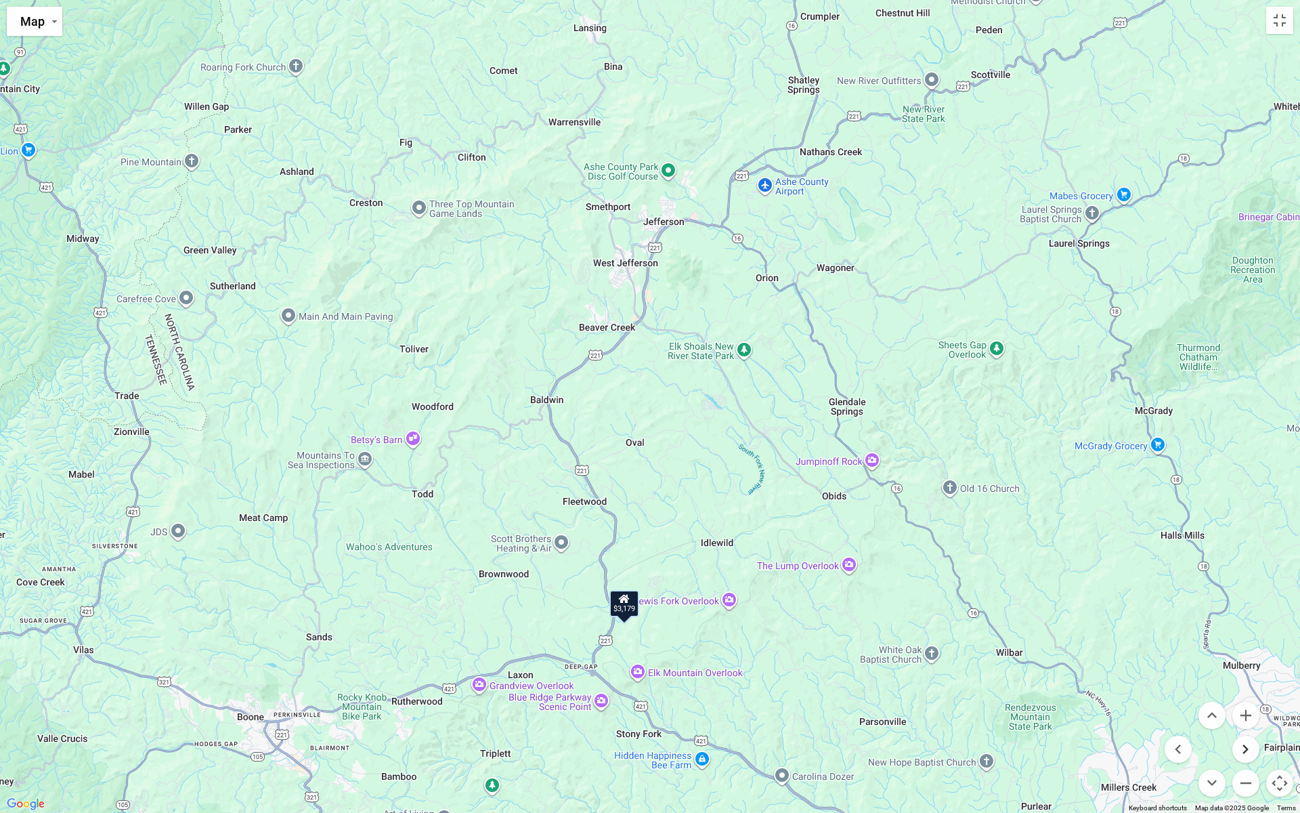
click at [1252, 706] on button "Move right" at bounding box center [1246, 748] width 27 height 27
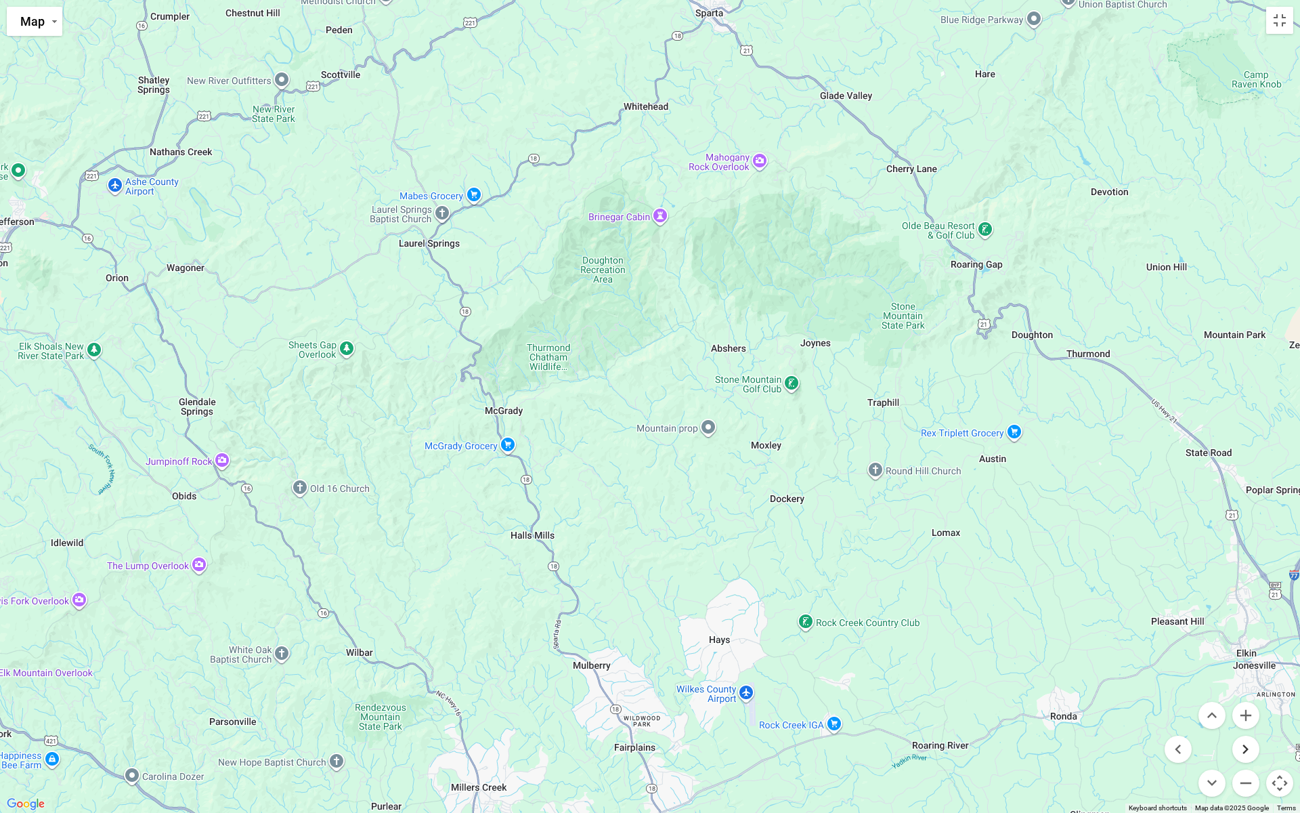
click at [1252, 706] on button "Move right" at bounding box center [1246, 748] width 27 height 27
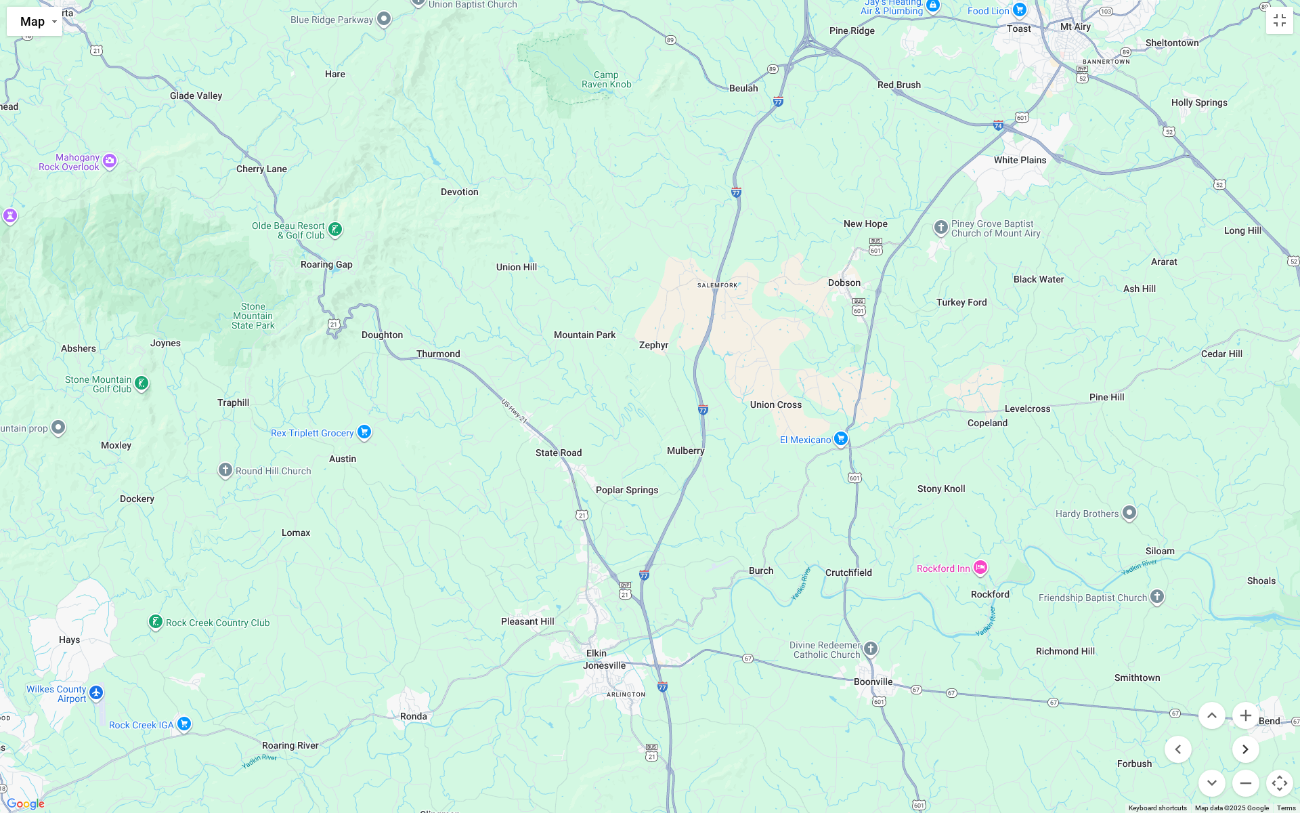
click at [1252, 706] on button "Move right" at bounding box center [1246, 748] width 27 height 27
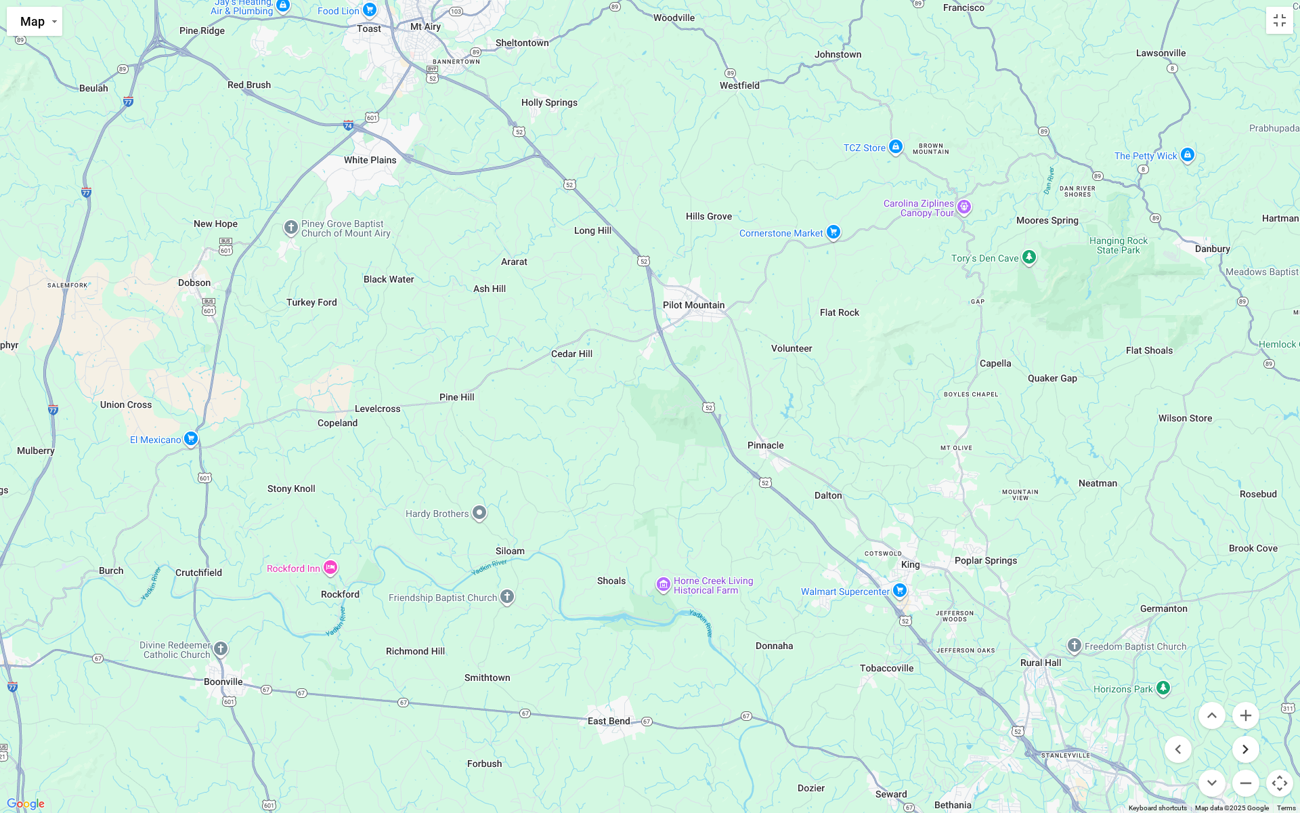
click at [1252, 706] on button "Move right" at bounding box center [1246, 748] width 27 height 27
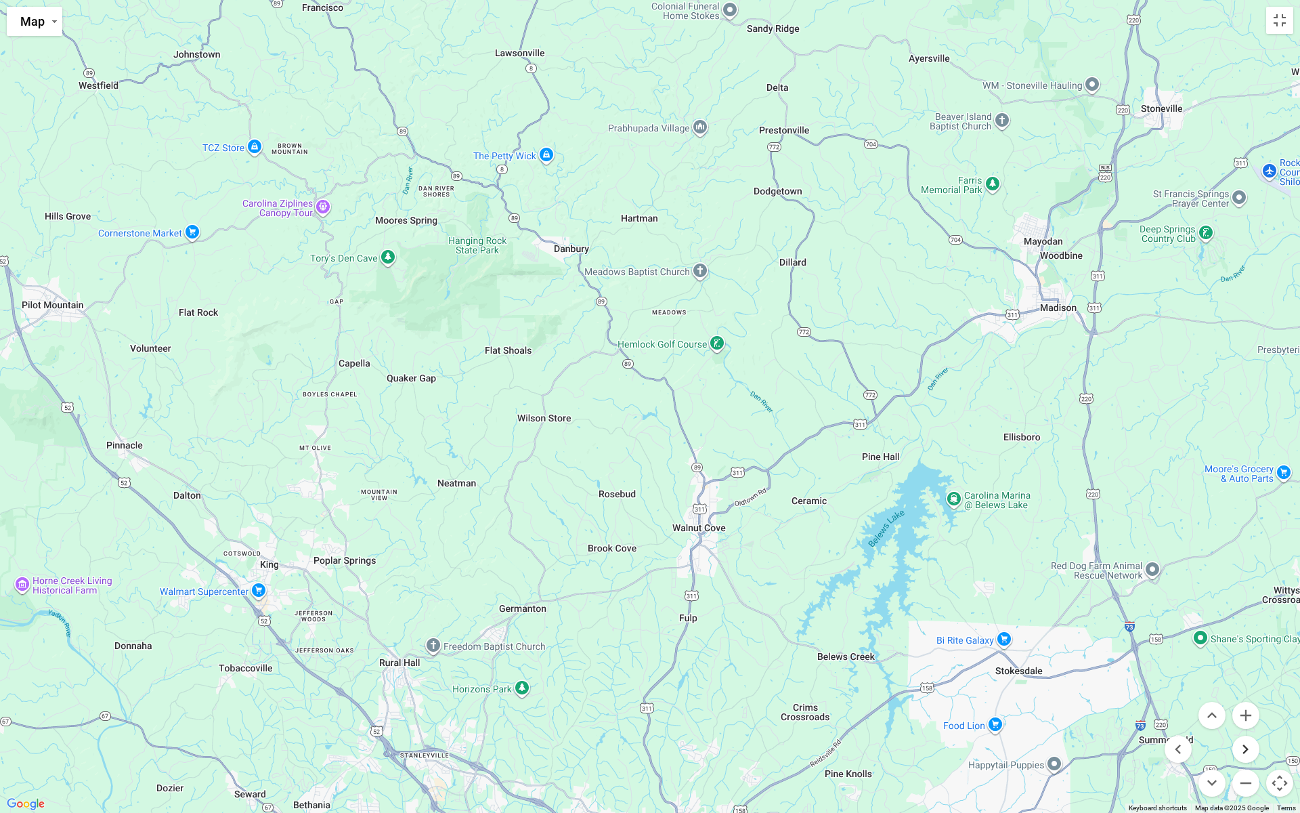
click at [1252, 706] on button "Move right" at bounding box center [1246, 748] width 27 height 27
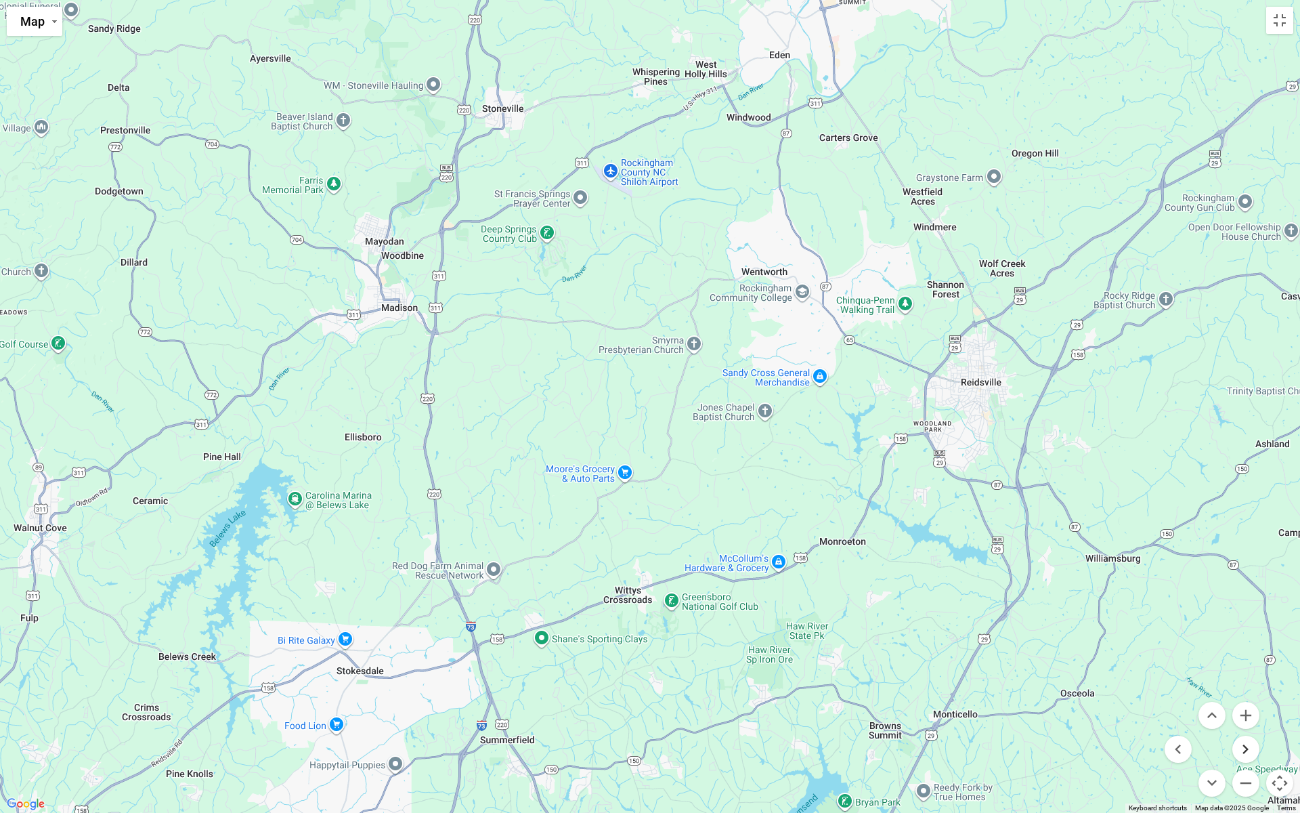
click at [1252, 706] on button "Move right" at bounding box center [1246, 748] width 27 height 27
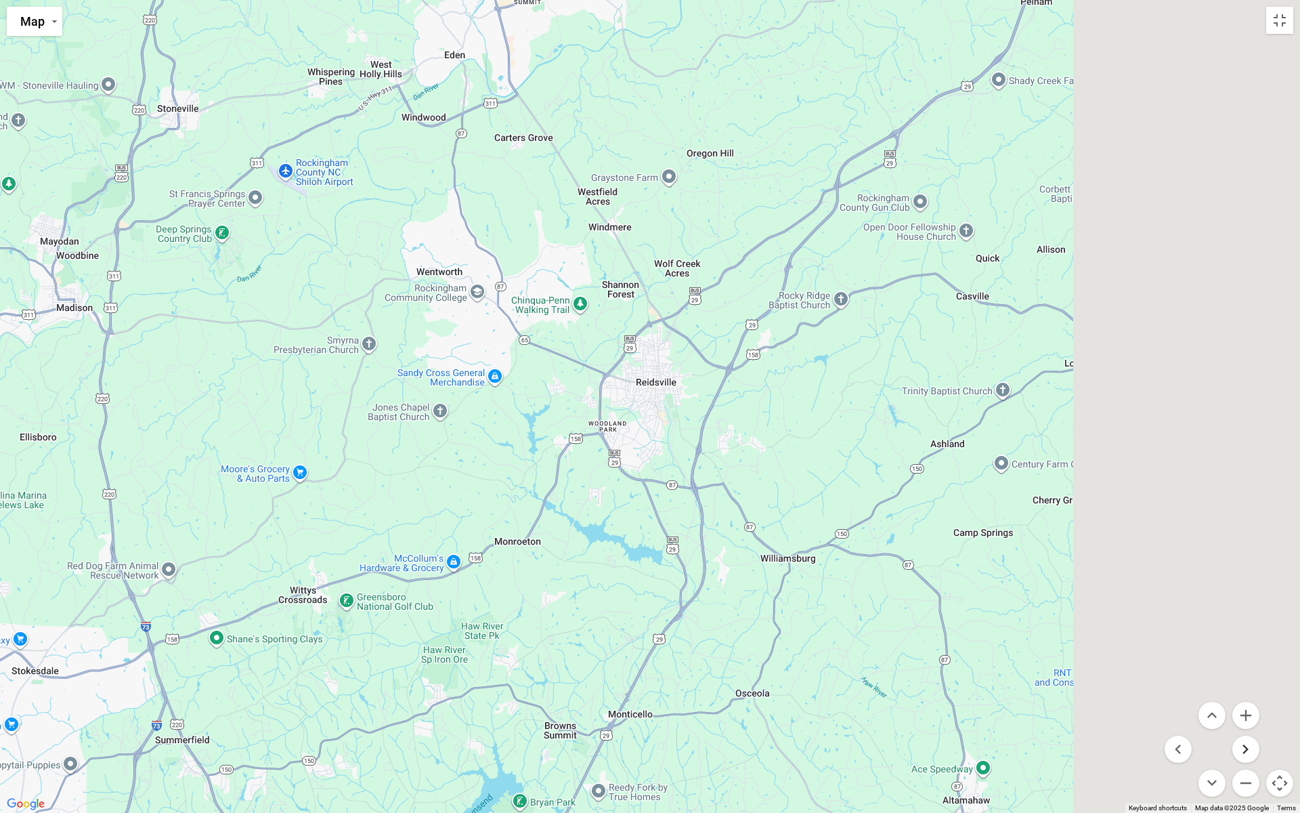
click at [1252, 706] on button "Move right" at bounding box center [1246, 748] width 27 height 27
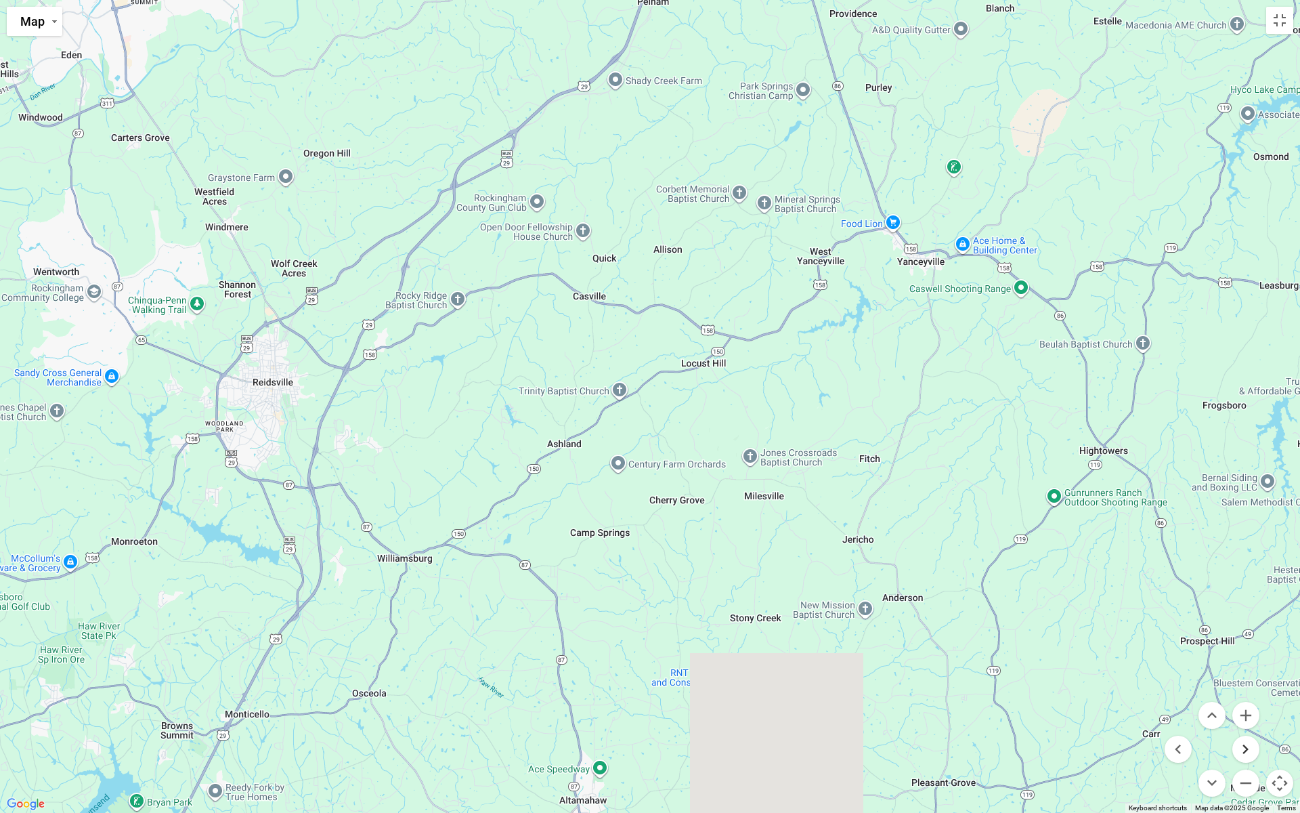
click at [1252, 706] on button "Move right" at bounding box center [1246, 748] width 27 height 27
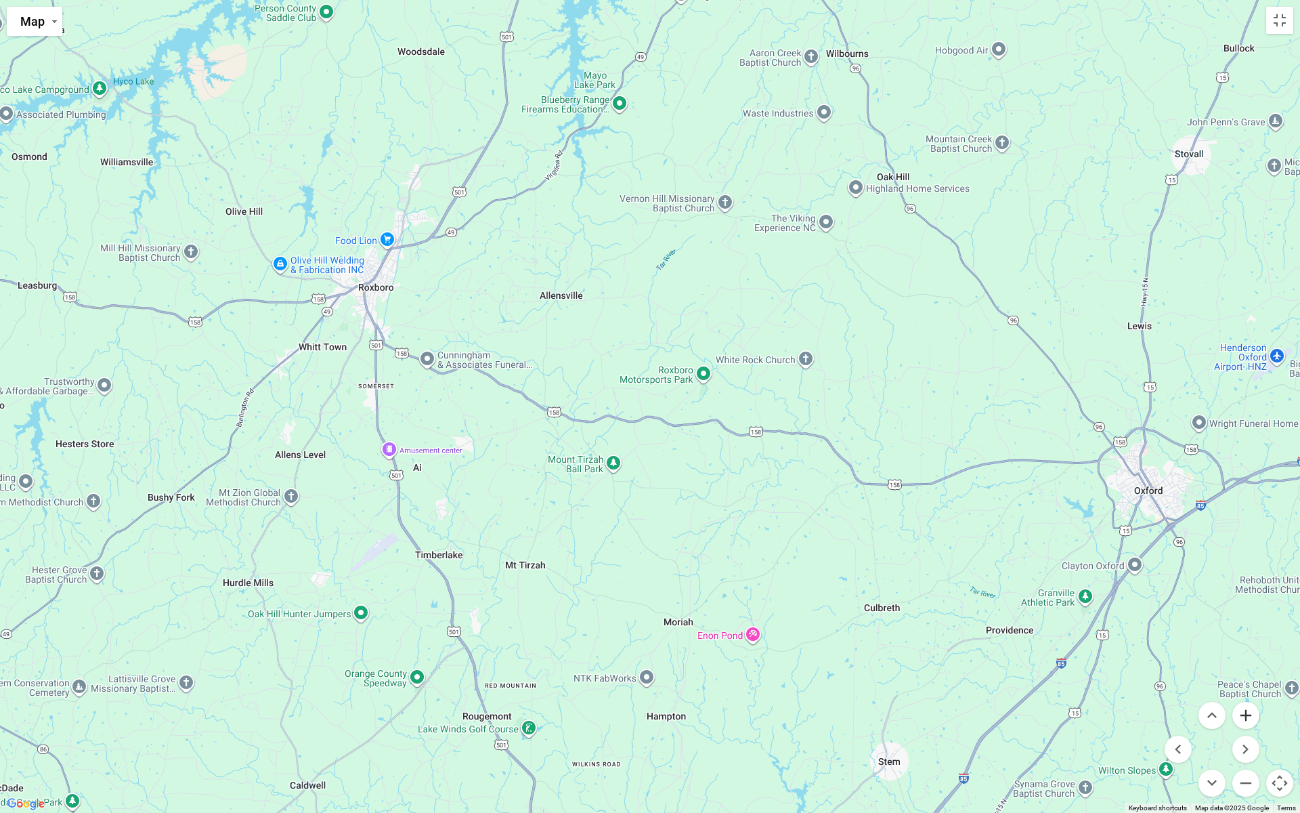
click at [1242, 706] on button "Zoom in" at bounding box center [1246, 715] width 27 height 27
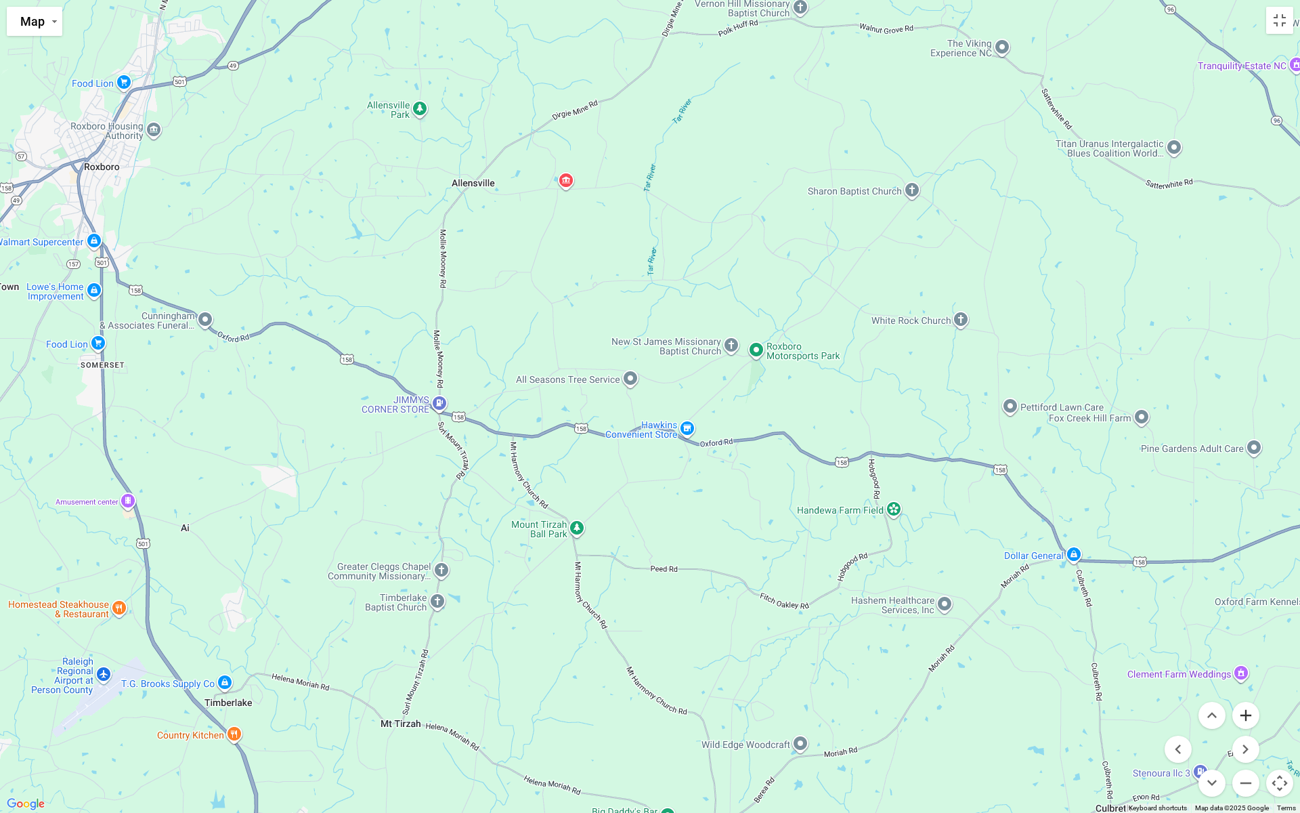
click at [1242, 706] on button "Zoom in" at bounding box center [1246, 715] width 27 height 27
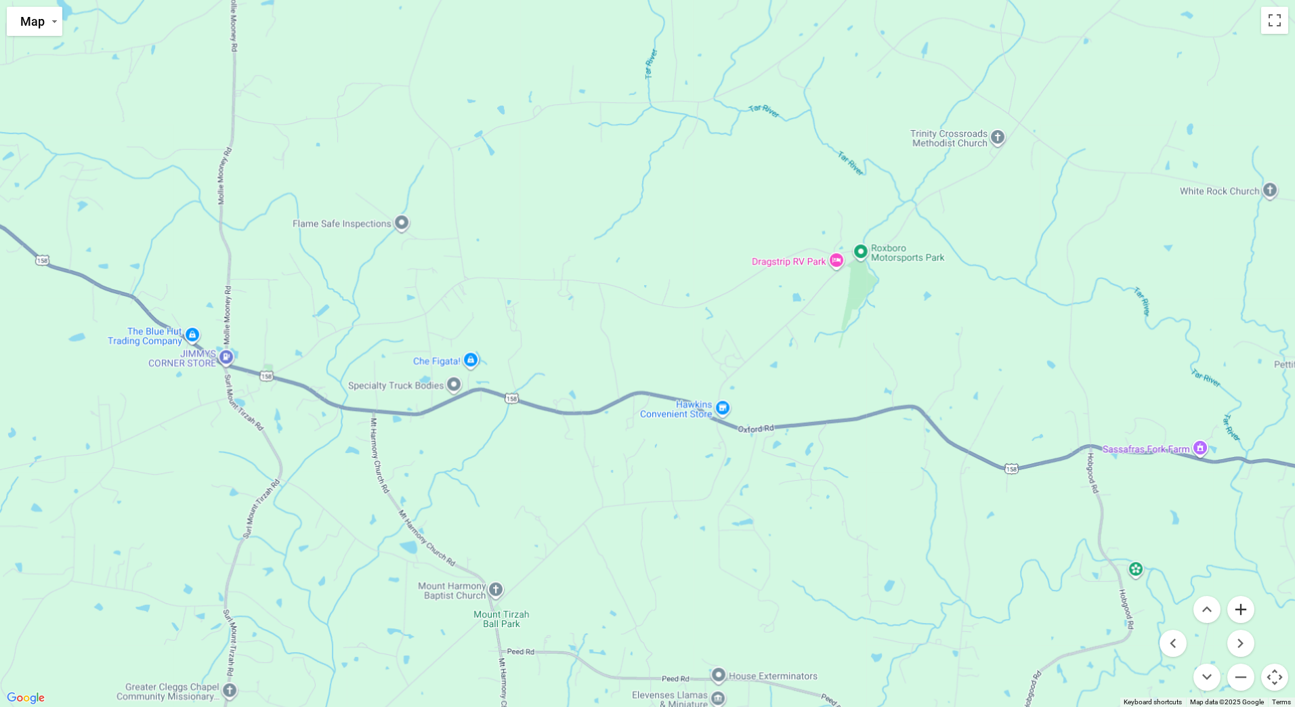
scroll to position [2477, 0]
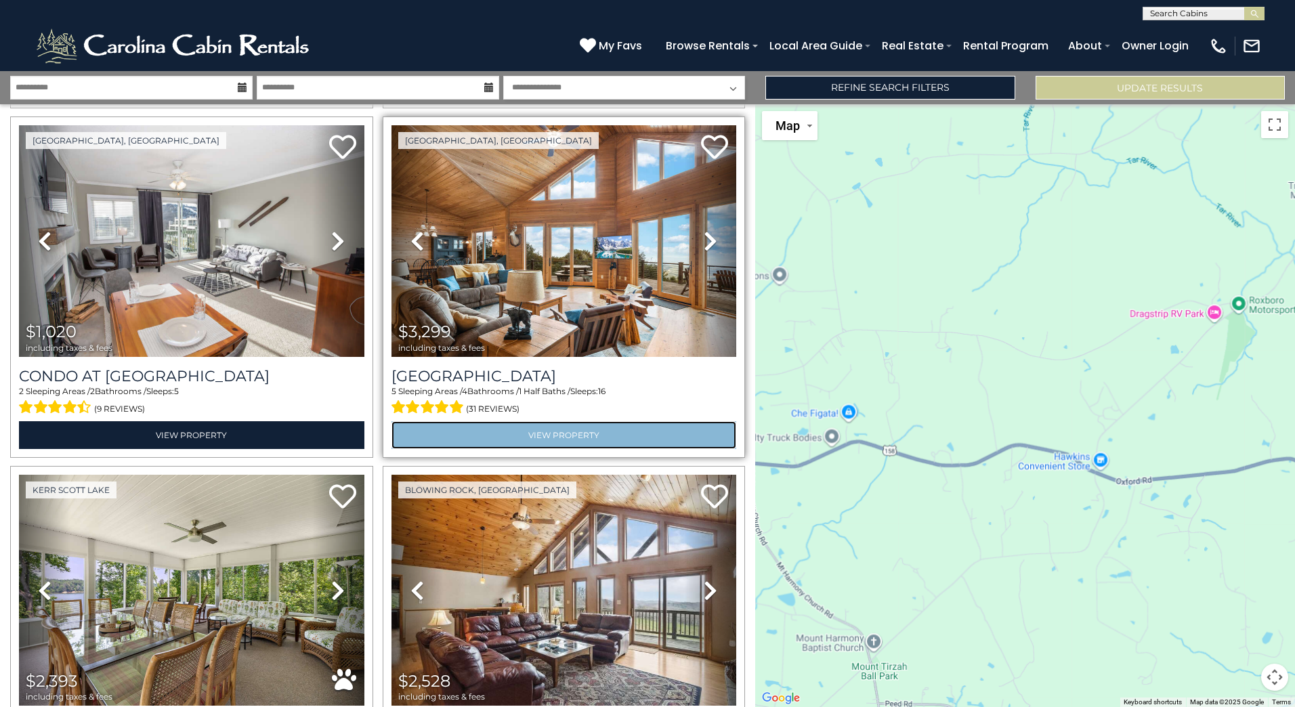
click at [555, 421] on link "View Property" at bounding box center [563, 435] width 345 height 28
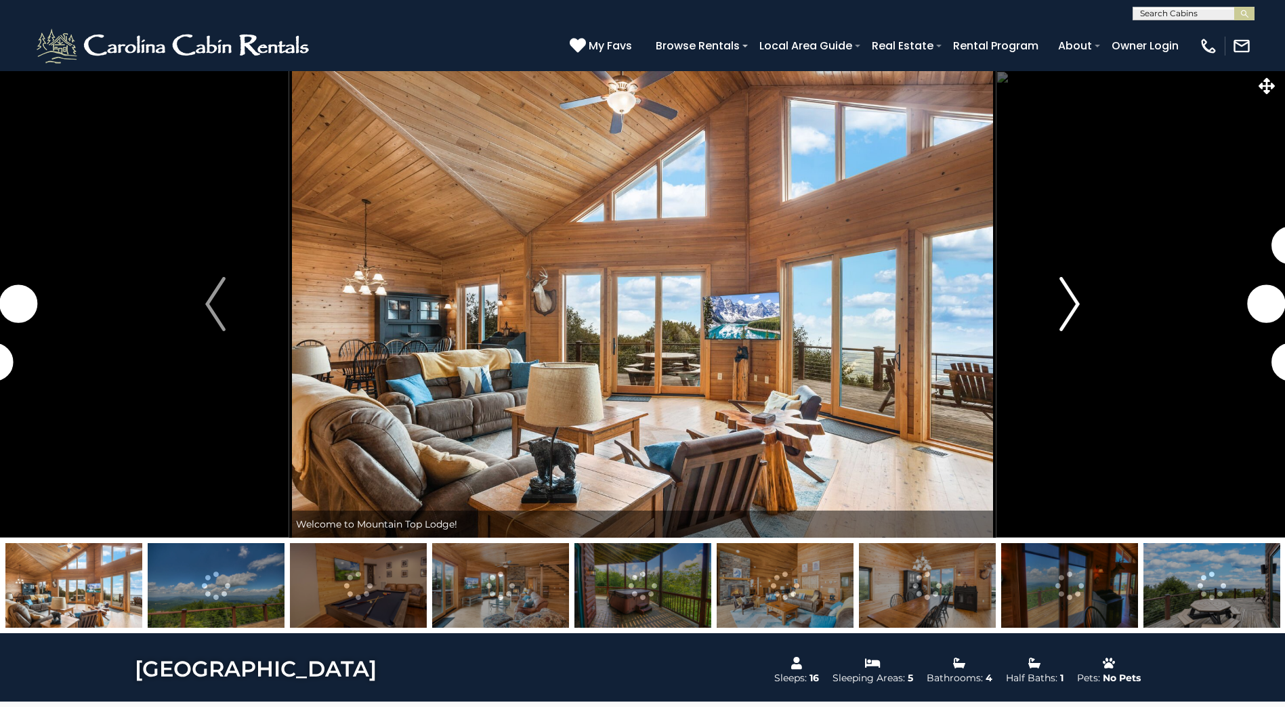
click at [1071, 295] on img "Next" at bounding box center [1069, 304] width 20 height 54
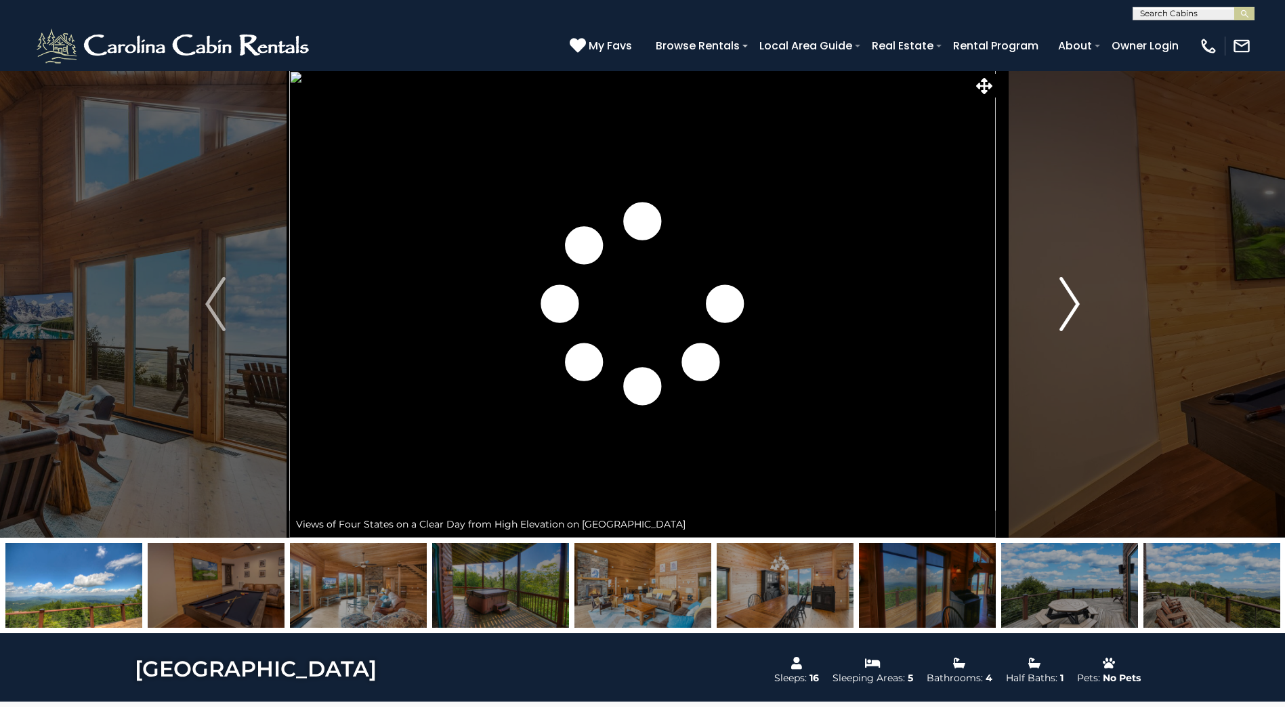
click at [1071, 295] on img "Next" at bounding box center [1069, 304] width 20 height 54
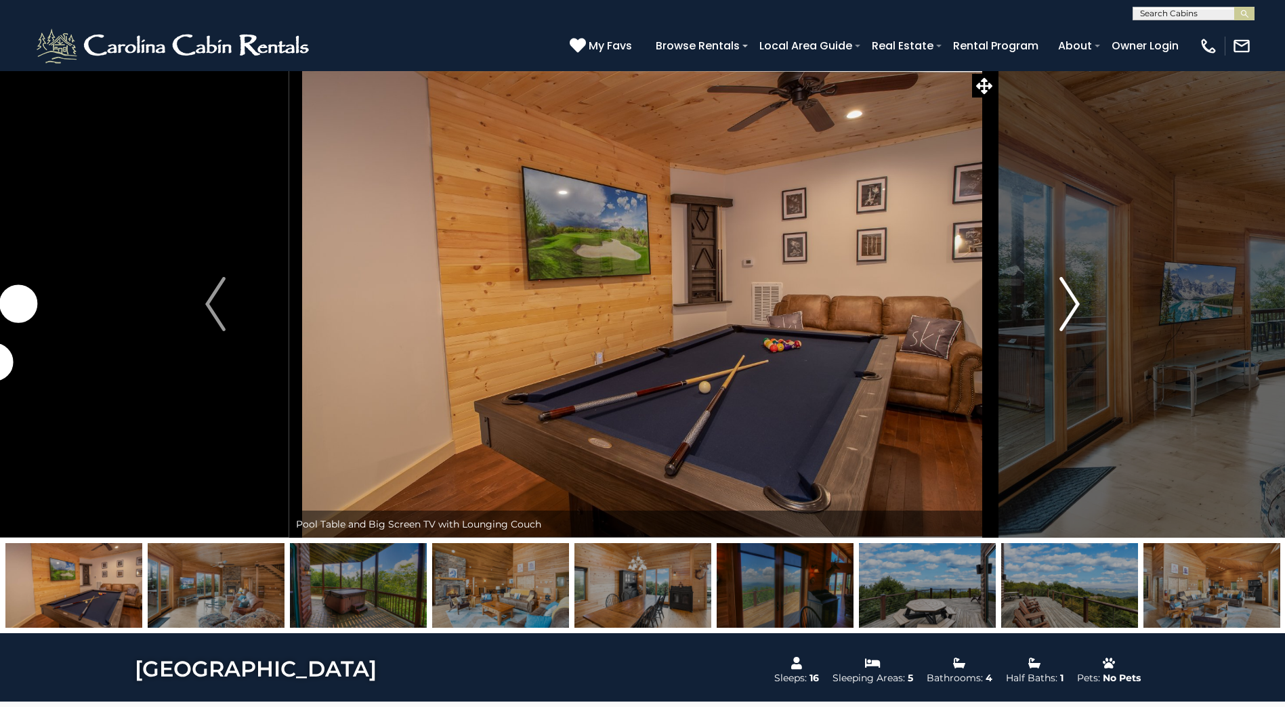
click at [1071, 295] on img "Next" at bounding box center [1069, 304] width 20 height 54
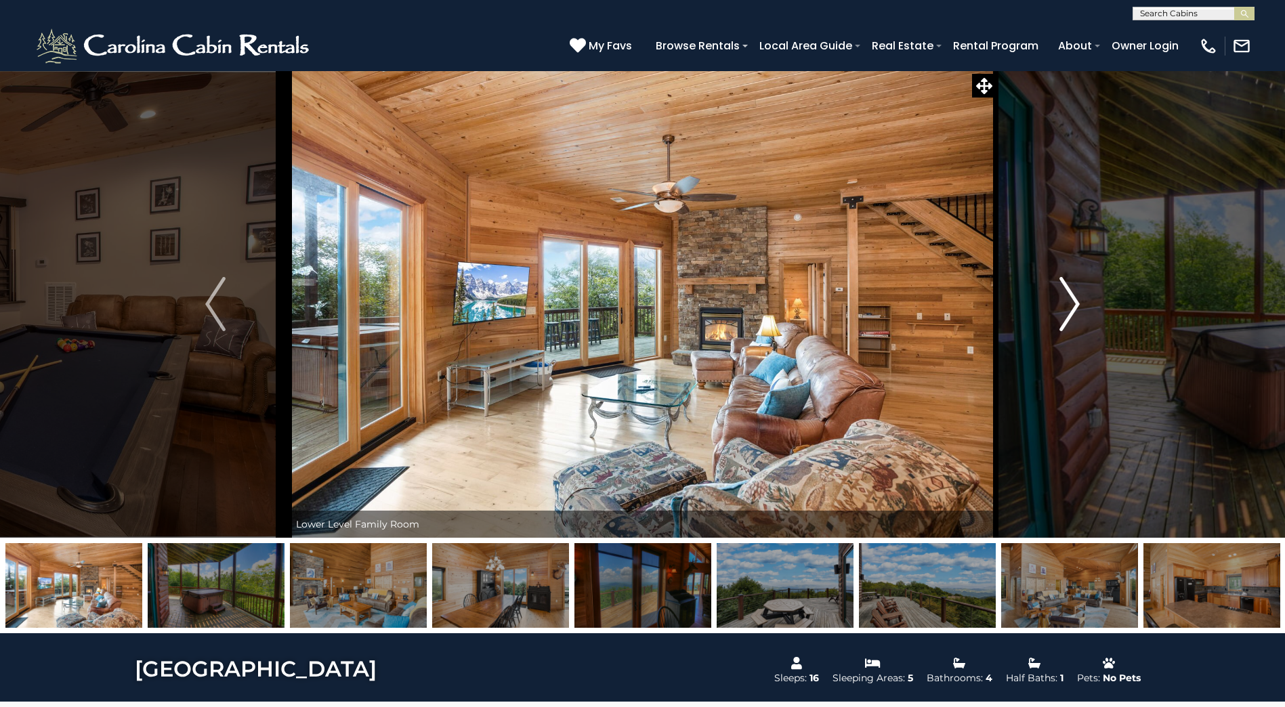
click at [1071, 295] on img "Next" at bounding box center [1069, 304] width 20 height 54
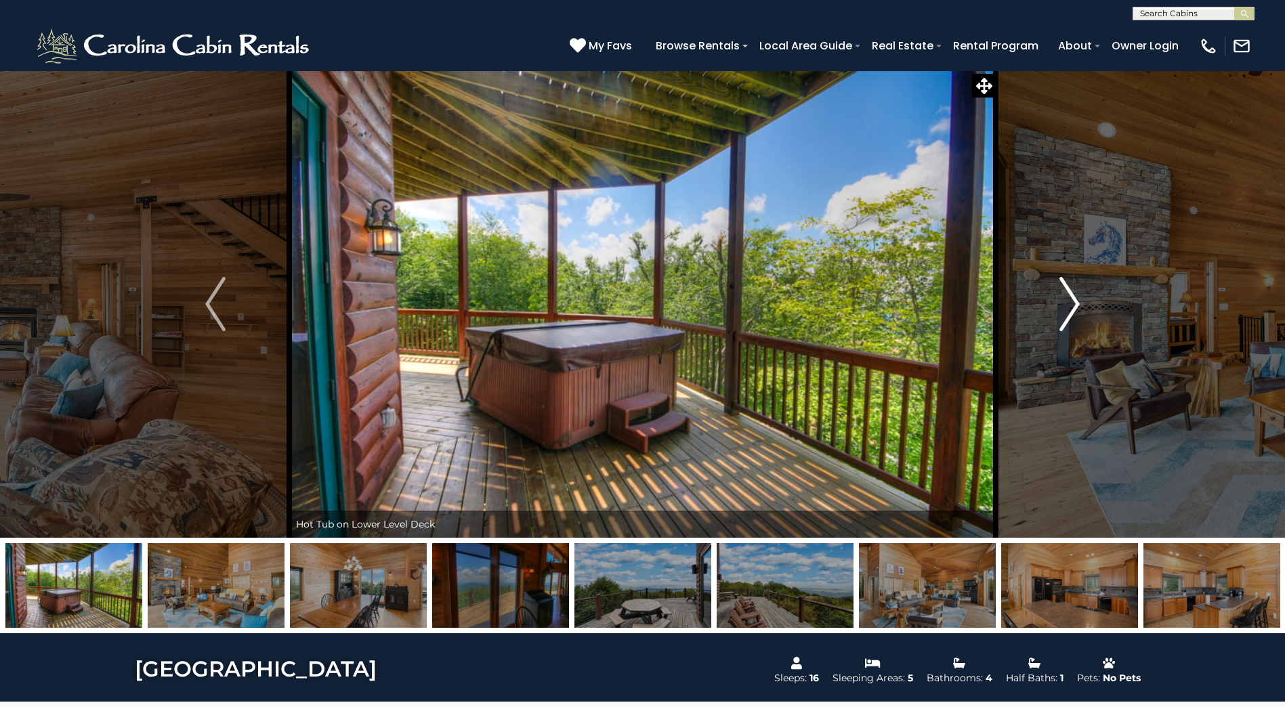
click at [1071, 295] on img "Next" at bounding box center [1069, 304] width 20 height 54
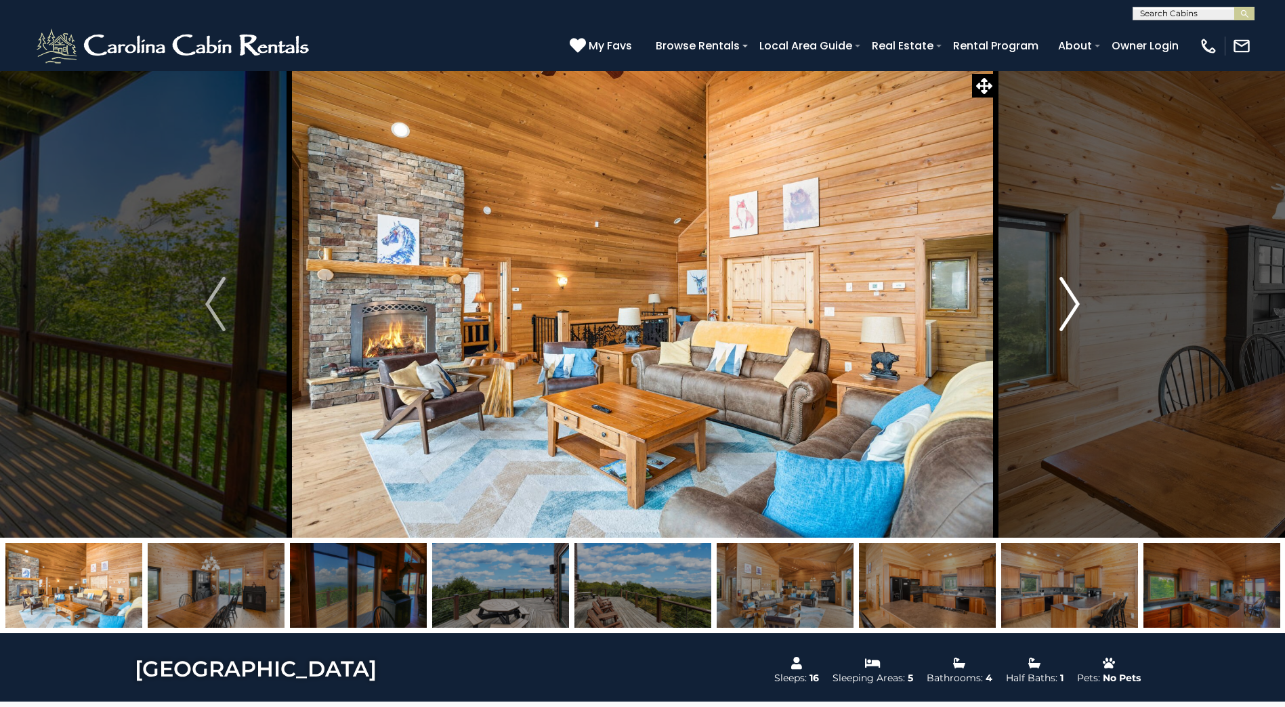
click at [1071, 295] on img "Next" at bounding box center [1069, 304] width 20 height 54
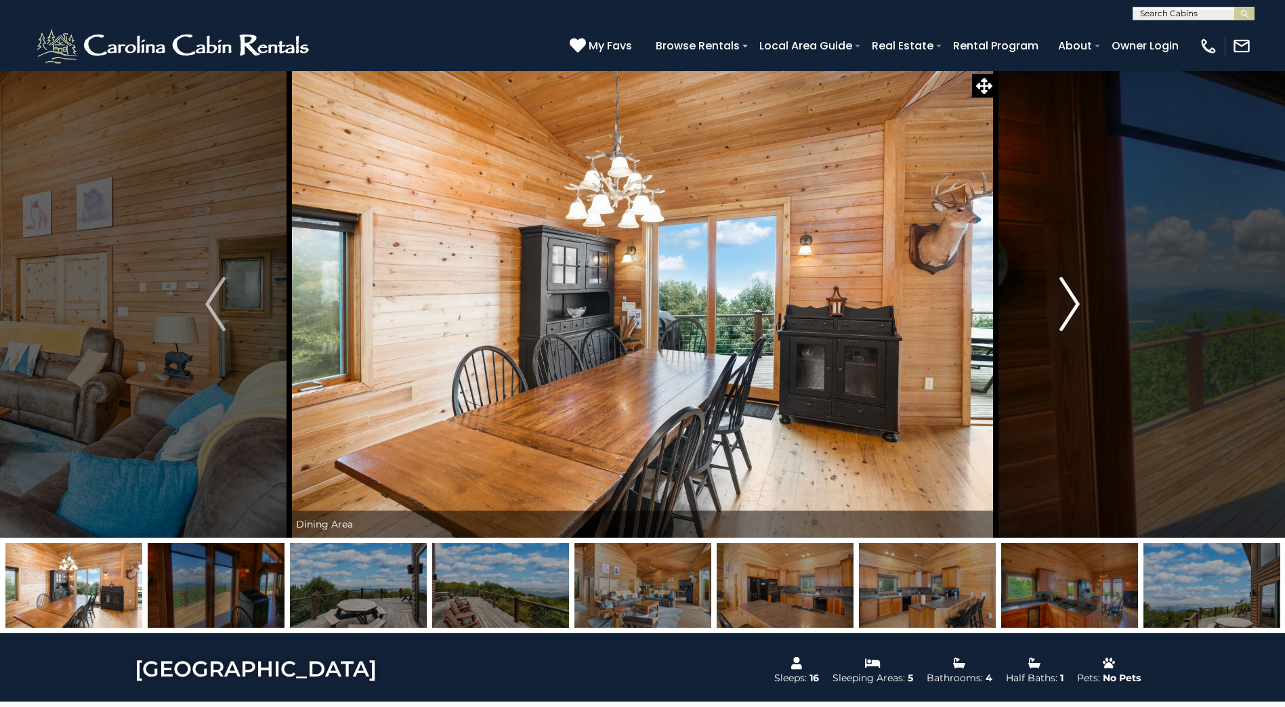
click at [1071, 295] on img "Next" at bounding box center [1069, 304] width 20 height 54
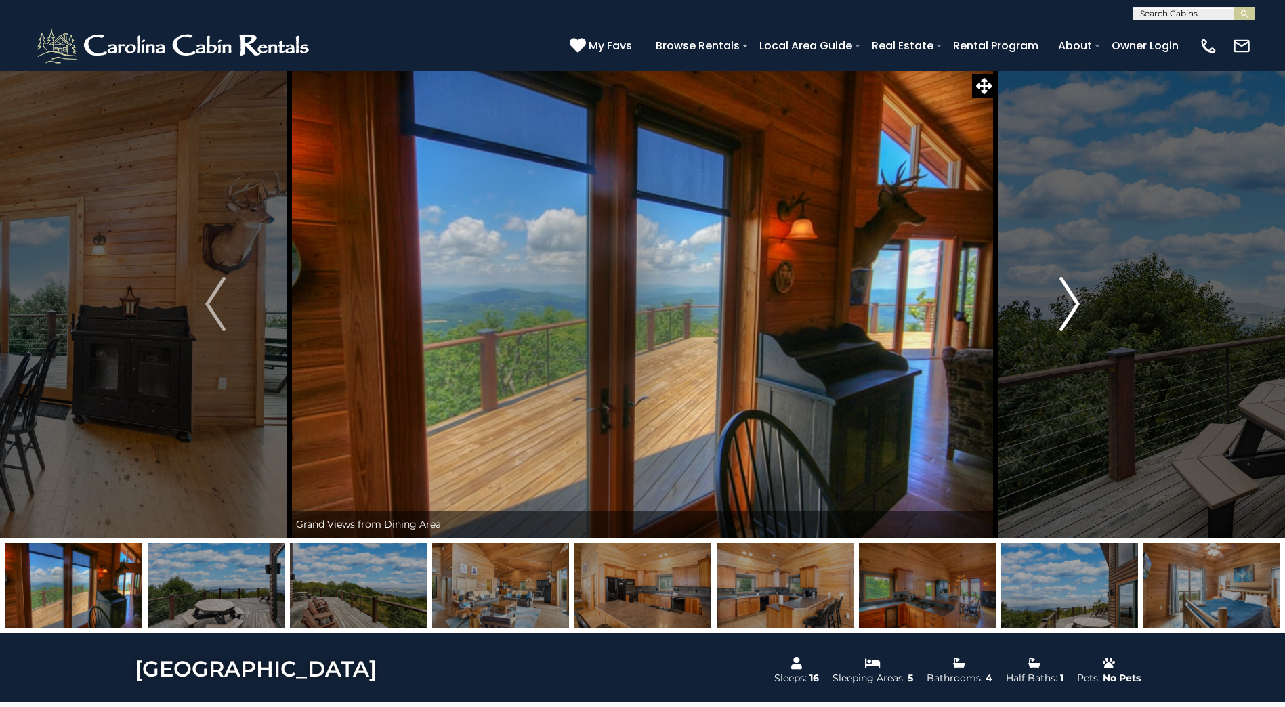
click at [1072, 295] on img "Next" at bounding box center [1069, 304] width 20 height 54
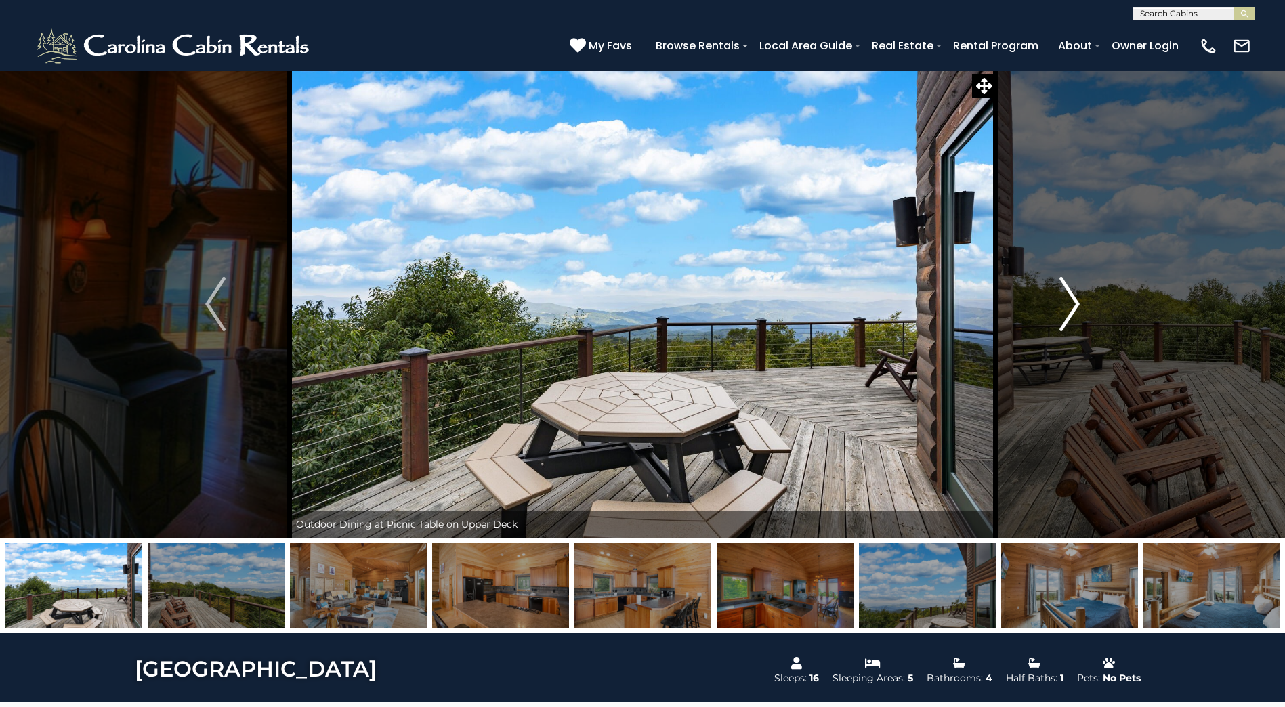
click at [1072, 295] on img "Next" at bounding box center [1069, 304] width 20 height 54
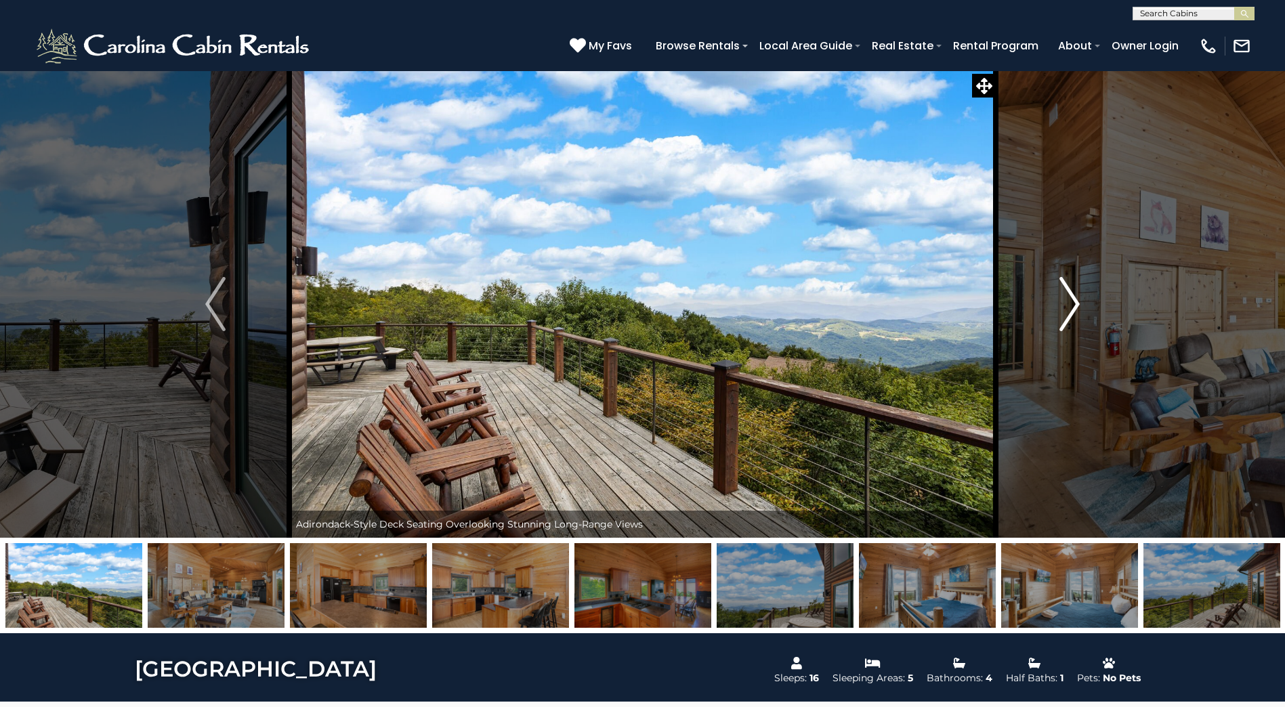
click at [1072, 295] on img "Next" at bounding box center [1069, 304] width 20 height 54
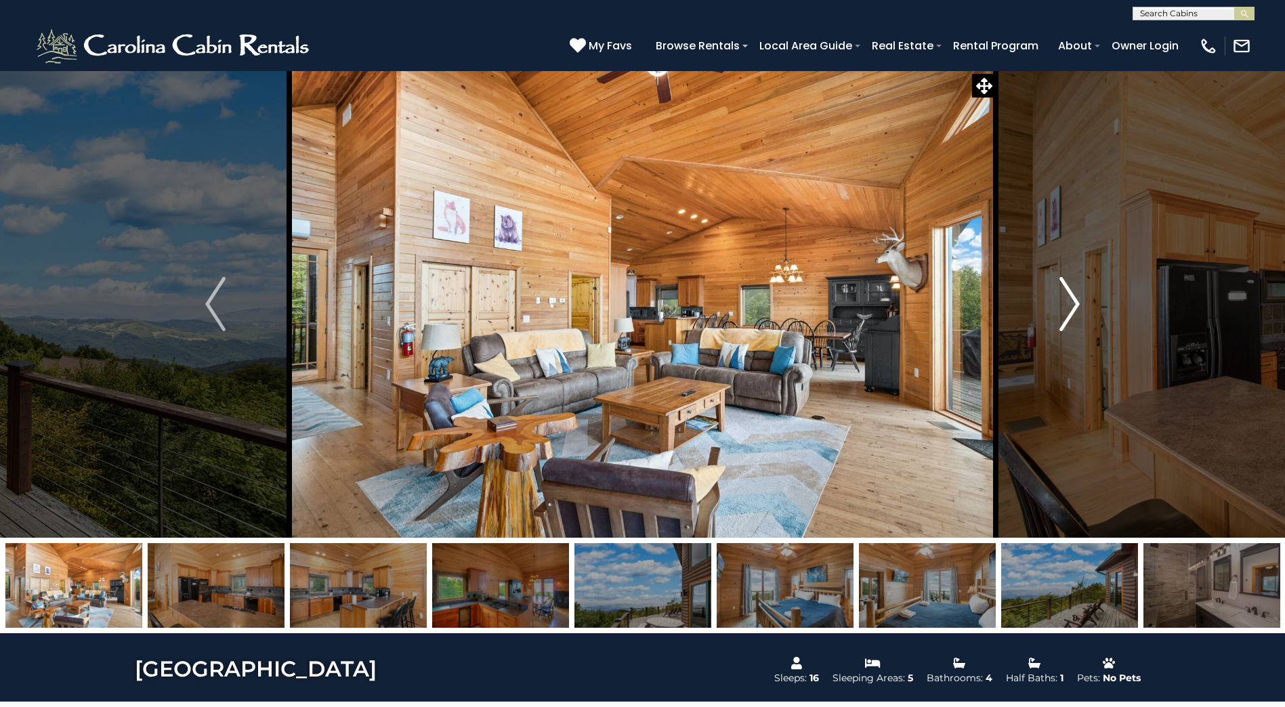
click at [1072, 295] on img "Next" at bounding box center [1069, 304] width 20 height 54
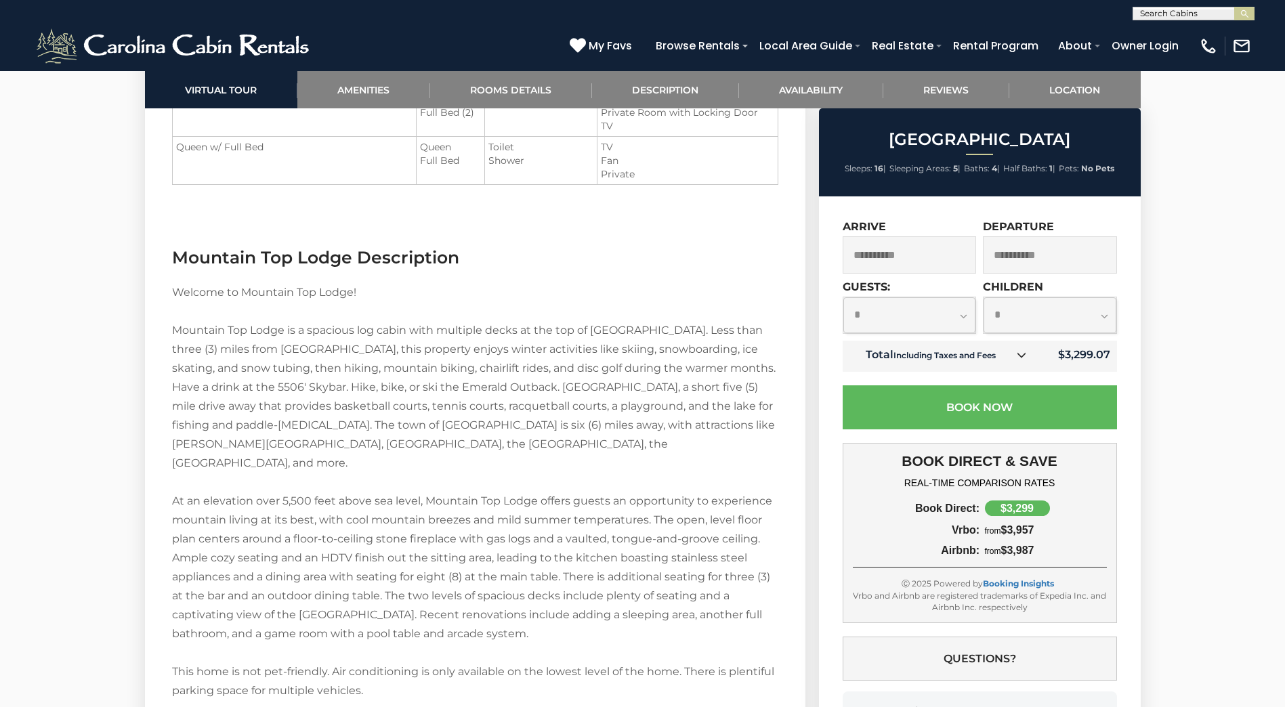
scroll to position [2032, 0]
